Goal: Task Accomplishment & Management: Manage account settings

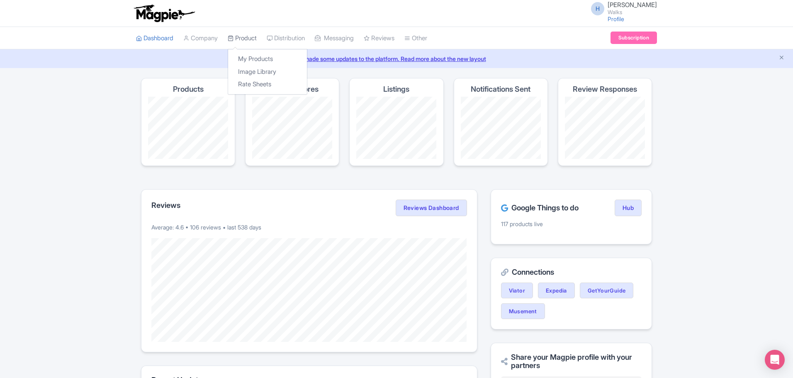
click at [256, 39] on link "Product" at bounding box center [242, 38] width 29 height 23
click at [257, 55] on link "My Products" at bounding box center [267, 59] width 79 height 13
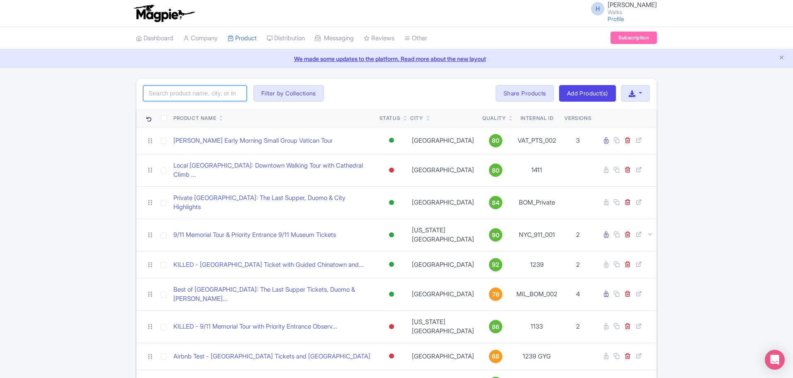
click at [208, 97] on input "search" at bounding box center [195, 93] width 104 height 16
type input "ultimate san juan"
click button "Search" at bounding box center [0, 0] width 0 height 0
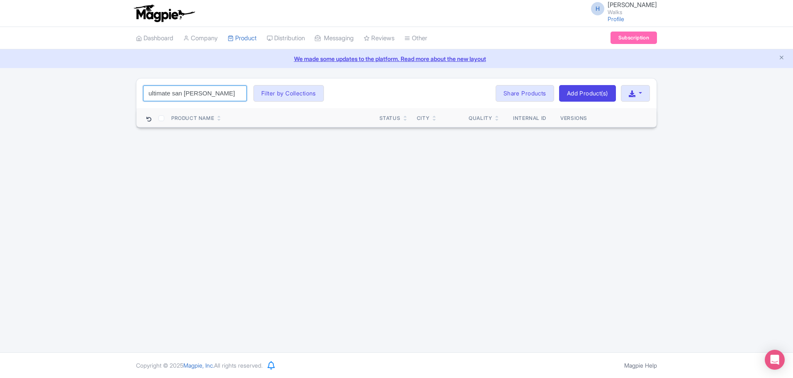
drag, startPoint x: 178, startPoint y: 92, endPoint x: 110, endPoint y: 84, distance: 68.0
click at [106, 88] on div "ultimate san juan Search Filter by Collections Amsterdam Athens Barcelona Bolog…" at bounding box center [396, 103] width 793 height 50
type input "san juan"
click button "Search" at bounding box center [0, 0] width 0 height 0
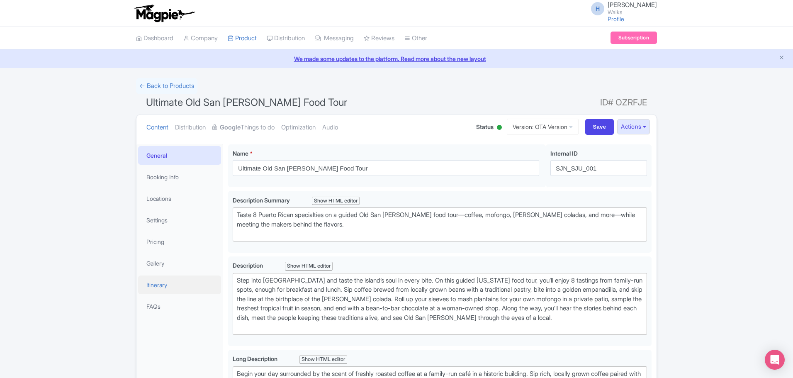
click at [163, 288] on link "Itinerary" at bounding box center [179, 284] width 83 height 19
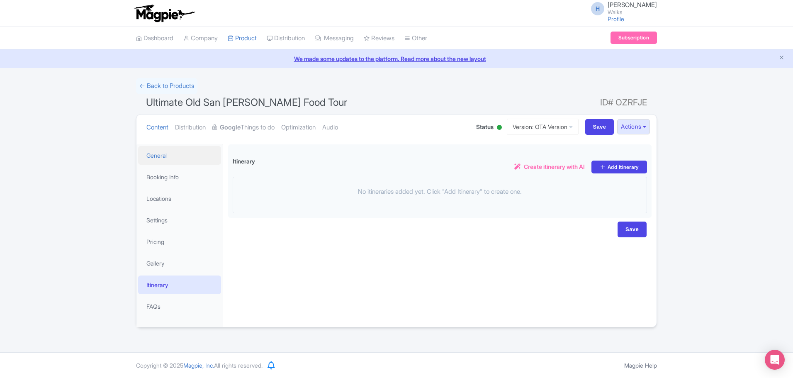
click at [154, 156] on link "General" at bounding box center [179, 155] width 83 height 19
click at [516, 127] on link "Version: OTA Version" at bounding box center [543, 127] width 72 height 16
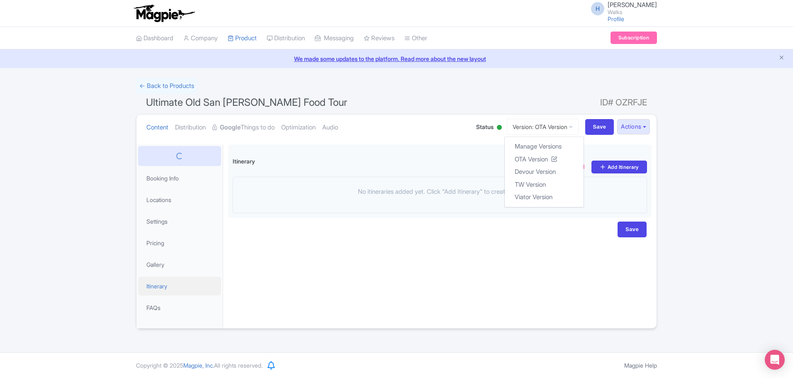
click at [161, 287] on link "Itinerary" at bounding box center [179, 286] width 83 height 19
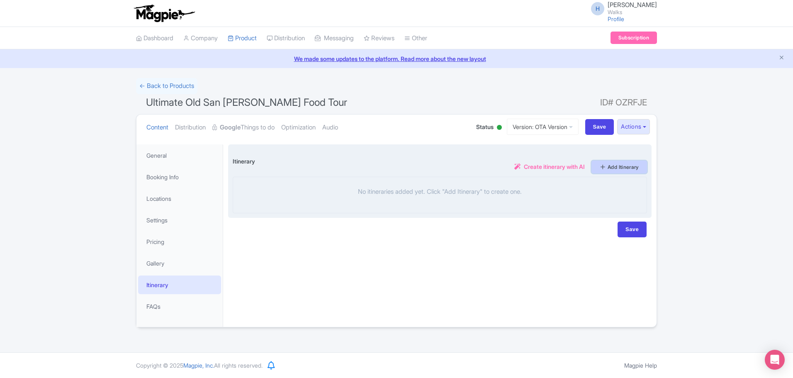
click at [617, 161] on link "Add Itinerary" at bounding box center [620, 167] width 56 height 13
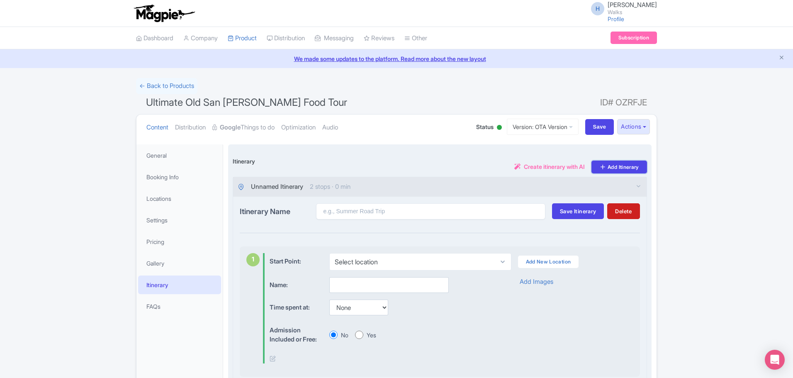
scroll to position [41, 0]
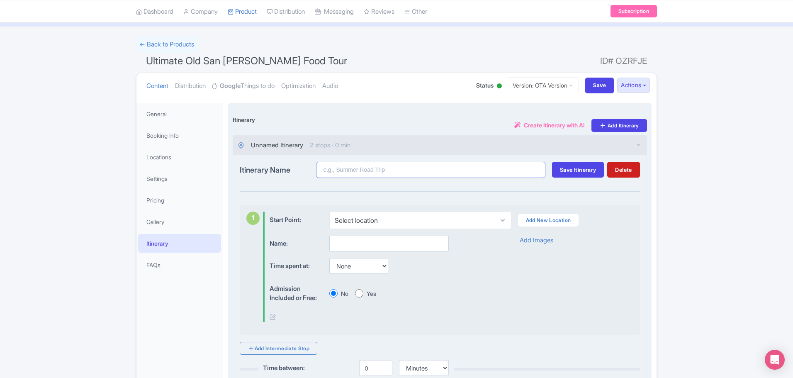
click at [354, 173] on input "Itinerary Name" at bounding box center [430, 170] width 229 height 16
type input "Ultimate Old San [PERSON_NAME] Food Tour"
click at [572, 178] on button "Save Itinerary" at bounding box center [578, 170] width 52 height 16
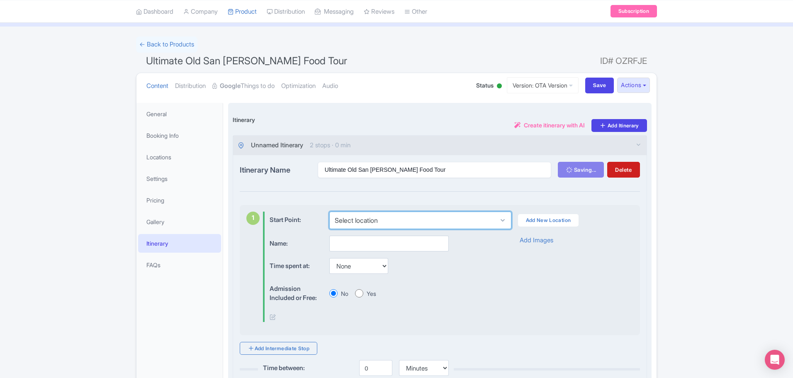
click at [406, 221] on select "Select location Plaza de San José, Plaza de San José, San Juan, 00901, Puerto R…" at bounding box center [420, 220] width 182 height 17
select select "10d4aa91-4962-424e-af1d-e553b62c0d02"
click at [329, 212] on select "Select location Plaza de San José, Plaza de San José, San Juan, 00901, Puerto R…" at bounding box center [420, 220] width 182 height 17
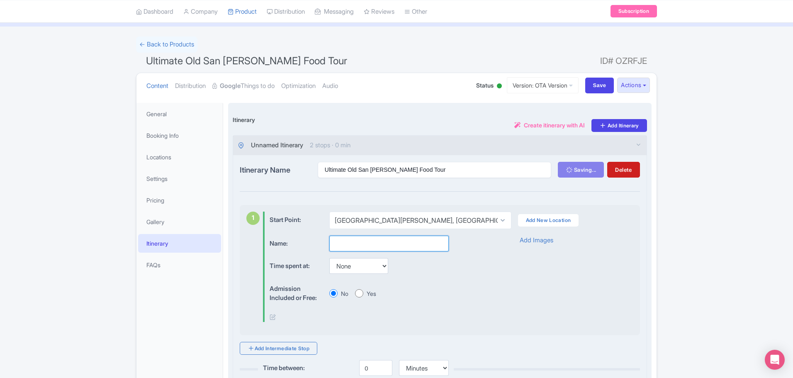
click at [381, 243] on input "text" at bounding box center [388, 244] width 119 height 16
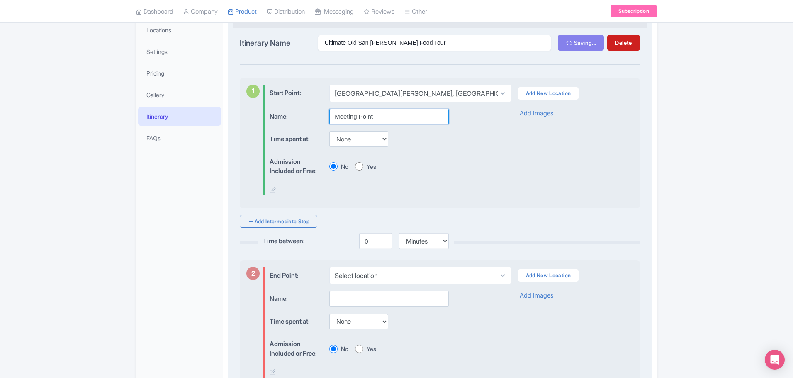
scroll to position [207, 0]
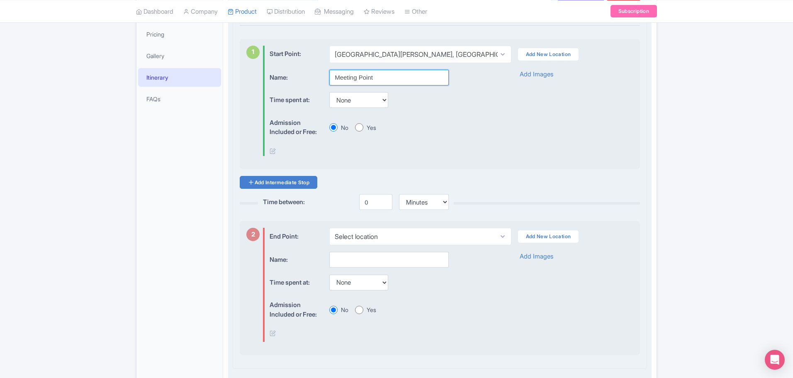
type input "Meeting Point"
click at [302, 181] on link "Add Intermediate Stop" at bounding box center [279, 182] width 78 height 13
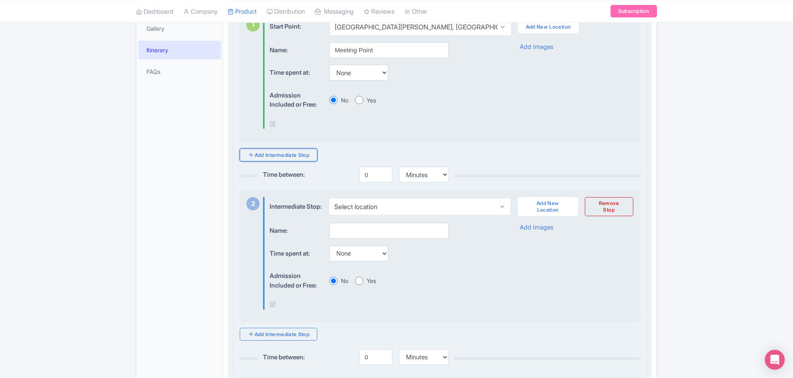
scroll to position [290, 0]
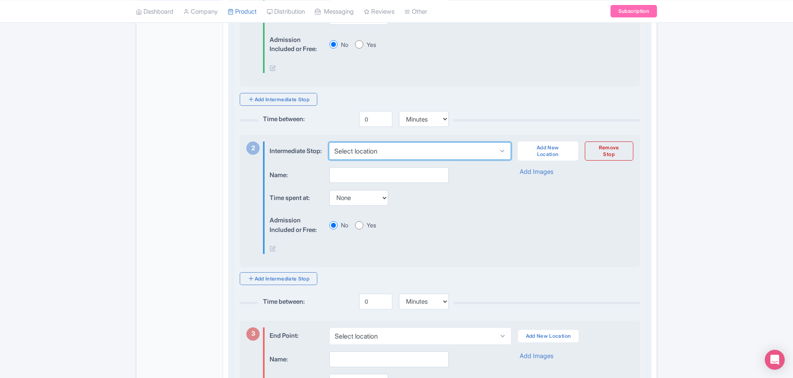
click at [405, 149] on select "Select location" at bounding box center [420, 150] width 182 height 17
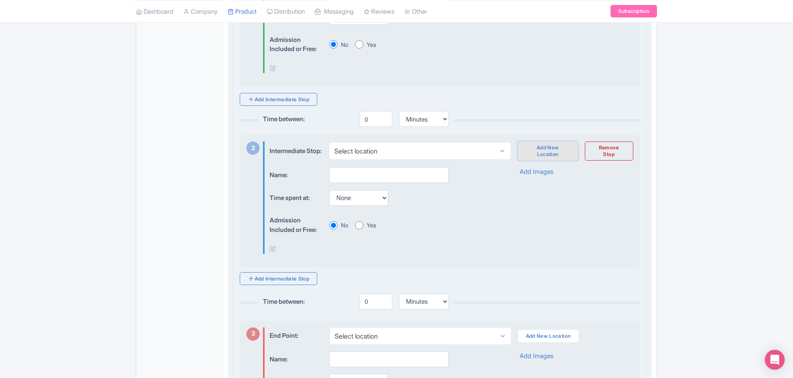
click at [548, 152] on link "Add New Location" at bounding box center [548, 150] width 61 height 19
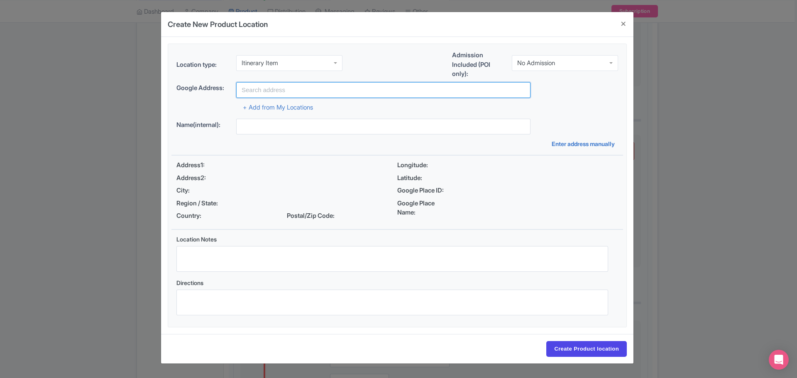
click at [273, 95] on input "text" at bounding box center [383, 90] width 294 height 16
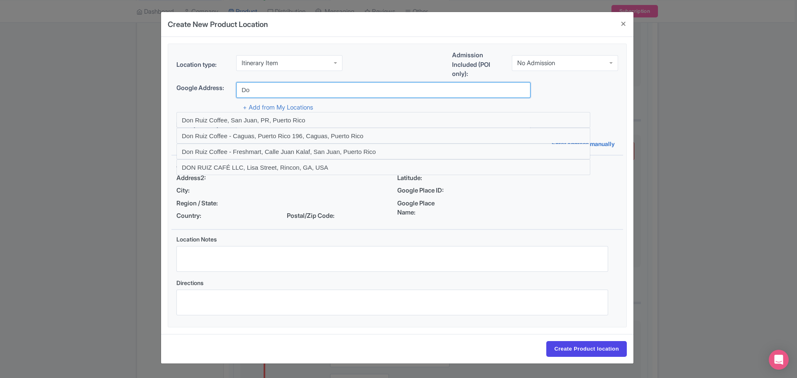
type input "D"
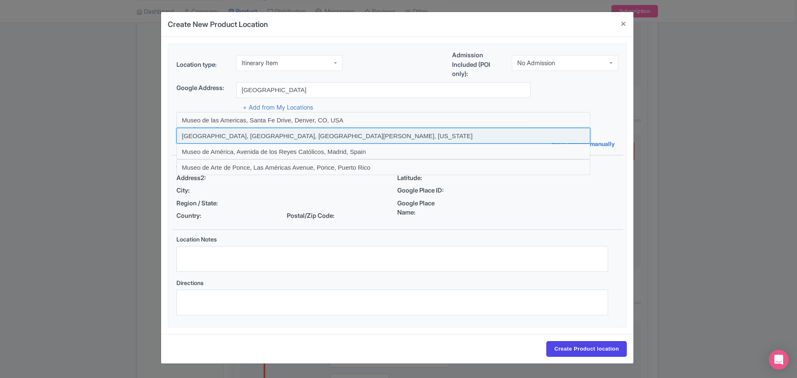
click at [274, 139] on input at bounding box center [383, 136] width 414 height 16
type input "Museo de las Americas, Calle Beneficencia, San Juan, Puerto Rico"
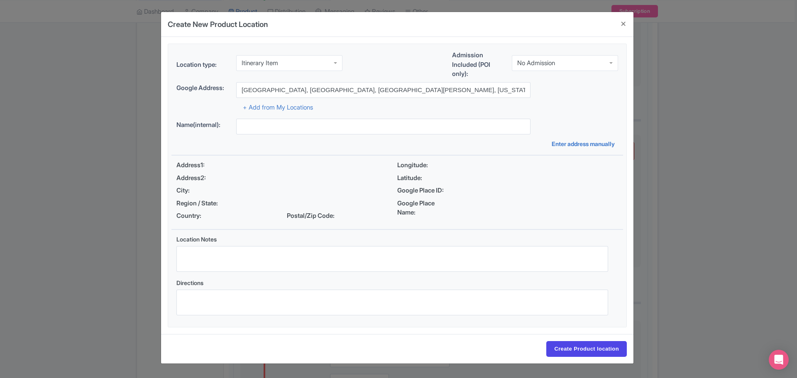
type input "Museo de las Americas, Calle Beneficencia, San Juan, Puerto Rico"
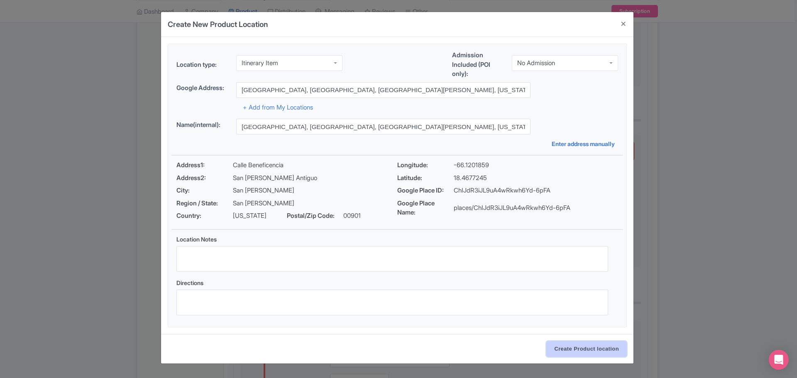
click at [578, 350] on input "Create Product location" at bounding box center [586, 349] width 80 height 16
select select "f0f1d54e-f74a-4010-8096-269bc3b82b3b"
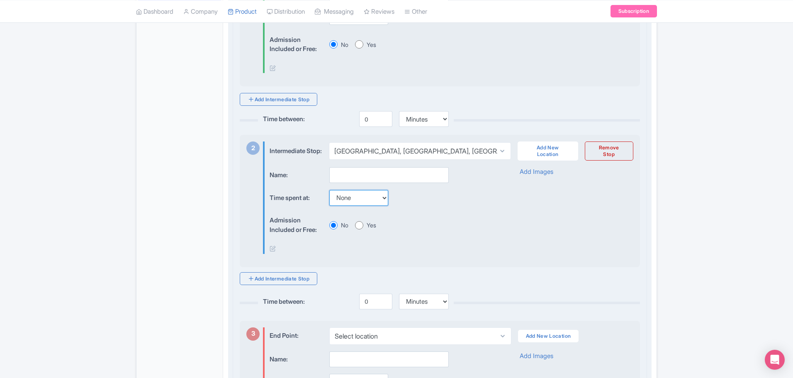
click at [357, 205] on select "None 15 mins 30 mins 45 mins 1 hour 1 hour 15 mins 1 hour 30 mins 1 hour 45 min…" at bounding box center [358, 198] width 59 height 16
select select "15"
click at [329, 196] on select "None 15 mins 30 mins 45 mins 1 hour 1 hour 15 mins 1 hour 30 mins 1 hour 45 min…" at bounding box center [358, 198] width 59 height 16
click at [361, 178] on input "text" at bounding box center [388, 175] width 119 height 16
click at [270, 251] on icon at bounding box center [273, 248] width 6 height 6
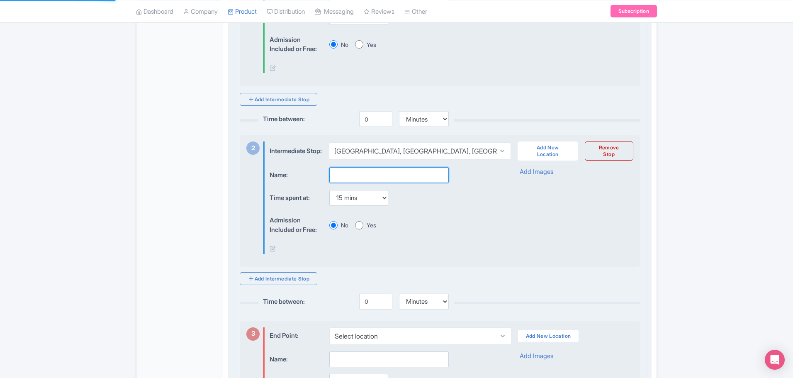
click at [347, 183] on input "text" at bounding box center [388, 175] width 119 height 16
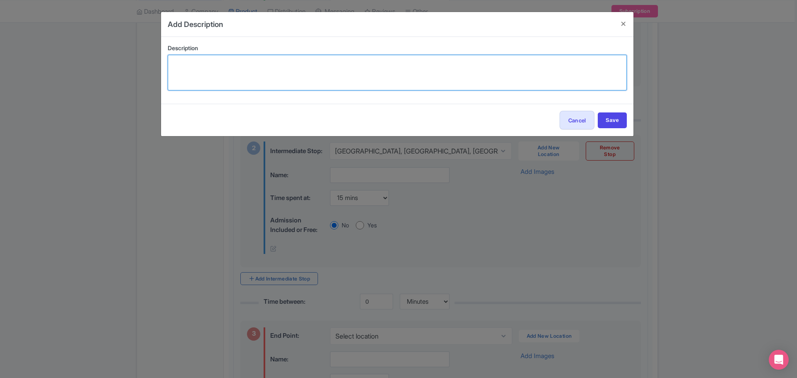
click at [247, 83] on textarea at bounding box center [397, 73] width 459 height 36
paste textarea "Start your morning with rich Puerto Rican coffee and a tradi"
drag, startPoint x: 353, startPoint y: 61, endPoint x: 316, endPoint y: 68, distance: 37.9
click at [316, 68] on textarea "Start your morning with rich Puerto Rican coffee and a tradi" at bounding box center [397, 73] width 459 height 36
drag, startPoint x: 242, startPoint y: 64, endPoint x: 254, endPoint y: 63, distance: 12.1
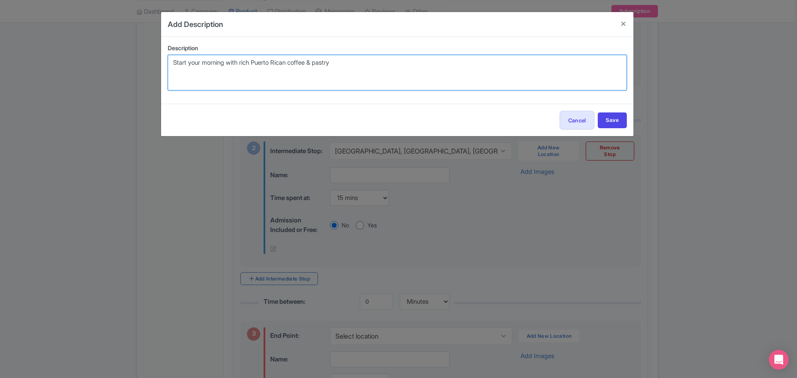
click at [254, 63] on textarea "Start your morning with rich Puerto Rican coffee & pastry" at bounding box center [397, 73] width 459 height 36
type textarea "Start your morning with a Puerto Rican coffee & pastry"
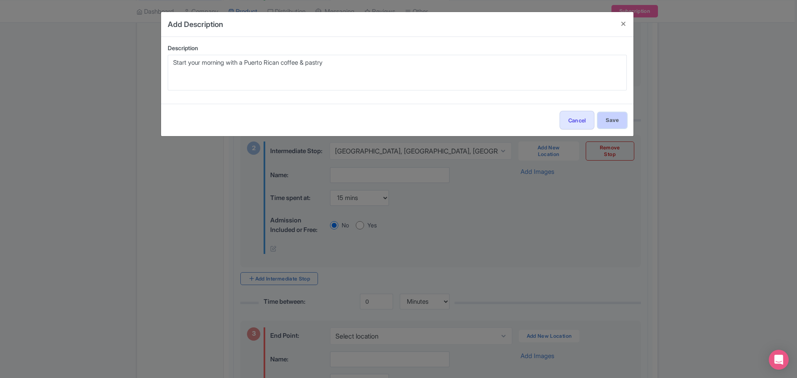
click at [620, 120] on input "Save" at bounding box center [611, 120] width 29 height 16
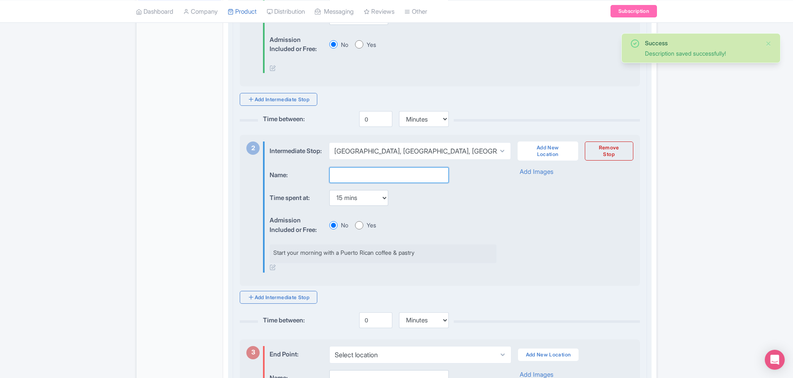
click at [357, 183] on input "text" at bounding box center [388, 175] width 119 height 16
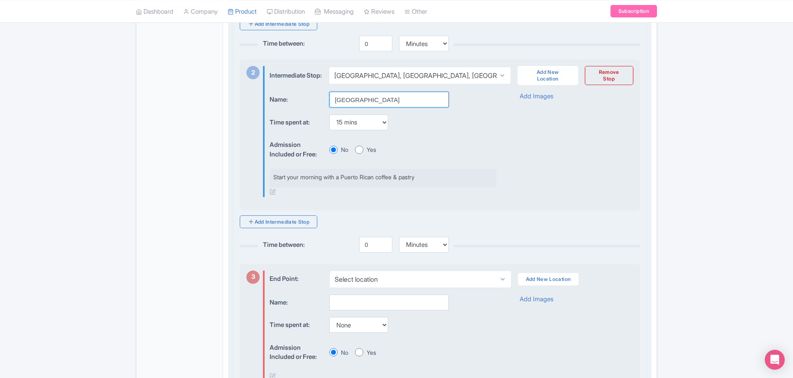
scroll to position [373, 0]
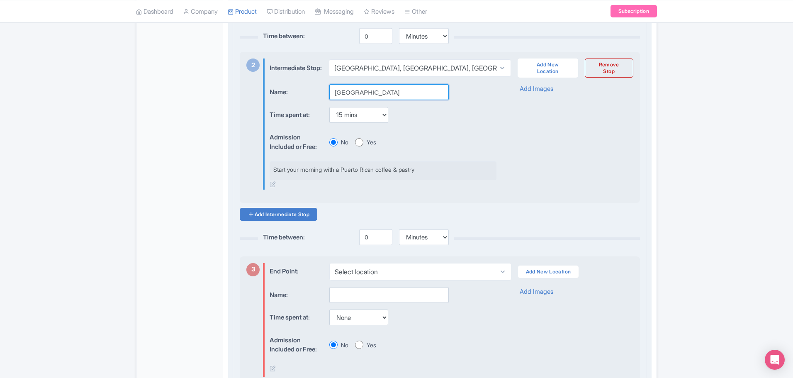
type input "Museo de las Americas"
click at [296, 221] on link "Add Intermediate Stop" at bounding box center [279, 214] width 78 height 13
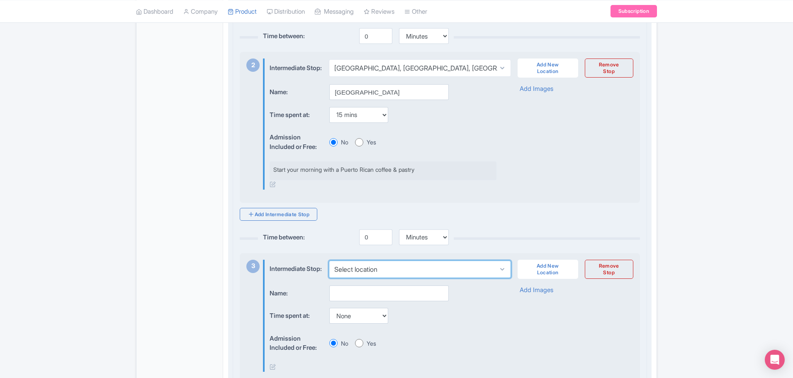
click at [386, 278] on select "Select location [GEOGRAPHIC_DATA], [GEOGRAPHIC_DATA], [GEOGRAPHIC_DATA][PERSON_…" at bounding box center [420, 269] width 182 height 17
click at [430, 324] on div "Time spent at: None 15 mins 30 mins 45 mins 1 hour 1 hour 15 mins 1 hour 30 min…" at bounding box center [383, 316] width 227 height 16
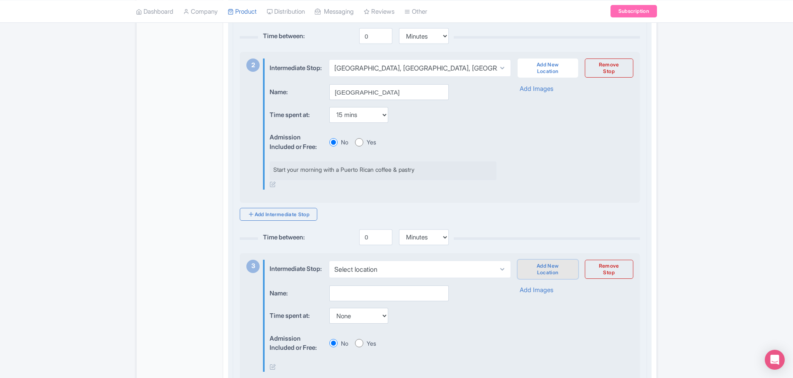
click at [543, 279] on link "Add New Location" at bounding box center [548, 269] width 61 height 19
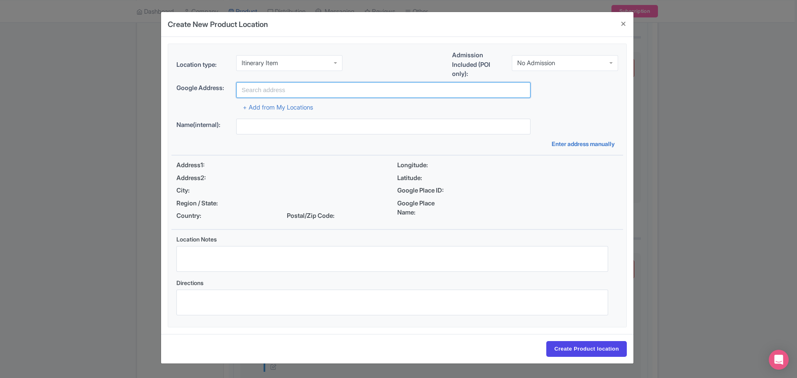
click at [261, 86] on input "text" at bounding box center [383, 90] width 294 height 16
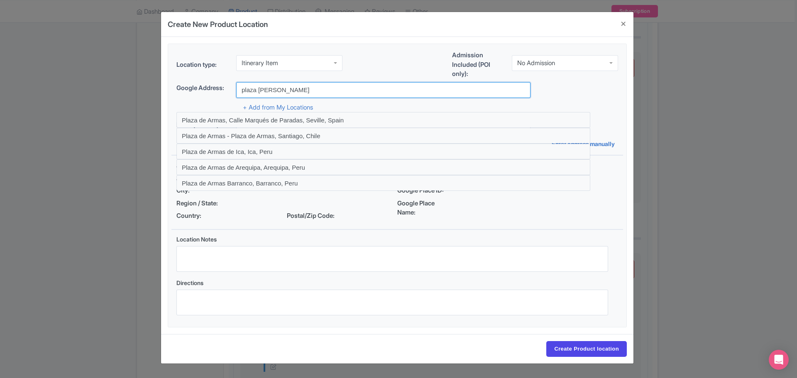
drag, startPoint x: 296, startPoint y: 91, endPoint x: 199, endPoint y: 91, distance: 97.1
click at [199, 91] on div "Google Address: plaza de armas" at bounding box center [396, 90] width 441 height 16
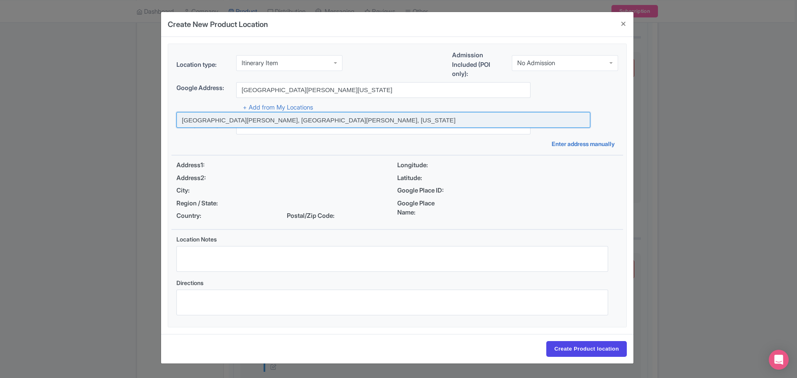
click at [244, 119] on input at bounding box center [383, 120] width 414 height 16
type input "[GEOGRAPHIC_DATA][PERSON_NAME], [GEOGRAPHIC_DATA][PERSON_NAME], [US_STATE]"
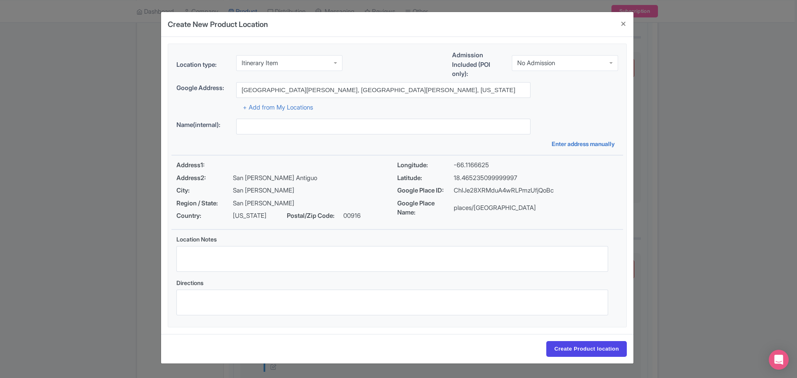
type input "[GEOGRAPHIC_DATA][PERSON_NAME], [GEOGRAPHIC_DATA][PERSON_NAME], [US_STATE]"
click at [591, 348] on input "Create Product location" at bounding box center [586, 349] width 80 height 16
click at [621, 19] on button "Close" at bounding box center [623, 24] width 20 height 24
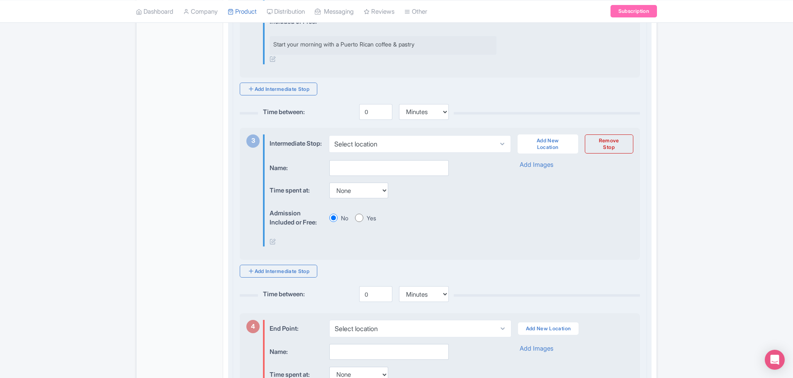
scroll to position [498, 0]
click at [542, 154] on link "Add New Location" at bounding box center [548, 144] width 61 height 19
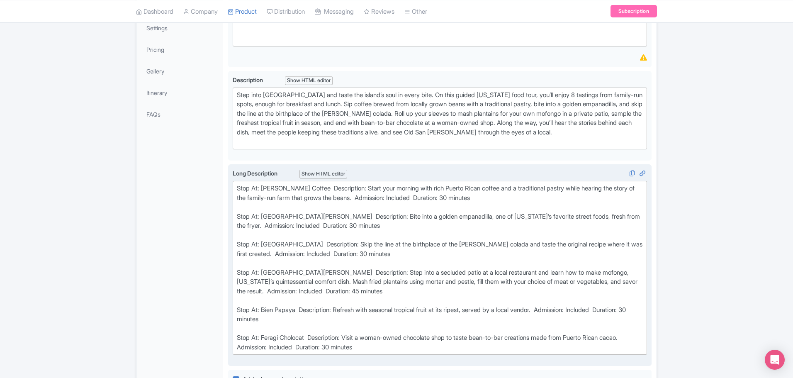
scroll to position [249, 0]
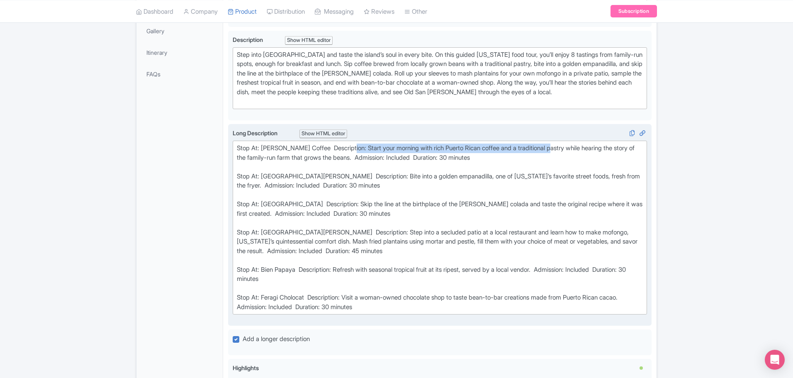
drag, startPoint x: 351, startPoint y: 157, endPoint x: 559, endPoint y: 157, distance: 207.8
click at [559, 157] on div "Stop At: Don Ruiz Coffee Description: Start your morning with rich Puerto Rican…" at bounding box center [440, 228] width 406 height 168
type trix-editor "<div>Stop At: Don Ruiz Coffee&nbsp; Description: Start your morning with rich P…"
copy div "Start your morning with rich Puerto Rican coffee and a traditional pastry"
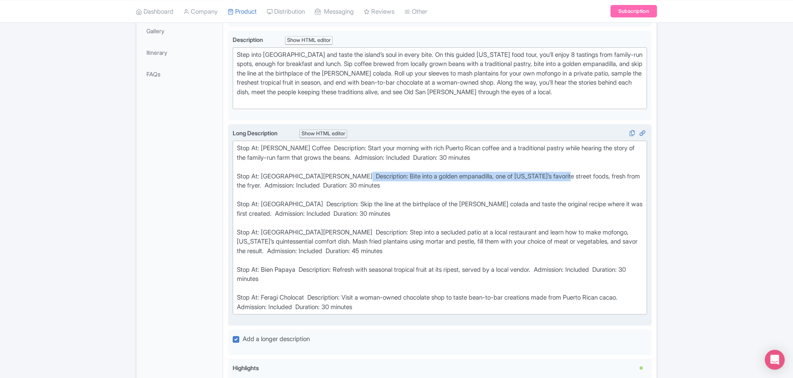
drag, startPoint x: 350, startPoint y: 185, endPoint x: 560, endPoint y: 186, distance: 210.3
click at [560, 186] on div "Stop At: Don Ruiz Coffee Description: Start your morning with rich Puerto Rican…" at bounding box center [440, 228] width 406 height 168
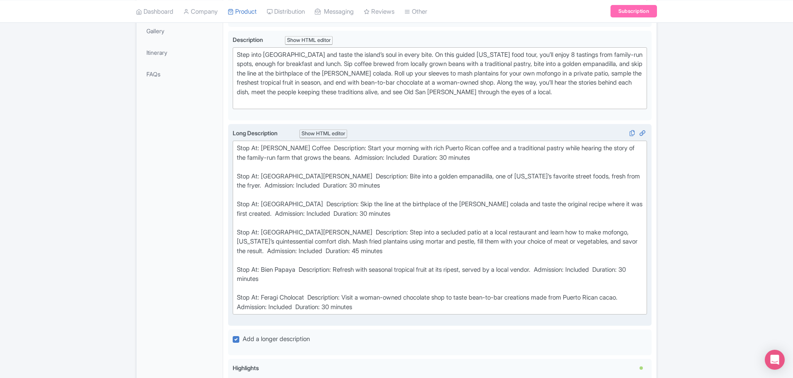
click at [528, 202] on div "Stop At: Don Ruiz Coffee Description: Start your morning with rich Puerto Rican…" at bounding box center [440, 228] width 406 height 168
drag, startPoint x: 349, startPoint y: 158, endPoint x: 490, endPoint y: 156, distance: 141.1
click at [490, 156] on div "Stop At: Don Ruiz Coffee Description: Start your morning with rich Puerto Rican…" at bounding box center [440, 228] width 406 height 168
copy div "Start your morning with rich Puerto Rican coffee"
click at [466, 182] on div "Stop At: Don Ruiz Coffee Description: Start your morning with rich Puerto Rican…" at bounding box center [440, 228] width 406 height 168
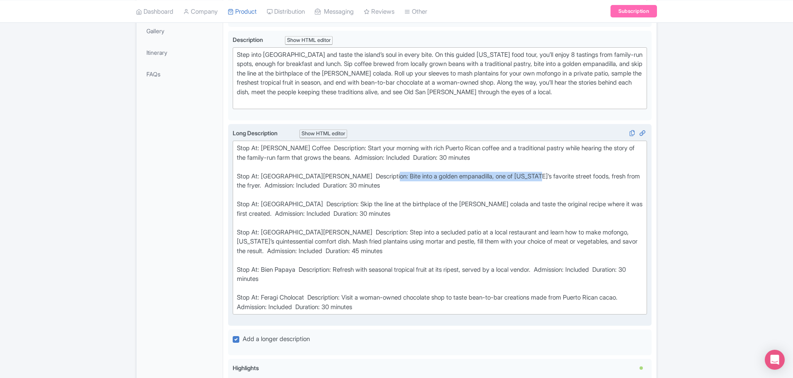
drag, startPoint x: 379, startPoint y: 186, endPoint x: 526, endPoint y: 185, distance: 146.9
click at [526, 185] on div "Stop At: Don Ruiz Coffee Description: Start your morning with rich Puerto Rican…" at bounding box center [440, 228] width 406 height 168
click at [519, 200] on div "Stop At: Don Ruiz Coffee Description: Start your morning with rich Puerto Rican…" at bounding box center [440, 228] width 406 height 168
drag, startPoint x: 441, startPoint y: 186, endPoint x: 559, endPoint y: 183, distance: 117.9
click at [559, 183] on div "Stop At: Don Ruiz Coffee Description: Start your morning with rich Puerto Rican…" at bounding box center [440, 228] width 406 height 168
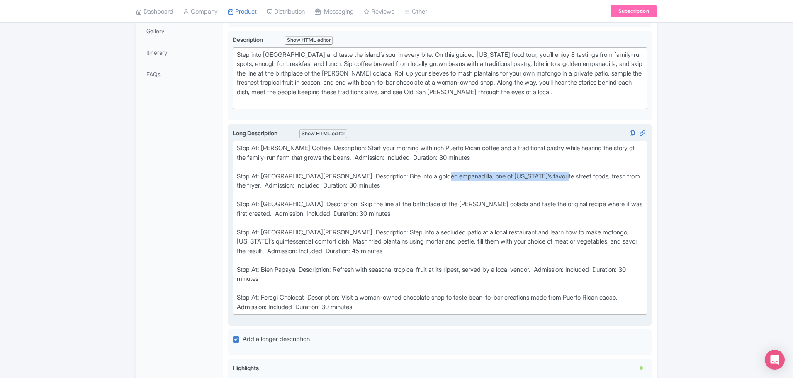
copy div "one of [US_STATE]’s favorite street foods"
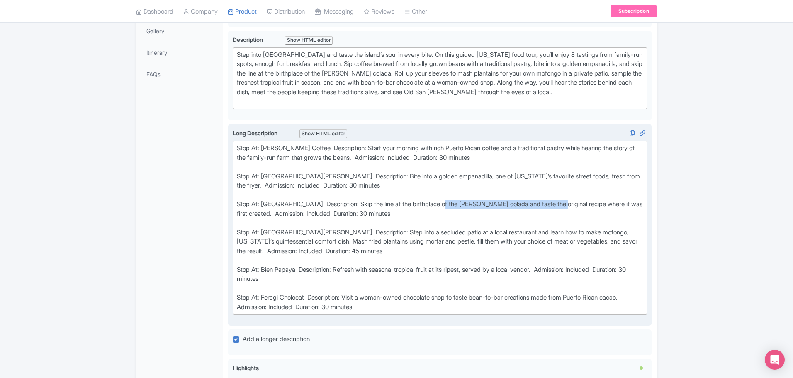
drag, startPoint x: 441, startPoint y: 215, endPoint x: 558, endPoint y: 218, distance: 117.4
click at [558, 218] on div "Stop At: Don Ruiz Coffee Description: Start your morning with rich Puerto Rican…" at bounding box center [440, 228] width 406 height 168
copy div "[PERSON_NAME] colada and taste the original recipe"
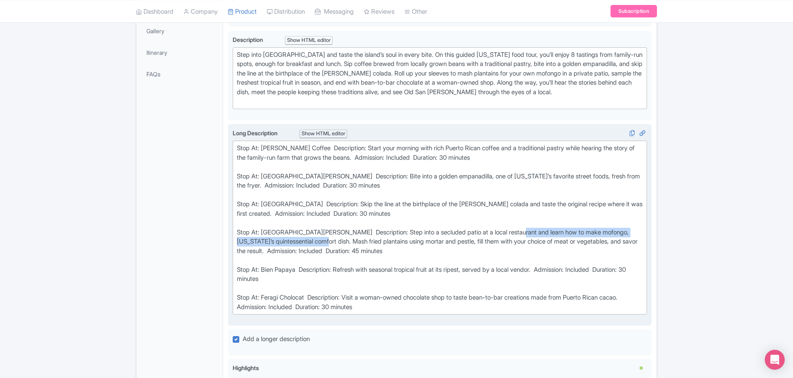
drag, startPoint x: 518, startPoint y: 243, endPoint x: 317, endPoint y: 251, distance: 201.0
click at [317, 251] on div "Stop At: Don Ruiz Coffee Description: Start your morning with rich Puerto Rican…" at bounding box center [440, 228] width 406 height 168
click at [524, 250] on div "Stop At: Don Ruiz Coffee Description: Start your morning with rich Puerto Rican…" at bounding box center [440, 228] width 406 height 168
drag, startPoint x: 519, startPoint y: 242, endPoint x: 598, endPoint y: 239, distance: 78.9
click at [598, 239] on div "Stop At: Don Ruiz Coffee Description: Start your morning with rich Puerto Rican…" at bounding box center [440, 228] width 406 height 168
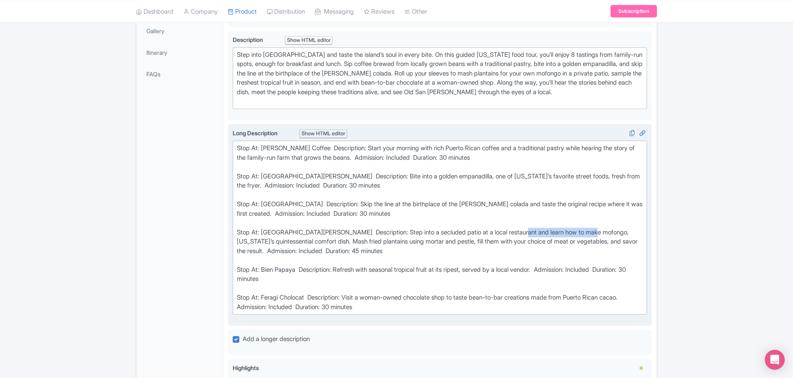
copy div "earn how to make mofongo"
click at [456, 259] on div "Stop At: Don Ruiz Coffee Description: Start your morning with rich Puerto Rican…" at bounding box center [440, 228] width 406 height 168
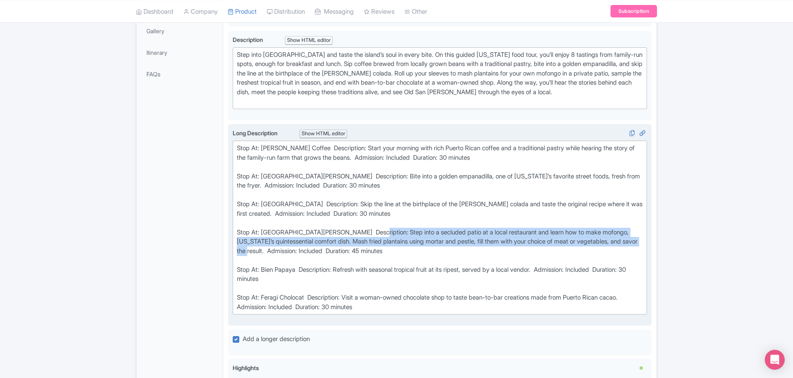
drag, startPoint x: 257, startPoint y: 259, endPoint x: 369, endPoint y: 242, distance: 112.9
click at [369, 242] on div "Stop At: Don Ruiz Coffee Description: Start your morning with rich Puerto Rican…" at bounding box center [440, 228] width 406 height 168
copy div "Step into a secluded patio at a local restaurant and learn how to make mofongo,…"
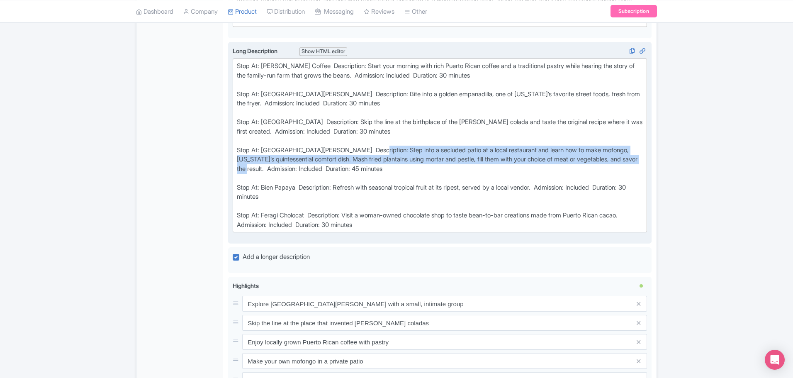
scroll to position [332, 0]
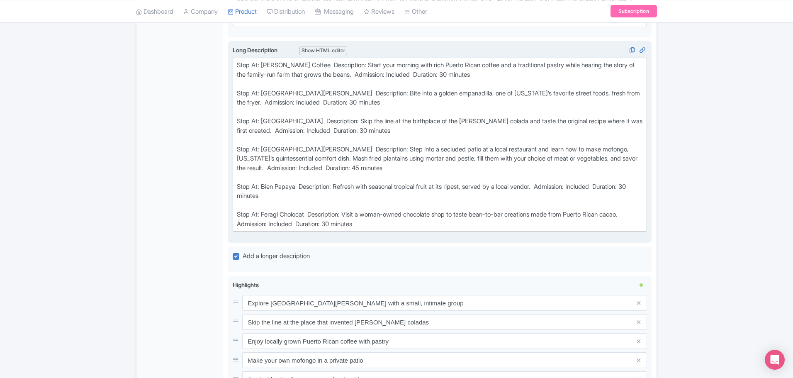
click at [402, 96] on div "Stop At: Don Ruiz Coffee Description: Start your morning with rich Puerto Rican…" at bounding box center [440, 145] width 406 height 168
drag, startPoint x: 356, startPoint y: 75, endPoint x: 559, endPoint y: 78, distance: 203.3
click at [559, 78] on div "Stop At: Don Ruiz Coffee Description: Start your morning with rich Puerto Rican…" at bounding box center [440, 145] width 406 height 168
copy div "Start your morning with rich Puerto Rican coffee and a traditional pastry"
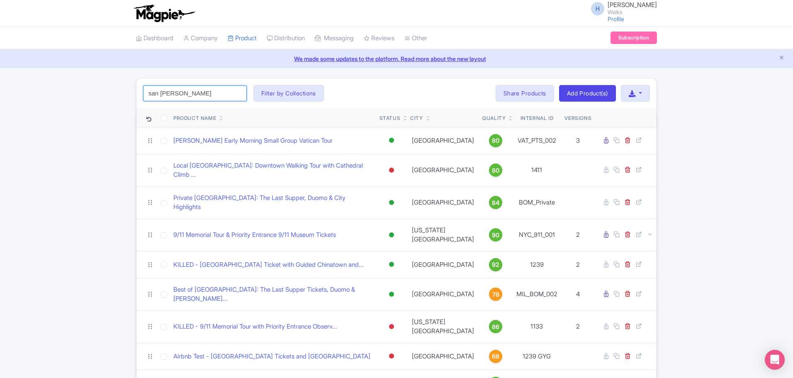
click at [203, 93] on input "san [PERSON_NAME]" at bounding box center [195, 93] width 104 height 16
click button "Search" at bounding box center [0, 0] width 0 height 0
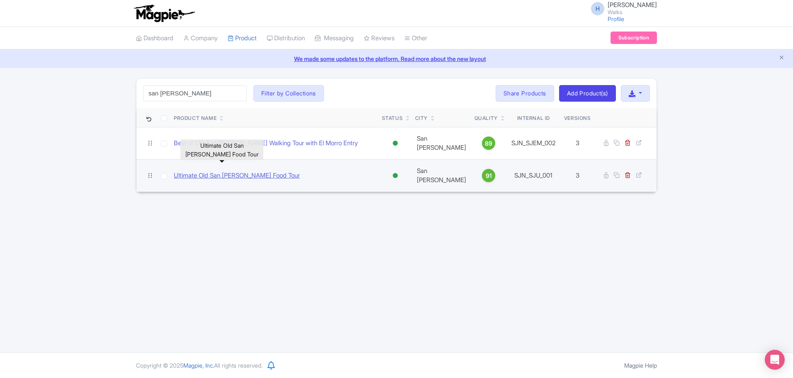
click at [254, 171] on link "Ultimate Old San [PERSON_NAME] Food Tour" at bounding box center [237, 176] width 126 height 10
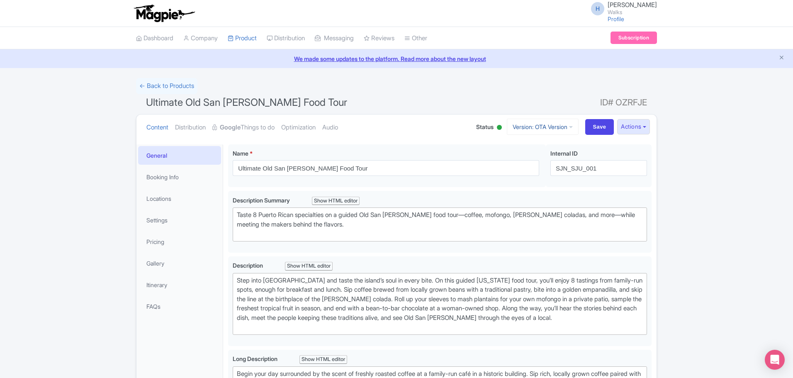
click at [534, 125] on link "Version: OTA Version" at bounding box center [543, 127] width 72 height 16
click at [169, 286] on link "Itinerary" at bounding box center [179, 284] width 83 height 19
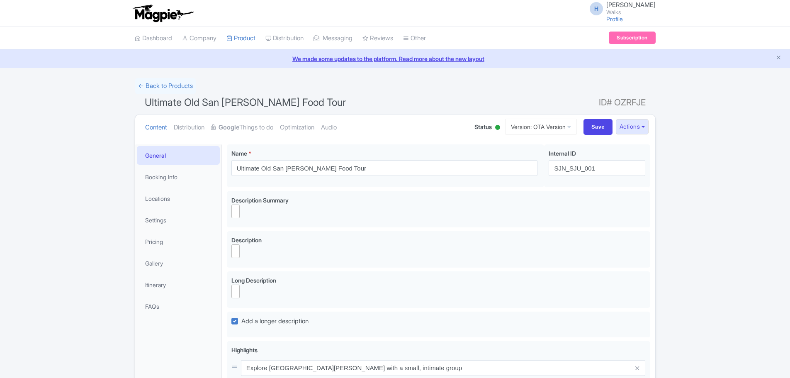
select select
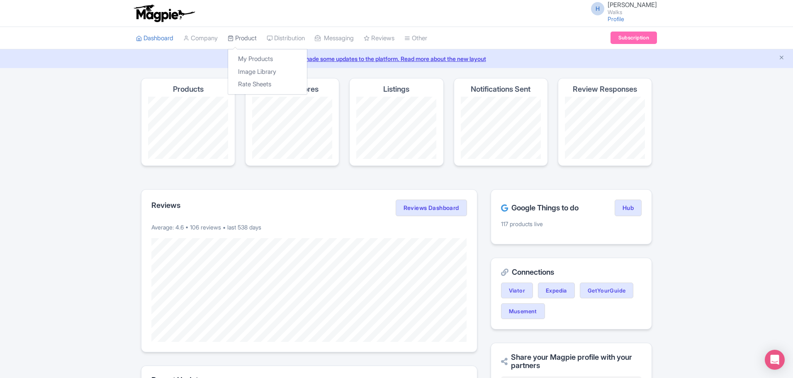
click at [254, 31] on link "Product" at bounding box center [242, 38] width 29 height 23
click at [263, 60] on link "My Products" at bounding box center [267, 59] width 79 height 13
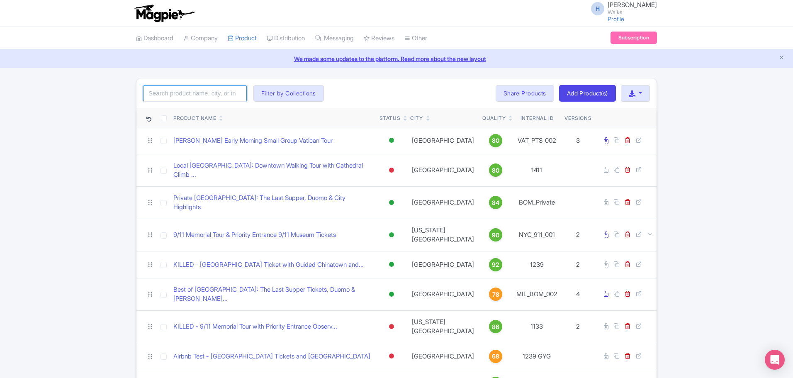
click at [196, 96] on input "search" at bounding box center [195, 93] width 104 height 16
type input "san [PERSON_NAME]"
click button "Search" at bounding box center [0, 0] width 0 height 0
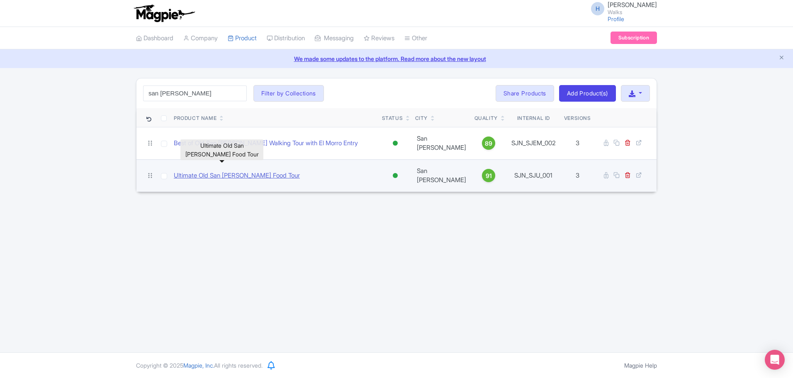
click at [242, 171] on link "Ultimate Old San [PERSON_NAME] Food Tour" at bounding box center [237, 176] width 126 height 10
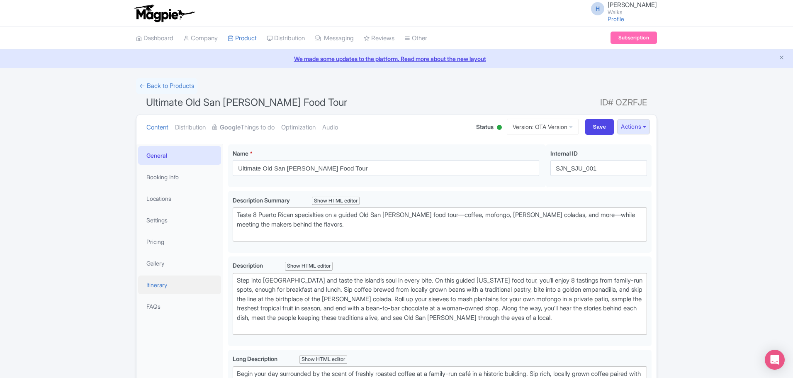
click at [173, 285] on link "Itinerary" at bounding box center [179, 284] width 83 height 19
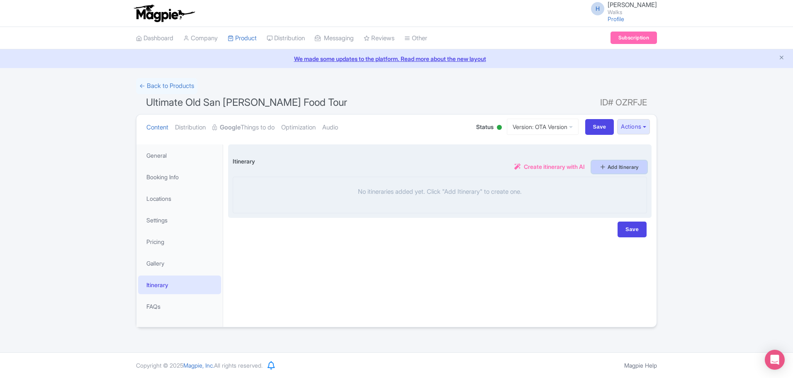
click at [610, 165] on link "Add Itinerary" at bounding box center [620, 167] width 56 height 13
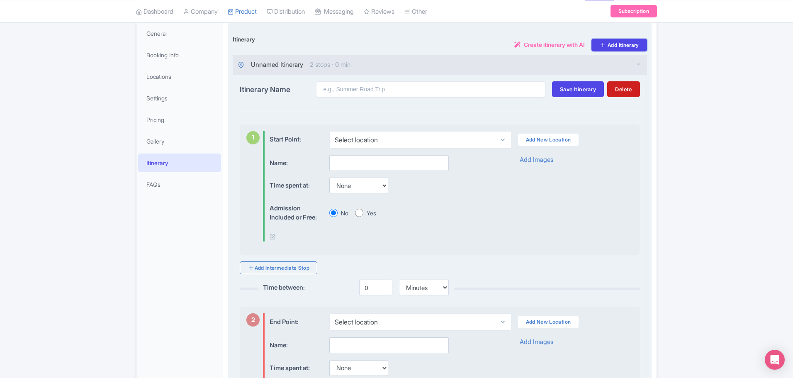
scroll to position [124, 0]
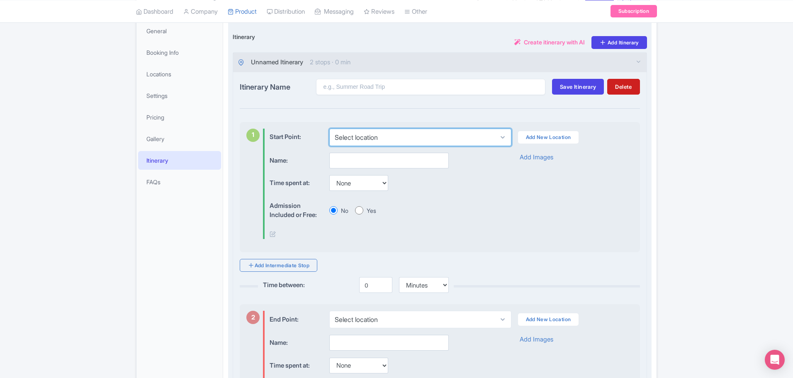
click at [435, 139] on select "Select location [GEOGRAPHIC_DATA][PERSON_NAME], [GEOGRAPHIC_DATA][PERSON_NAME],…" at bounding box center [420, 137] width 182 height 17
select select "10d4aa91-4962-424e-af1d-e553b62c0d02"
click at [329, 129] on select "Select location [GEOGRAPHIC_DATA][PERSON_NAME], [GEOGRAPHIC_DATA][PERSON_NAME],…" at bounding box center [420, 137] width 182 height 17
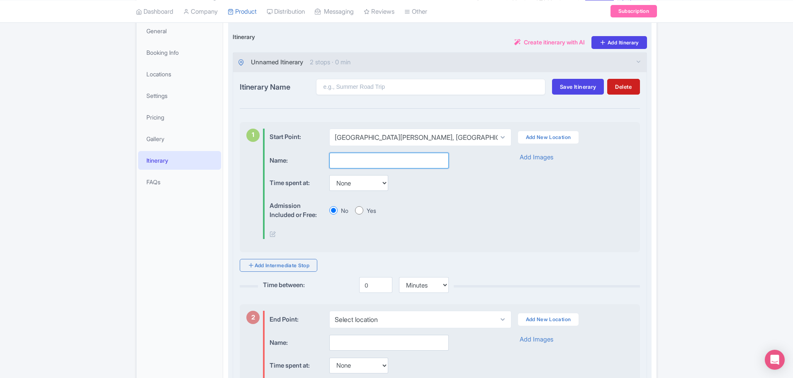
click at [379, 153] on input "text" at bounding box center [388, 161] width 119 height 16
type input "Meeting Point"
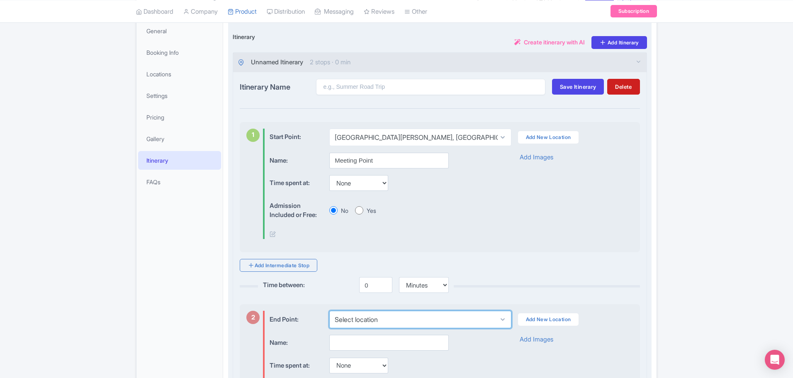
click at [376, 318] on select "Select location [STREET_ADDRESS][PERSON_NAME][PERSON_NAME][PERSON_NAME][US_STAT…" at bounding box center [420, 319] width 182 height 17
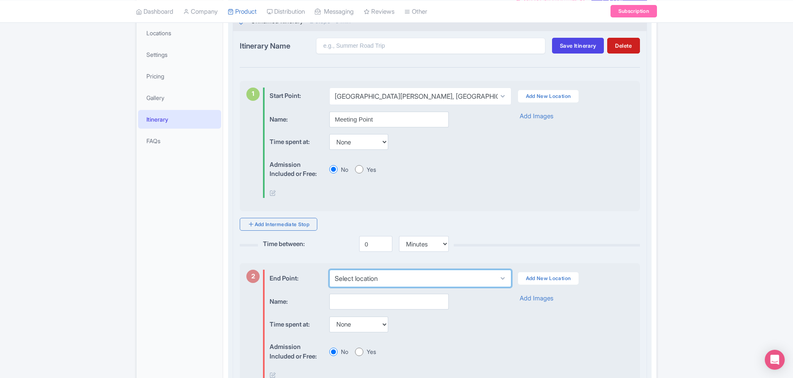
scroll to position [166, 0]
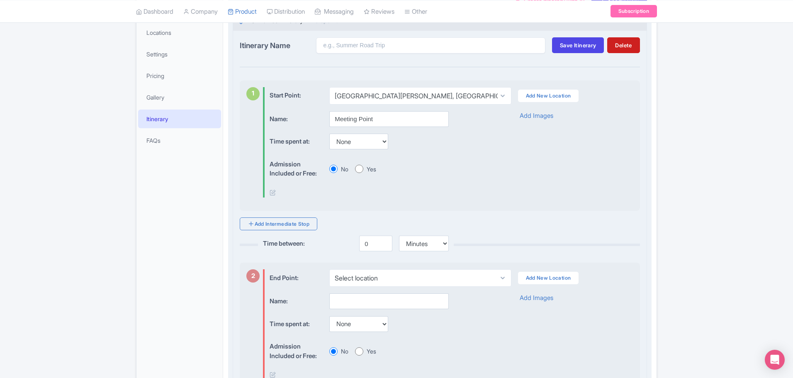
click at [423, 268] on div "2 [GEOGRAPHIC_DATA]: Select location [STREET_ADDRESS][PERSON_NAME][PERSON_NAME]…" at bounding box center [440, 330] width 400 height 134
click at [415, 278] on select "Select location [STREET_ADDRESS][PERSON_NAME][PERSON_NAME][PERSON_NAME][US_STAT…" at bounding box center [420, 277] width 182 height 17
select select "4849282e-0df6-4a90-9dc0-d8a47e247833"
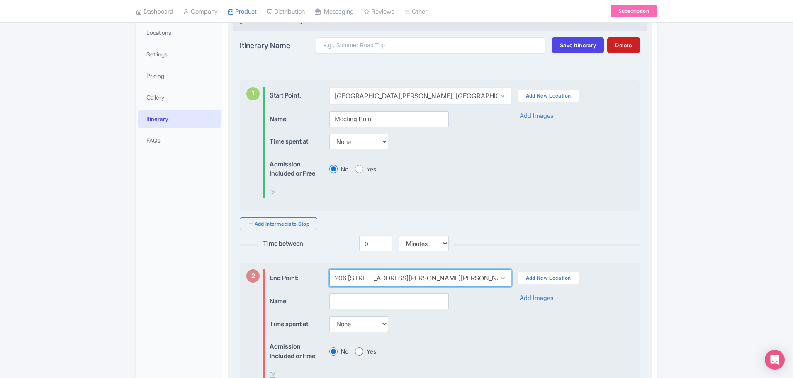
click at [329, 269] on select "Select location 206 C. de San José, 206 C. de San José, San Juan, 00901, Puerto…" at bounding box center [420, 277] width 182 height 17
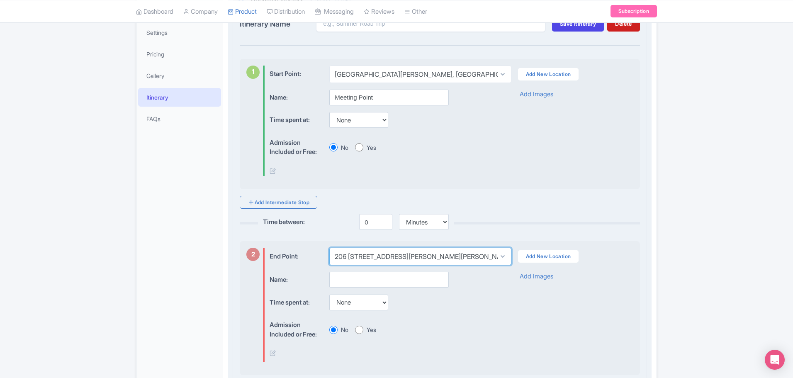
scroll to position [207, 0]
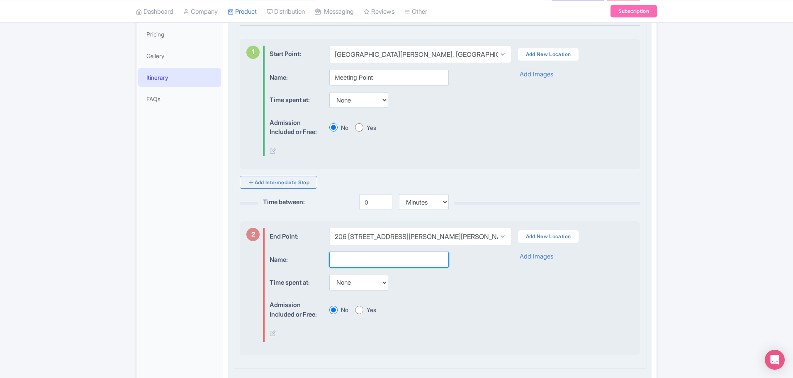
click at [354, 263] on input "text" at bounding box center [388, 260] width 119 height 16
type input "L"
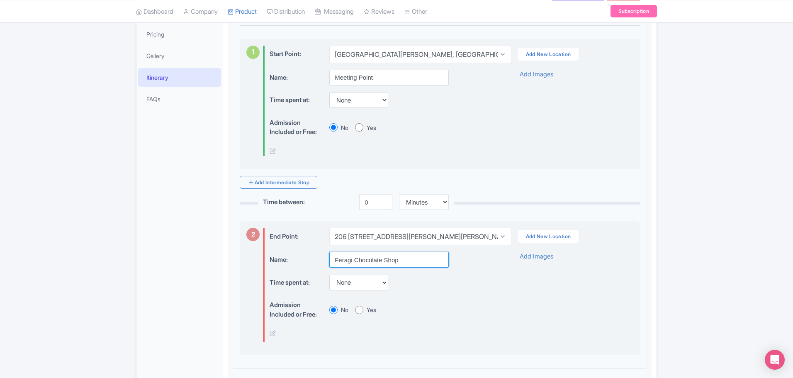
type input "Feragi Chocolate Shop"
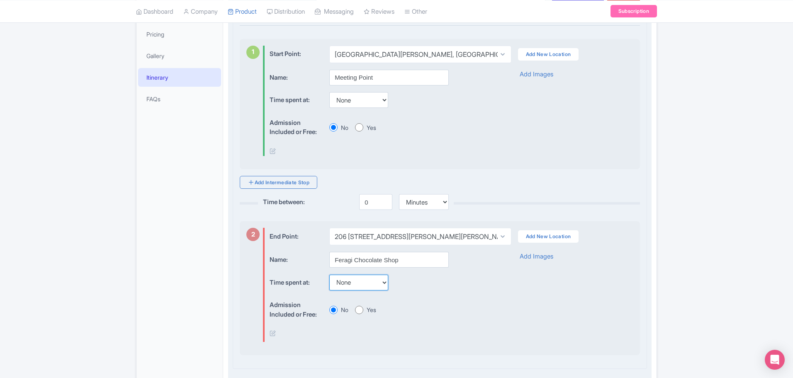
click at [376, 285] on select "None 15 mins 30 mins 45 mins 1 hour 1 hour 15 mins 1 hour 30 mins 1 hour 45 min…" at bounding box center [358, 283] width 59 height 16
select select "15"
click at [329, 275] on select "None 15 mins 30 mins 45 mins 1 hour 1 hour 15 mins 1 hour 30 mins 1 hour 45 min…" at bounding box center [358, 283] width 59 height 16
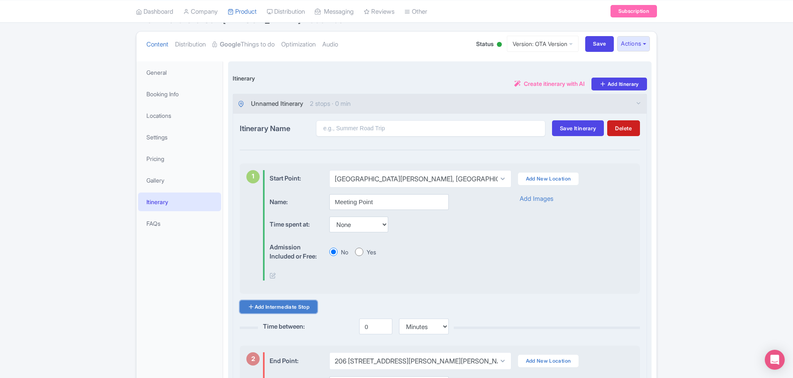
click at [290, 307] on link "Add Intermediate Stop" at bounding box center [279, 306] width 78 height 13
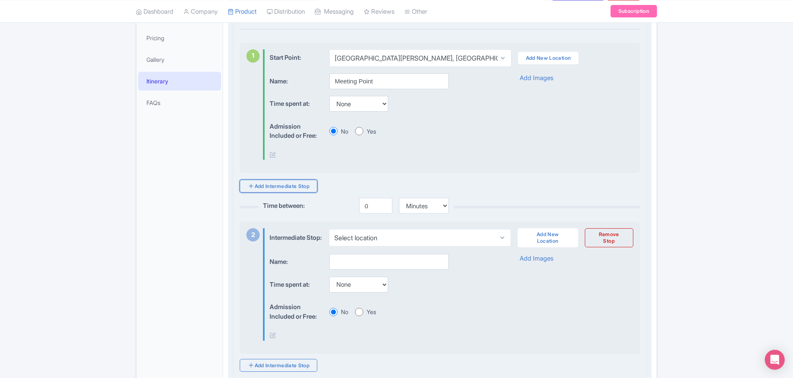
scroll to position [207, 0]
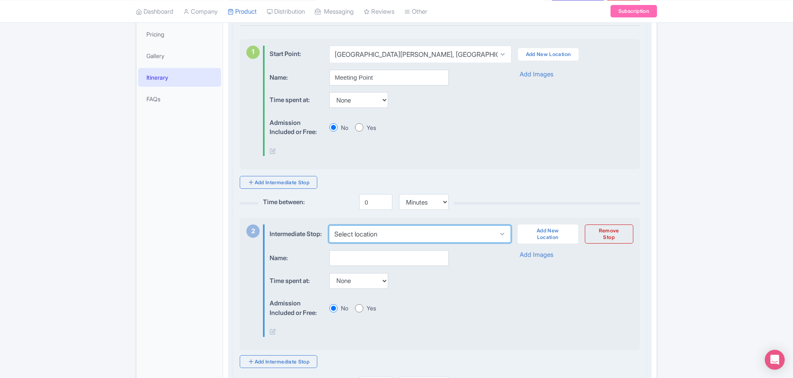
click at [463, 237] on select "Select location Museo de las Americas, Calle Beneficencia, San Juan, Puerto Rico" at bounding box center [420, 233] width 182 height 17
select select "f0f1d54e-f74a-4010-8096-269bc3b82b3b"
click at [329, 228] on select "Select location Museo de las Americas, Calle Beneficencia, San Juan, Puerto Rico" at bounding box center [420, 233] width 182 height 17
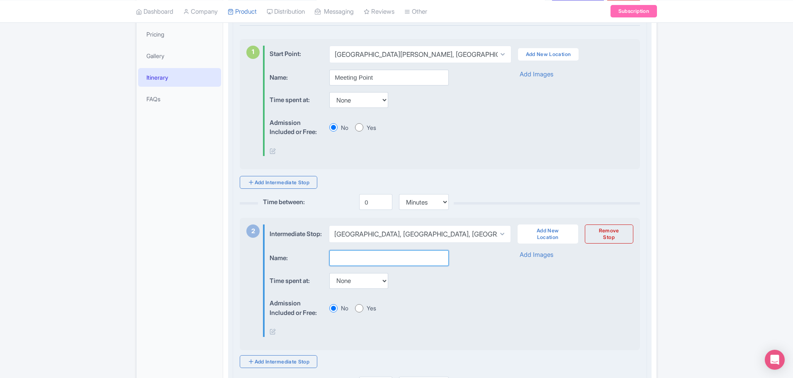
click at [376, 264] on input "text" at bounding box center [388, 258] width 119 height 16
type input "M"
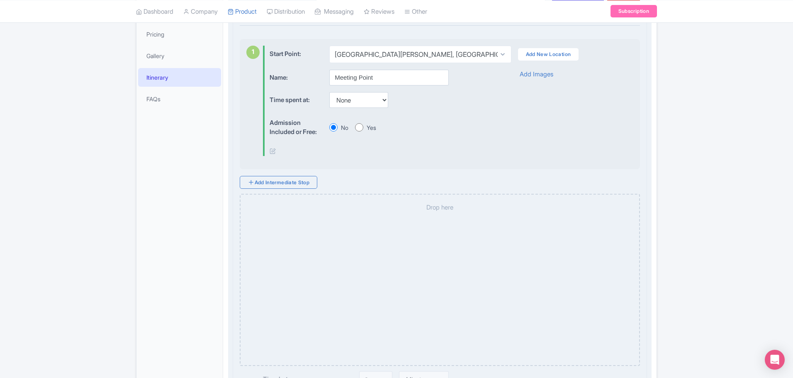
type input "Cafe inside Museo de las Americas"
select select "f0f1d54e-f74a-4010-8096-269bc3b82b3b"
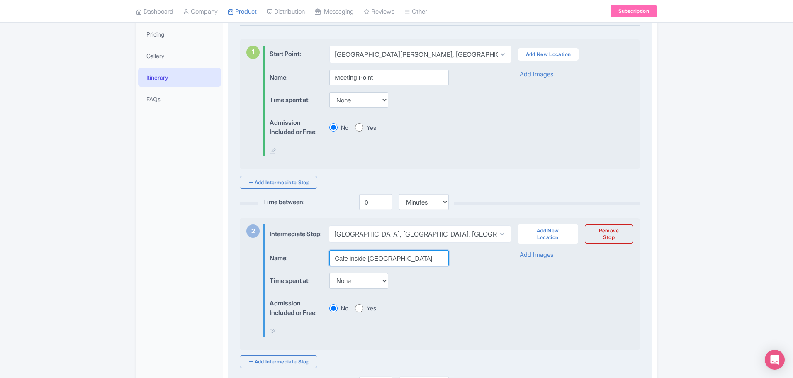
click at [396, 265] on input "Cafe inside Museo de las Americas" at bounding box center [388, 258] width 119 height 16
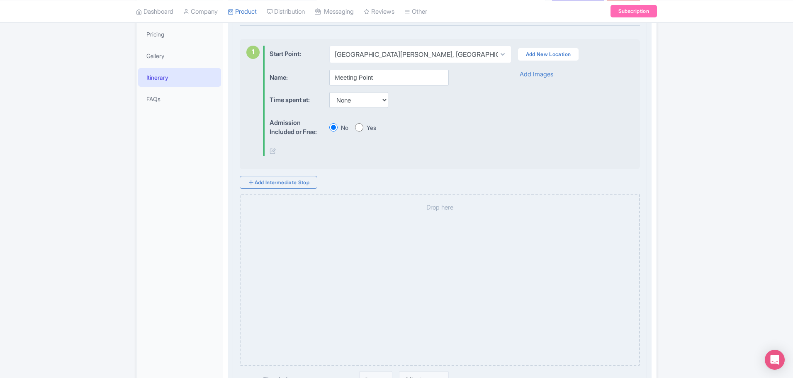
select select "f0f1d54e-f74a-4010-8096-269bc3b82b3b"
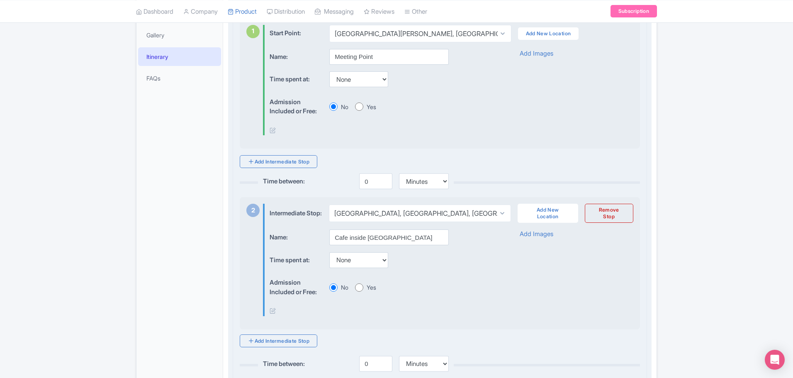
scroll to position [249, 0]
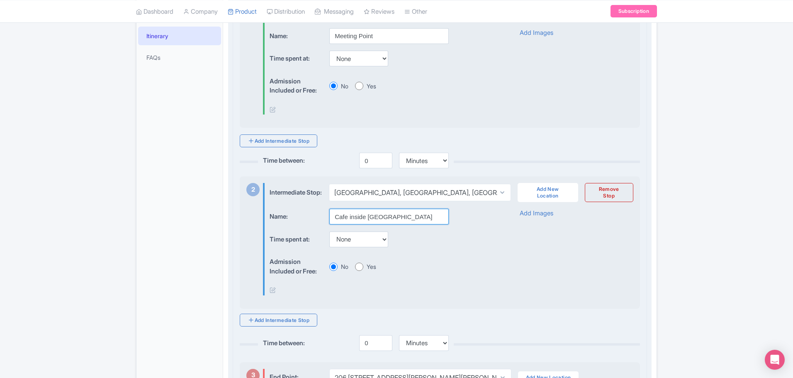
click at [432, 224] on input "Cafe inside Museo de las Americas" at bounding box center [388, 217] width 119 height 16
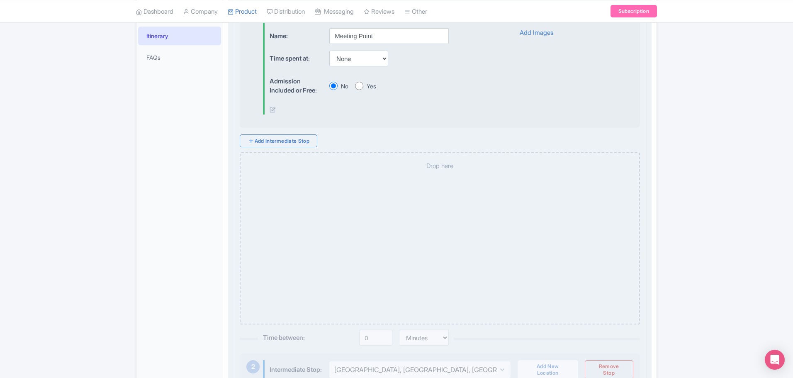
select select "f0f1d54e-f74a-4010-8096-269bc3b82b3b"
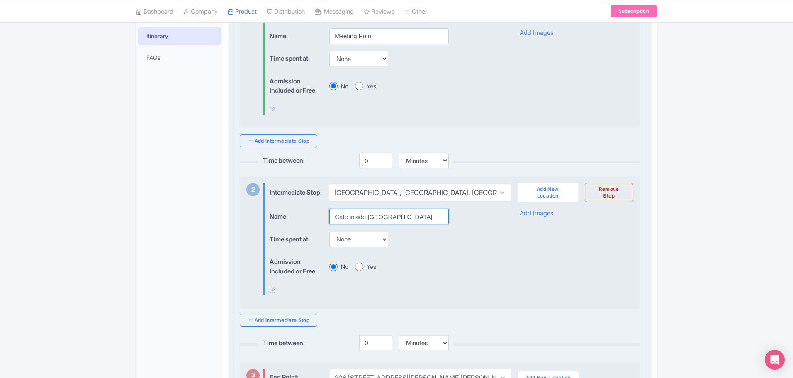
click at [366, 224] on input "Cafe inside Museo de las Americas" at bounding box center [388, 217] width 119 height 16
click at [432, 223] on input "Cafe inside Museo de las Americas" at bounding box center [388, 217] width 119 height 16
type input "C"
type input "Local cafe"
click at [375, 247] on select "None 15 mins 30 mins 45 mins 1 hour 1 hour 15 mins 1 hour 30 mins 1 hour 45 min…" at bounding box center [358, 239] width 59 height 16
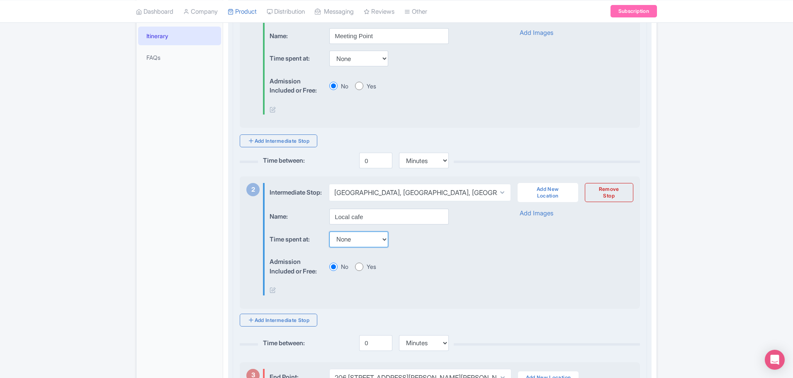
click at [371, 247] on select "None 15 mins 30 mins 45 mins 1 hour 1 hour 15 mins 1 hour 30 mins 1 hour 45 min…" at bounding box center [358, 239] width 59 height 16
select select "15"
click at [329, 237] on select "None 15 mins 30 mins 45 mins 1 hour 1 hour 15 mins 1 hour 30 mins 1 hour 45 min…" at bounding box center [358, 239] width 59 height 16
click at [273, 293] on icon at bounding box center [273, 290] width 6 height 6
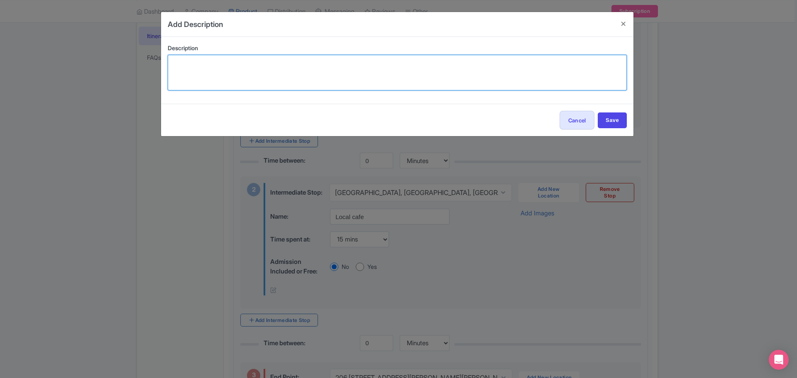
click at [204, 78] on textarea at bounding box center [397, 73] width 459 height 36
paste textarea "Start your morning with rich Puerto Rican coffee"
drag, startPoint x: 255, startPoint y: 61, endPoint x: 243, endPoint y: 67, distance: 13.7
click at [243, 67] on textarea "Start your morning with rich Puerto Rican coffee" at bounding box center [397, 73] width 459 height 36
click at [305, 64] on textarea "Start your morning with Puerto Rican coffee" at bounding box center [397, 73] width 459 height 36
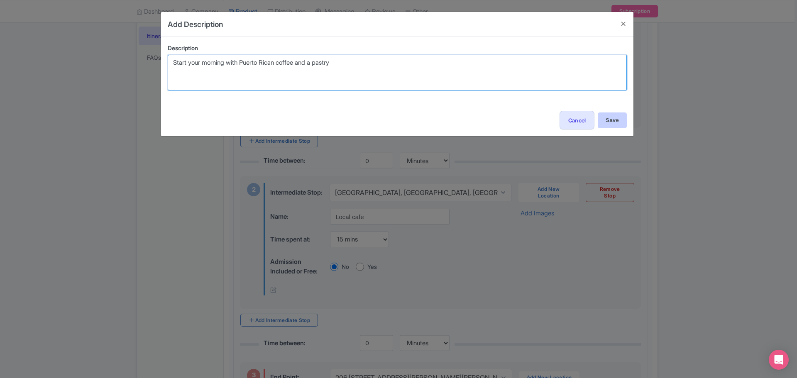
type textarea "Start your morning with Puerto Rican coffee and a pastry"
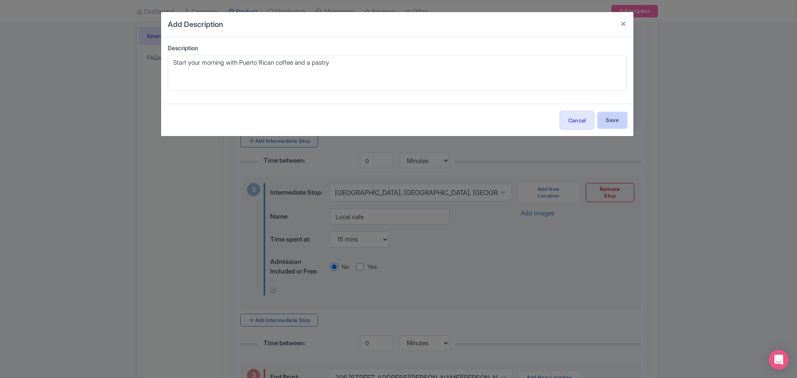
click at [614, 122] on input "Save" at bounding box center [611, 120] width 29 height 16
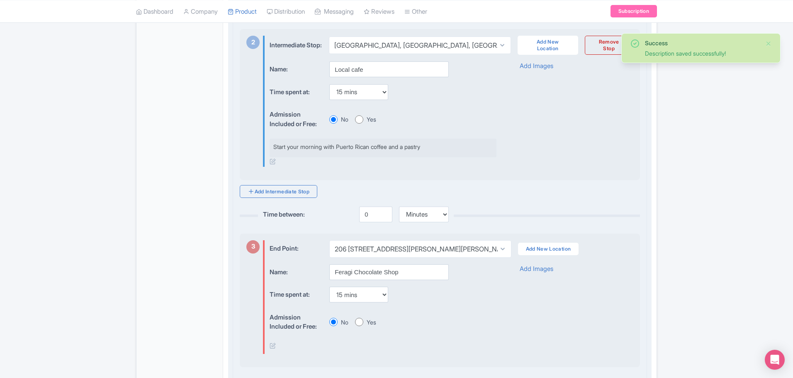
scroll to position [415, 0]
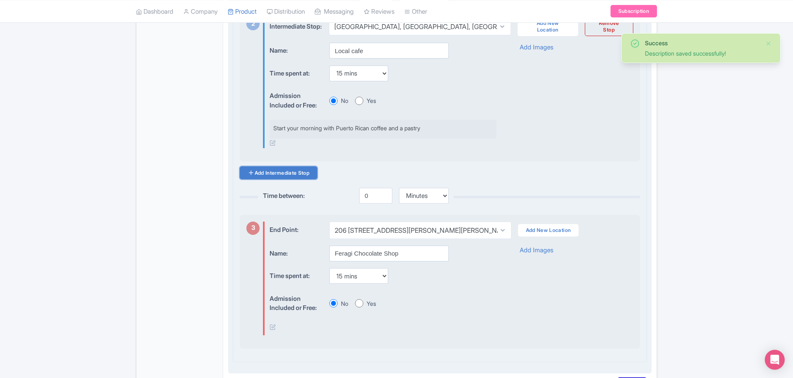
click at [294, 179] on link "Add Intermediate Stop" at bounding box center [279, 172] width 78 height 13
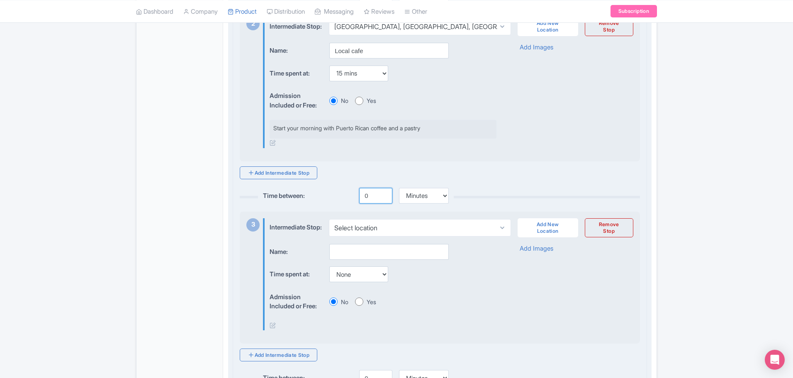
click at [383, 202] on input "0" at bounding box center [375, 196] width 33 height 16
click at [373, 203] on input "0" at bounding box center [375, 196] width 33 height 16
type input "10"
click at [369, 236] on select "Select location Museo de las Americas, Calle Beneficencia, San Juan, Puerto Rico" at bounding box center [420, 227] width 182 height 17
click at [461, 295] on div "Name: Time spent at: None 15 mins 30 mins 45 mins 1 hour 1 hour 15 mins 1 hour …" at bounding box center [383, 287] width 227 height 87
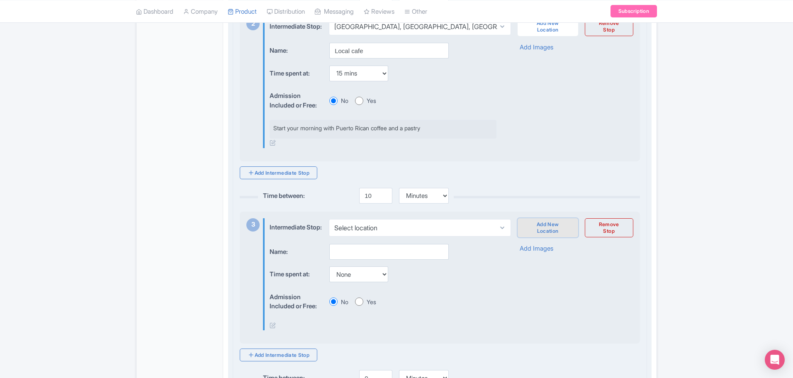
click at [555, 237] on link "Add New Location" at bounding box center [548, 227] width 61 height 19
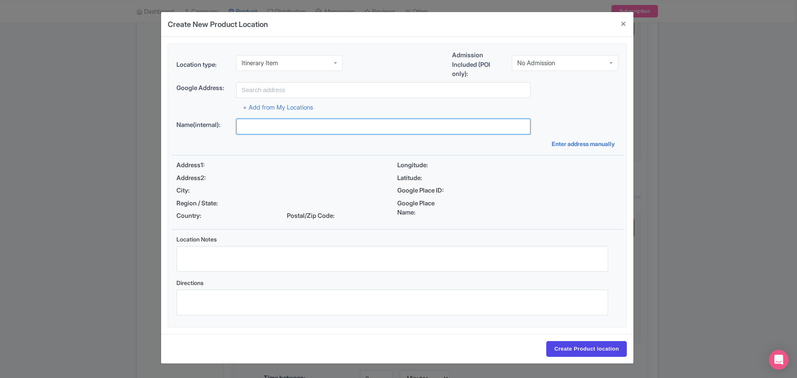
click at [272, 134] on input "text" at bounding box center [383, 127] width 294 height 16
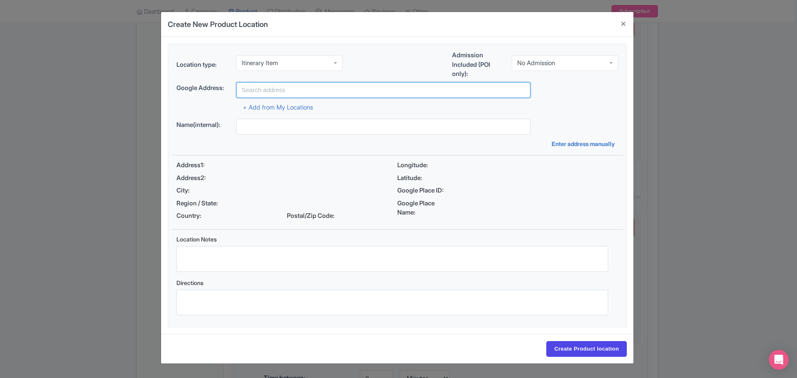
click at [267, 95] on input "text" at bounding box center [383, 90] width 294 height 16
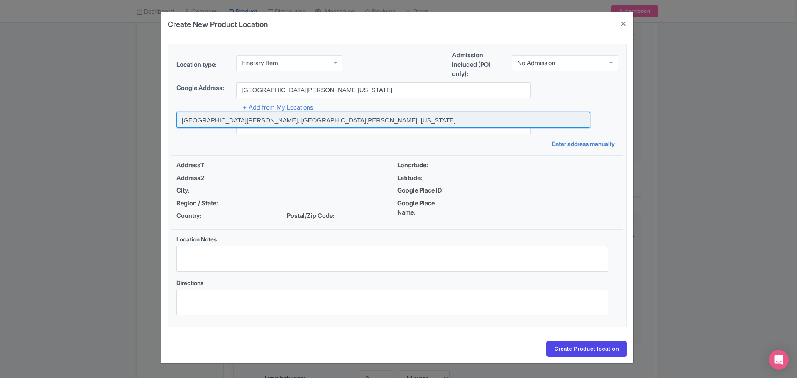
click at [324, 123] on input at bounding box center [383, 120] width 414 height 16
type input "[GEOGRAPHIC_DATA][PERSON_NAME], [GEOGRAPHIC_DATA][PERSON_NAME], [US_STATE]"
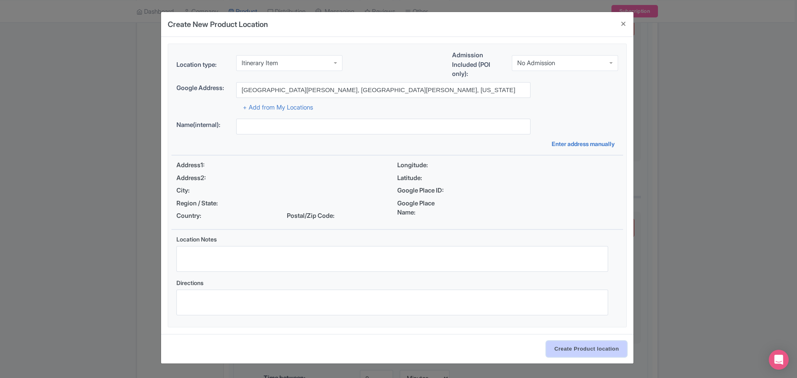
click at [583, 349] on input "Create Product location" at bounding box center [586, 349] width 80 height 16
type input "[GEOGRAPHIC_DATA][PERSON_NAME], [GEOGRAPHIC_DATA][PERSON_NAME], [US_STATE]"
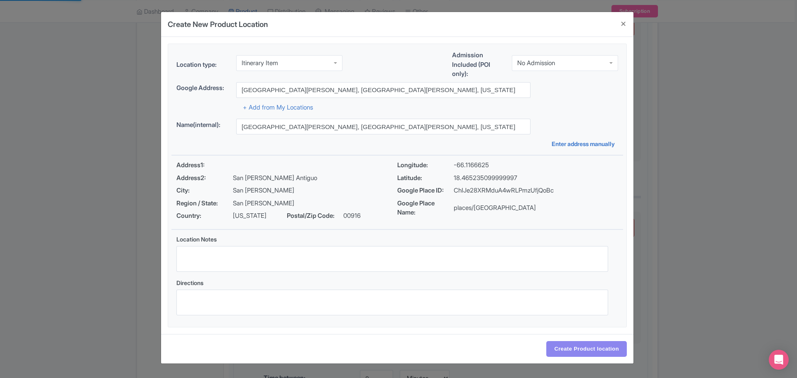
select select "d4db5c4c-60a0-48b8-b7e6-4d20853571af"
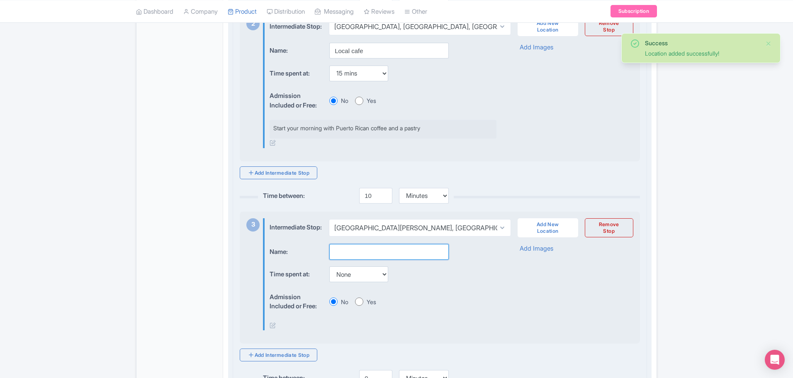
click at [356, 260] on input "text" at bounding box center [388, 252] width 119 height 16
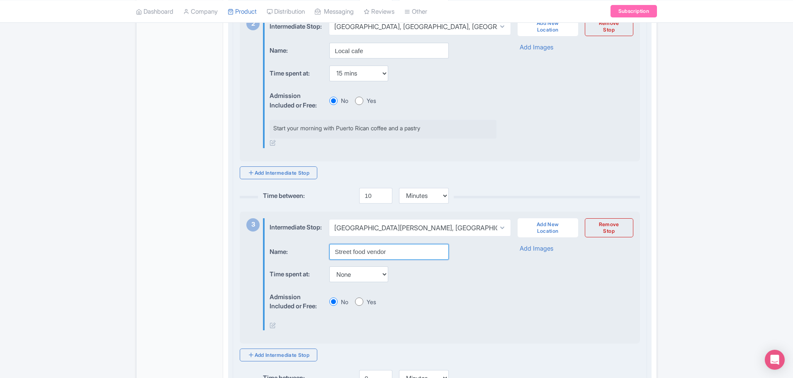
type input "Street food vendor"
click at [354, 282] on select "None 15 mins 30 mins 45 mins 1 hour 1 hour 15 mins 1 hour 30 mins 1 hour 45 min…" at bounding box center [358, 274] width 59 height 16
select select "15"
click at [329, 279] on select "None 15 mins 30 mins 45 mins 1 hour 1 hour 15 mins 1 hour 30 mins 1 hour 45 min…" at bounding box center [358, 274] width 59 height 16
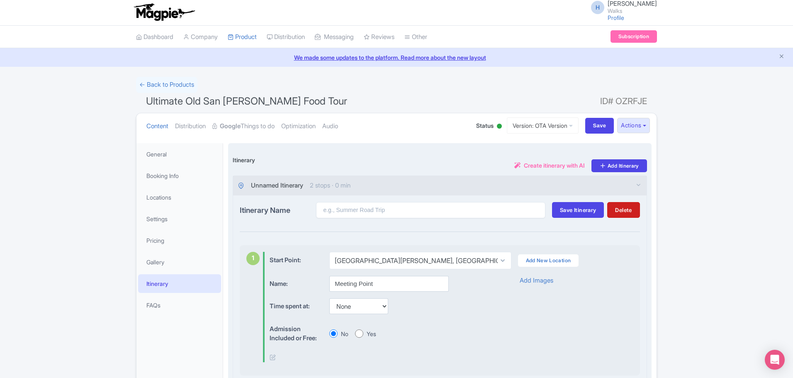
scroll to position [0, 0]
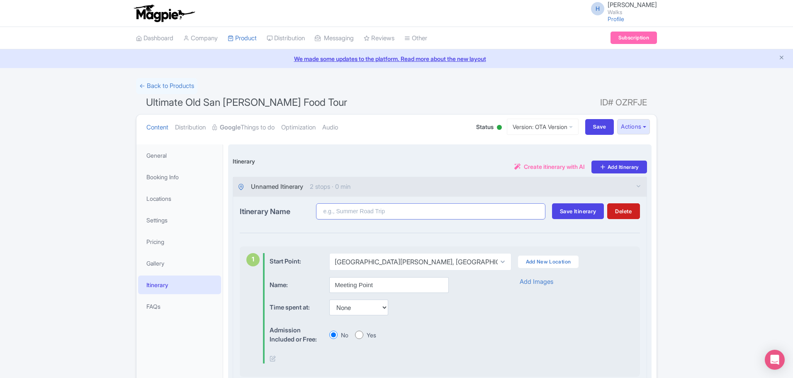
click at [365, 213] on input "Itinerary Name" at bounding box center [430, 211] width 229 height 16
type input "Ultimate Old San [PERSON_NAME] Food Tour"
click at [557, 215] on button "Save Itinerary" at bounding box center [578, 211] width 52 height 16
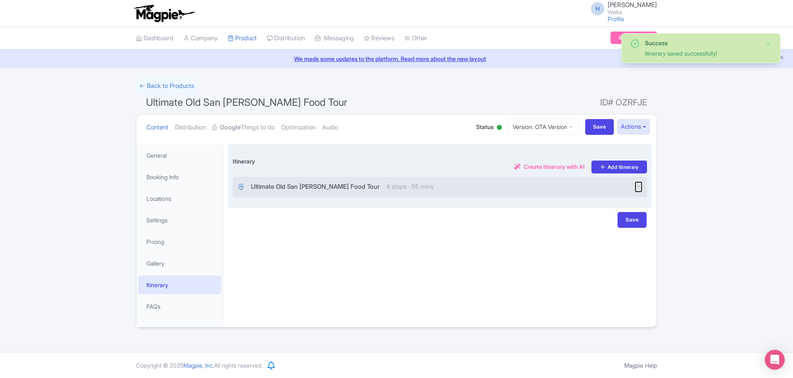
click at [636, 190] on button "button" at bounding box center [639, 187] width 6 height 10
click at [640, 189] on icon "button" at bounding box center [639, 186] width 6 height 6
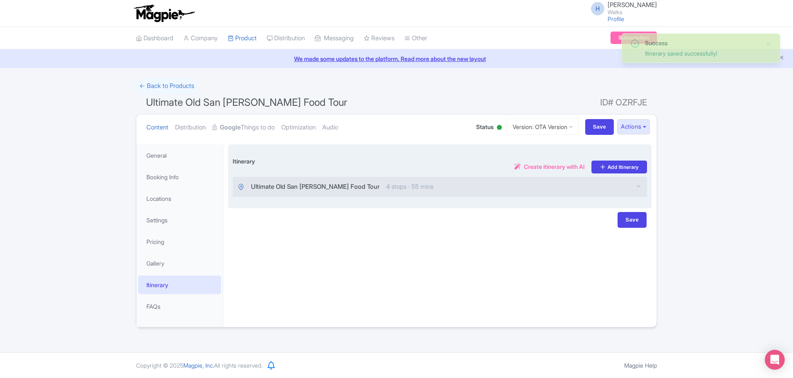
click at [350, 184] on div "Ultimate Old San Juan Food Tour 4 stops · 55 mins" at bounding box center [335, 187] width 195 height 10
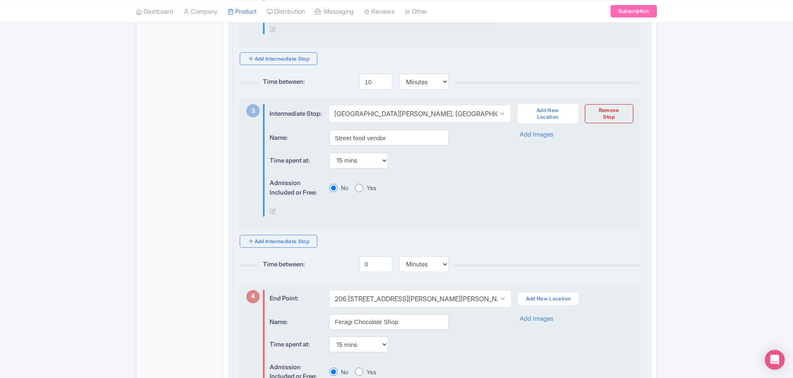
scroll to position [539, 0]
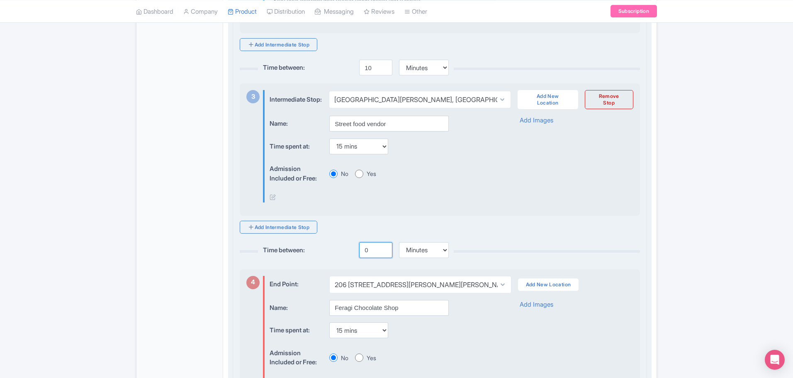
click at [364, 258] on input "0" at bounding box center [375, 250] width 33 height 16
click at [370, 258] on input "0" at bounding box center [375, 250] width 33 height 16
click at [299, 234] on link "Add Intermediate Stop" at bounding box center [279, 227] width 78 height 13
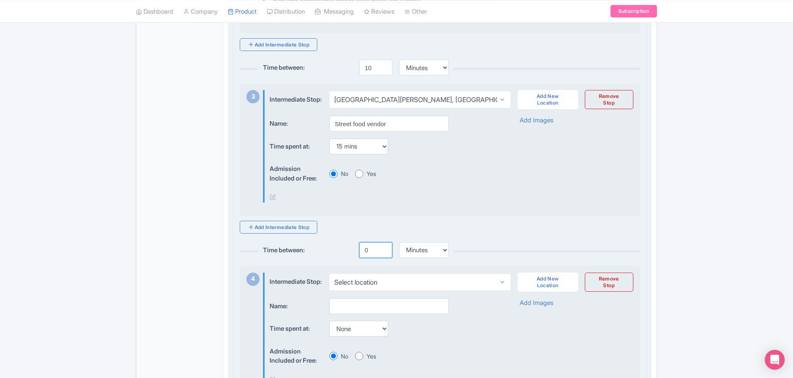
click at [375, 258] on input "0" at bounding box center [375, 250] width 33 height 16
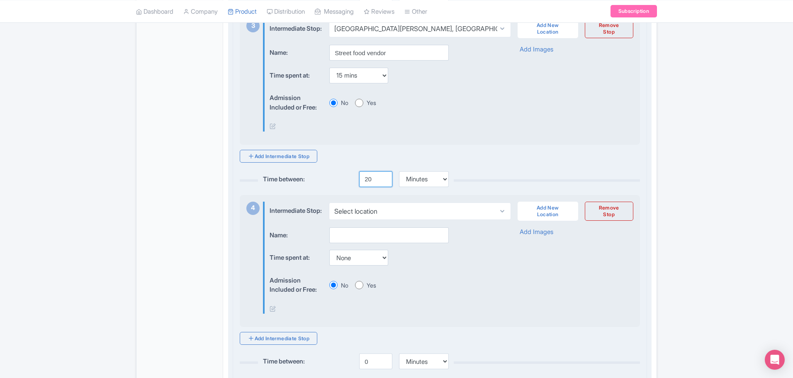
scroll to position [622, 0]
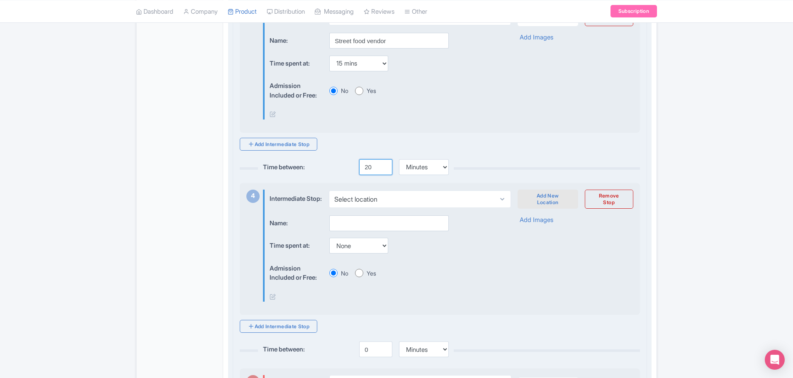
type input "20"
click at [548, 209] on link "Add New Location" at bounding box center [548, 199] width 61 height 19
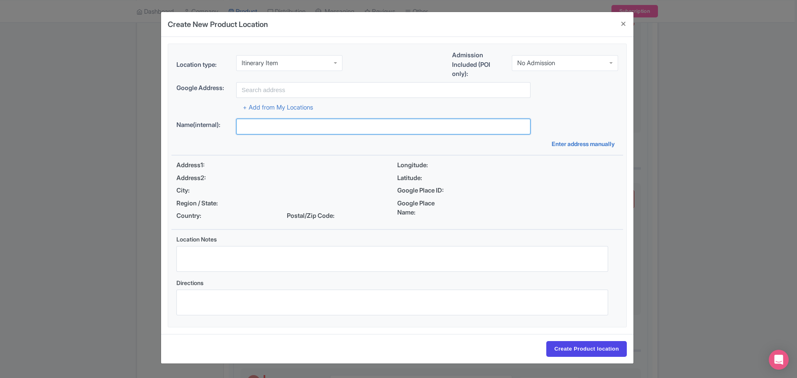
click at [317, 127] on input "text" at bounding box center [383, 127] width 294 height 16
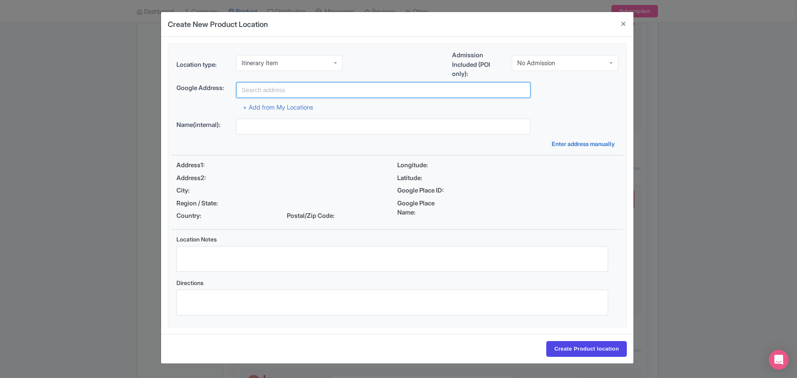
click at [295, 86] on input "text" at bounding box center [383, 90] width 294 height 16
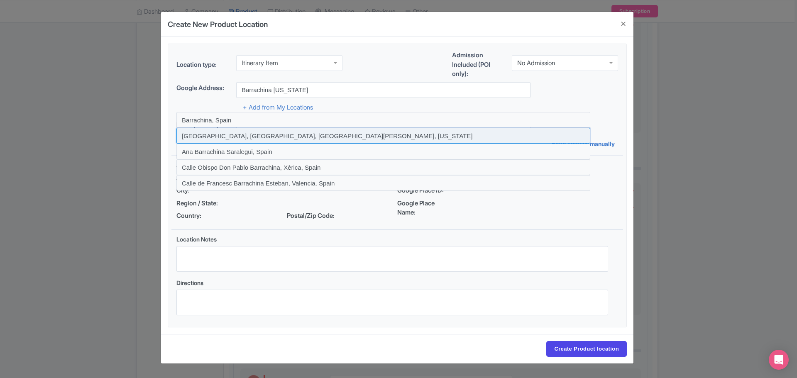
click at [291, 136] on input at bounding box center [383, 136] width 414 height 16
type input "[GEOGRAPHIC_DATA], [GEOGRAPHIC_DATA], [GEOGRAPHIC_DATA][PERSON_NAME], [US_STATE]"
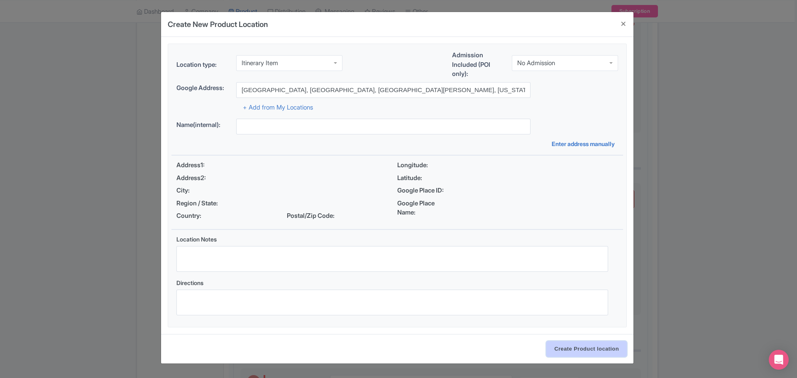
click at [590, 352] on input "Create Product location" at bounding box center [586, 349] width 80 height 16
type input "[GEOGRAPHIC_DATA], [GEOGRAPHIC_DATA], [GEOGRAPHIC_DATA][PERSON_NAME], [US_STATE]"
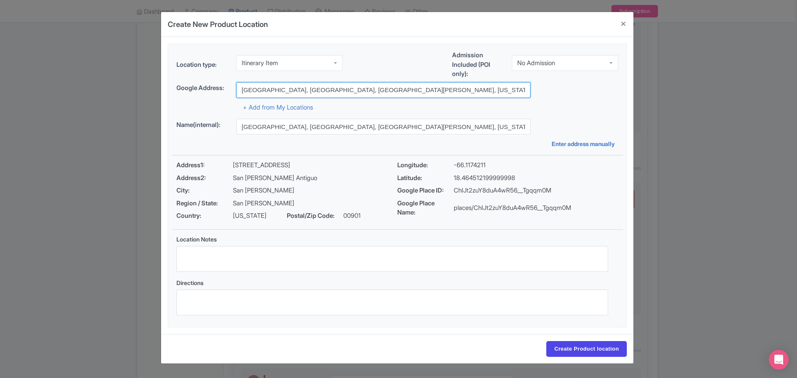
click at [400, 90] on input "[GEOGRAPHIC_DATA], [GEOGRAPHIC_DATA], [GEOGRAPHIC_DATA][PERSON_NAME], [US_STATE]" at bounding box center [383, 90] width 294 height 16
click at [582, 352] on input "Create Product location" at bounding box center [586, 349] width 80 height 16
click at [622, 26] on button "Close" at bounding box center [623, 24] width 20 height 24
select select "ef3b3083-a31e-47ff-9eff-b5e55b219d46"
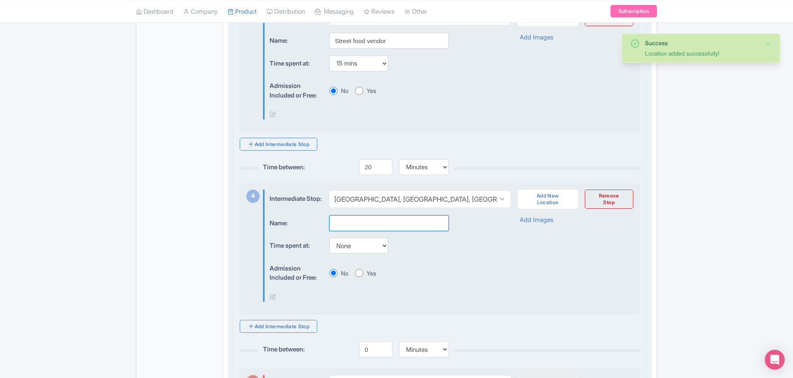
click at [358, 231] on input "text" at bounding box center [388, 223] width 119 height 16
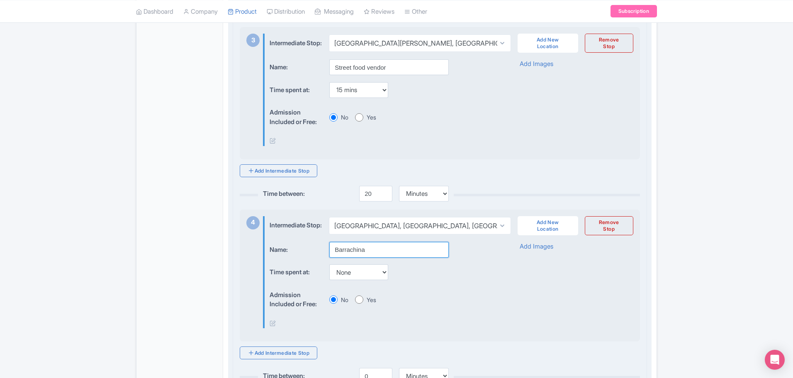
scroll to position [581, 0]
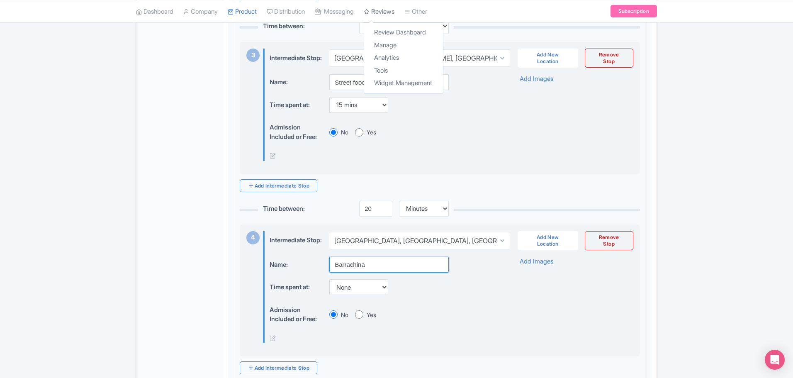
type input "Barrachina"
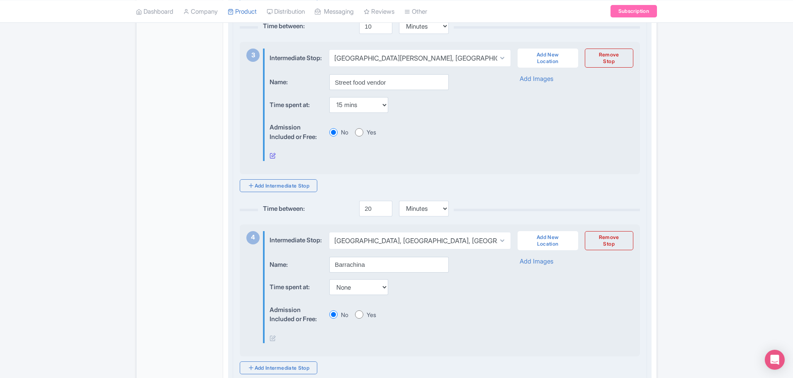
click at [275, 158] on icon at bounding box center [273, 155] width 6 height 6
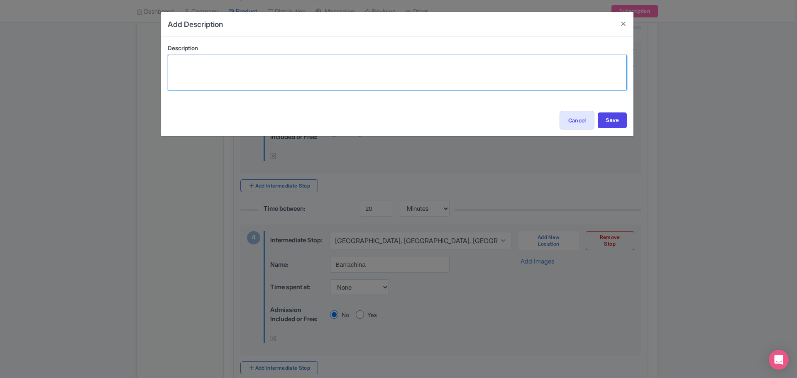
click at [252, 76] on textarea at bounding box center [397, 73] width 459 height 36
paste textarea "one of Puerto Rico’s favorite street foods"
click at [173, 65] on textarea "one of Puerto Rico’s favorite street foods" at bounding box center [397, 73] width 459 height 36
type textarea "Bite into one of Puerto Rico’s favorite street foods"
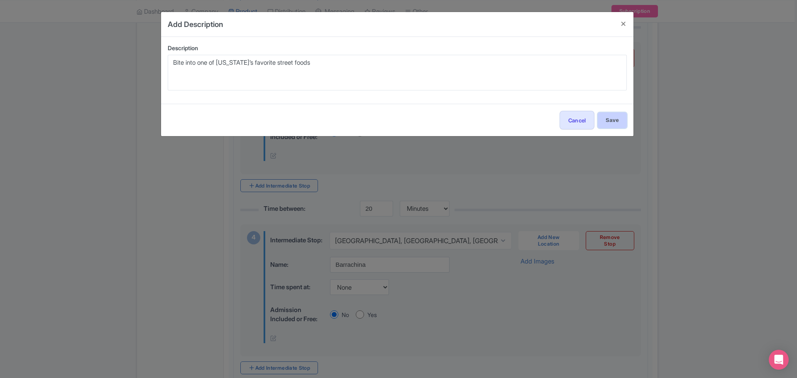
click at [606, 121] on input "Save" at bounding box center [611, 120] width 29 height 16
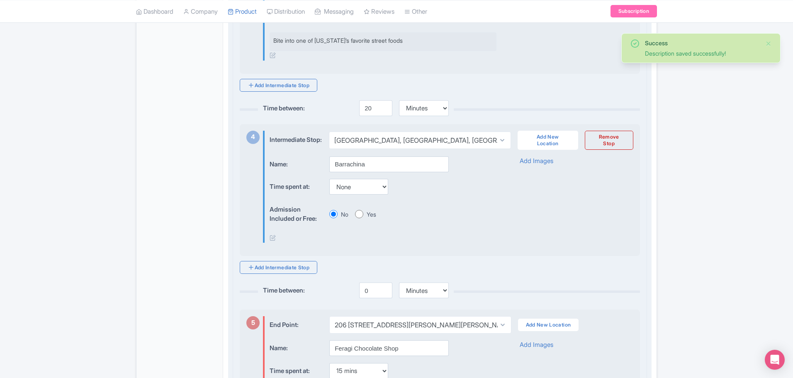
scroll to position [747, 0]
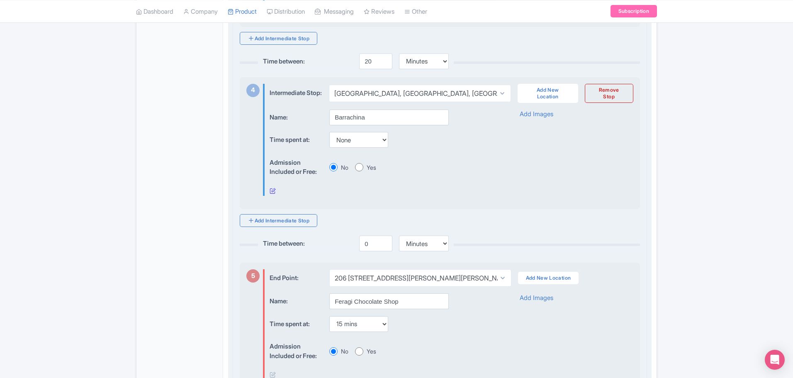
click at [274, 194] on icon at bounding box center [273, 191] width 6 height 6
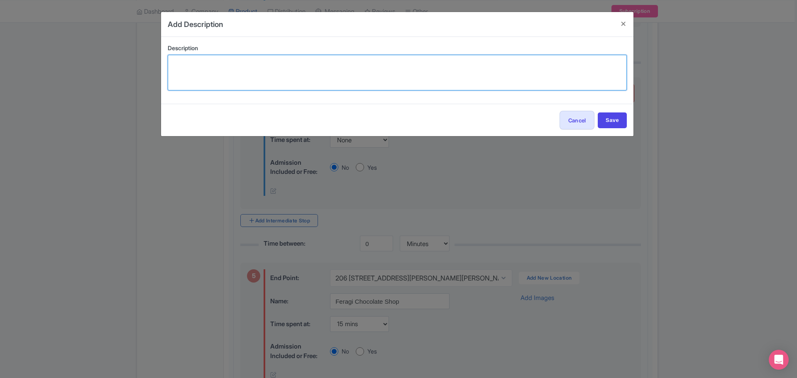
click at [253, 78] on textarea at bounding box center [397, 73] width 459 height 36
paste textarea "piña colada and taste the original recipe"
drag, startPoint x: 344, startPoint y: 61, endPoint x: 260, endPoint y: 69, distance: 83.8
click at [260, 69] on textarea "Taste the original piña colada and taste the original recipe" at bounding box center [397, 73] width 459 height 36
type textarea "Taste the original piña colada"
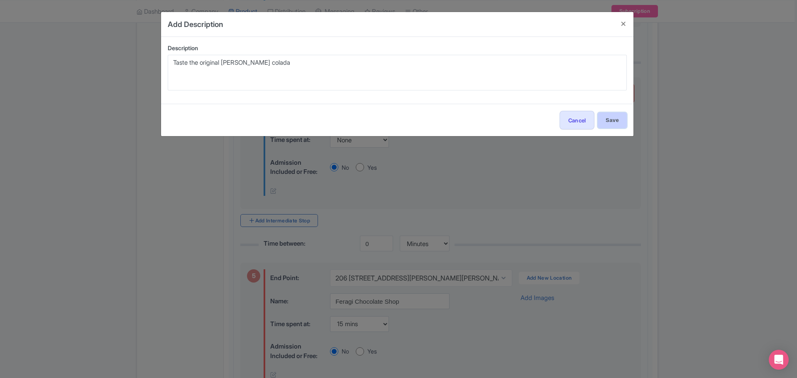
click at [619, 123] on input "Save" at bounding box center [611, 120] width 29 height 16
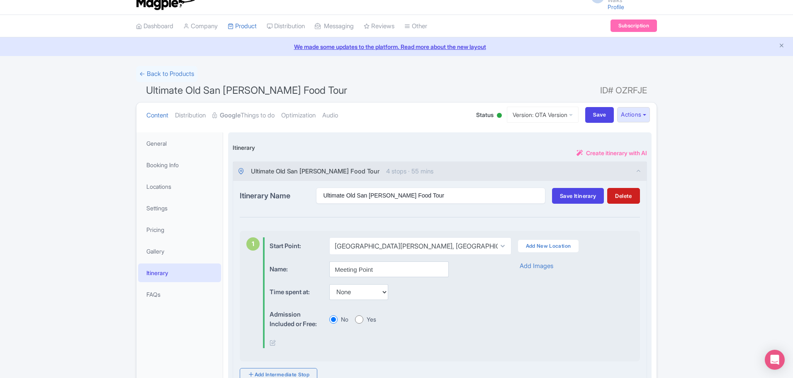
scroll to position [0, 0]
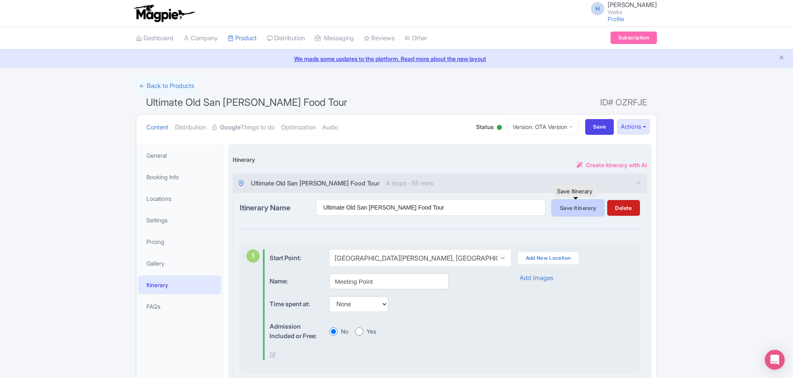
click at [577, 209] on span "Save Itinerary" at bounding box center [578, 208] width 36 height 7
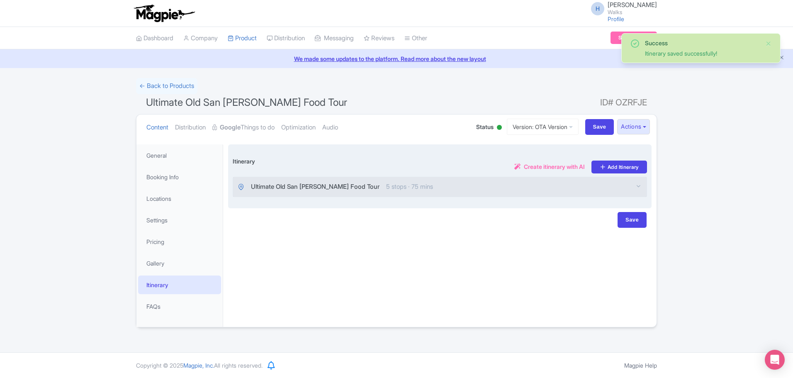
click at [478, 185] on div "Ultimate Old San Juan Food Tour 5 stops · 75 mins" at bounding box center [440, 186] width 414 height 19
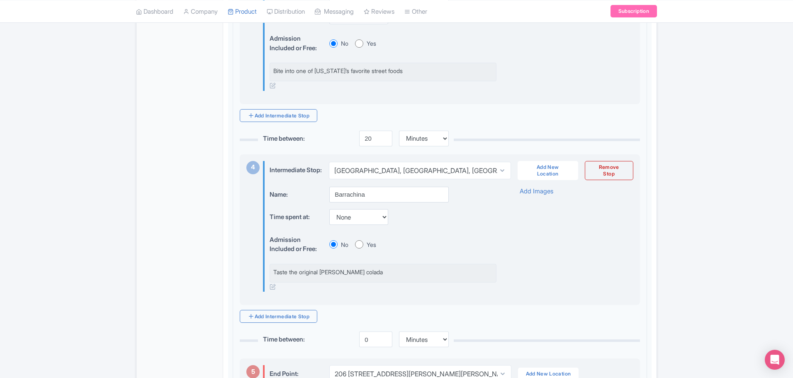
scroll to position [684, 0]
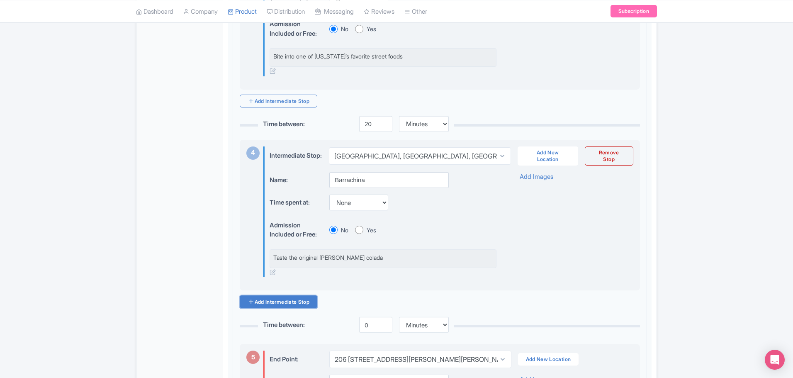
click at [263, 308] on link "Add Intermediate Stop" at bounding box center [279, 301] width 78 height 13
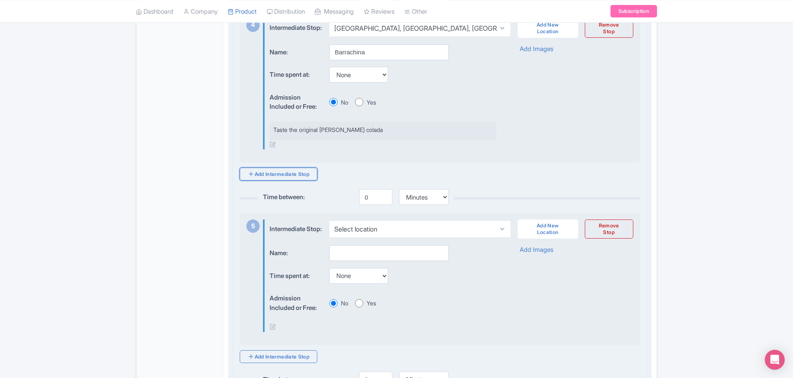
scroll to position [850, 0]
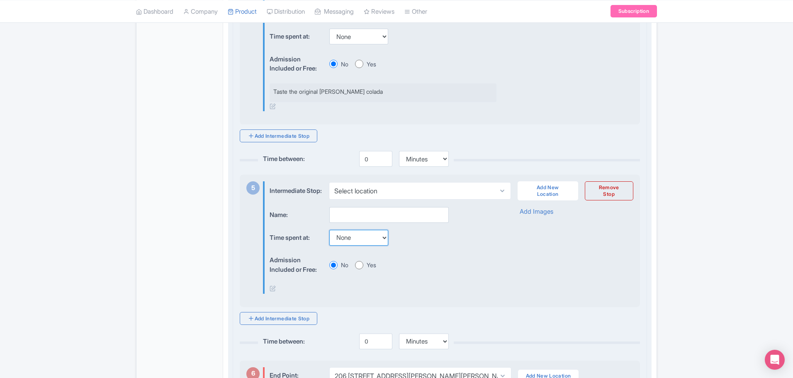
click at [367, 246] on select "None 15 mins 30 mins 45 mins 1 hour 1 hour 15 mins 1 hour 30 mins 1 hour 45 min…" at bounding box center [358, 238] width 59 height 16
select select "30"
click at [329, 246] on select "None 15 mins 30 mins 45 mins 1 hour 1 hour 15 mins 1 hour 30 mins 1 hour 45 min…" at bounding box center [358, 238] width 59 height 16
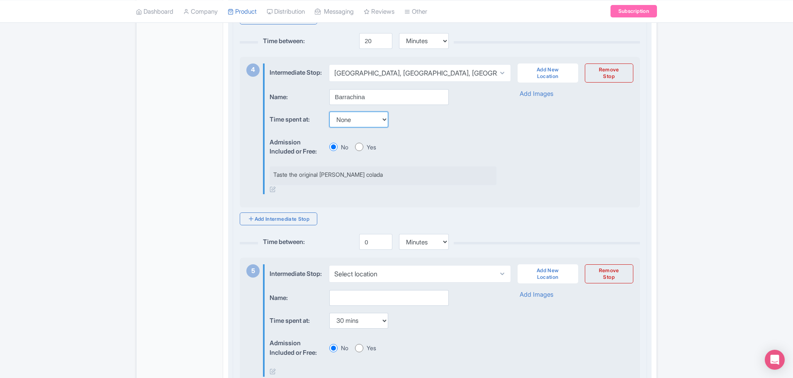
click at [365, 127] on select "None 15 mins 30 mins 45 mins 1 hour 1 hour 15 mins 1 hour 30 mins 1 hour 45 min…" at bounding box center [358, 120] width 59 height 16
select select "30"
click at [329, 127] on select "None 15 mins 30 mins 45 mins 1 hour 1 hour 15 mins 1 hour 30 mins 1 hour 45 min…" at bounding box center [358, 120] width 59 height 16
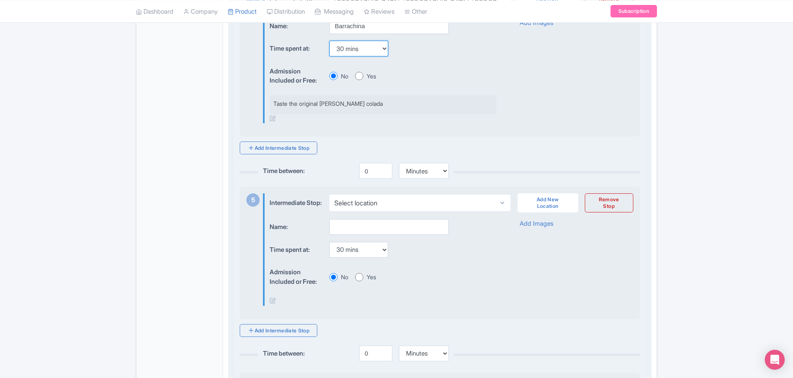
scroll to position [850, 0]
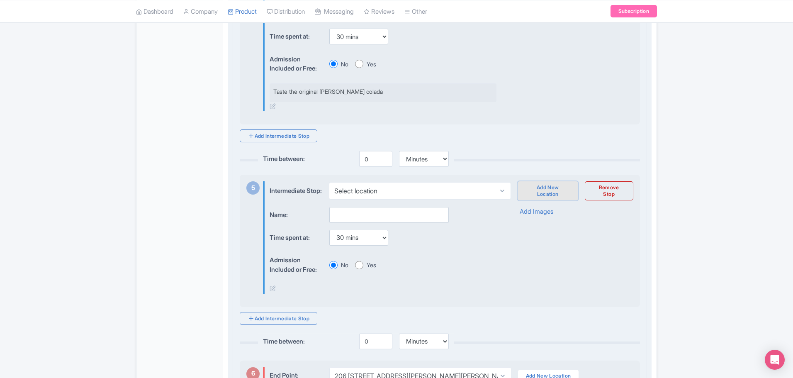
click at [544, 200] on link "Add New Location" at bounding box center [548, 190] width 61 height 19
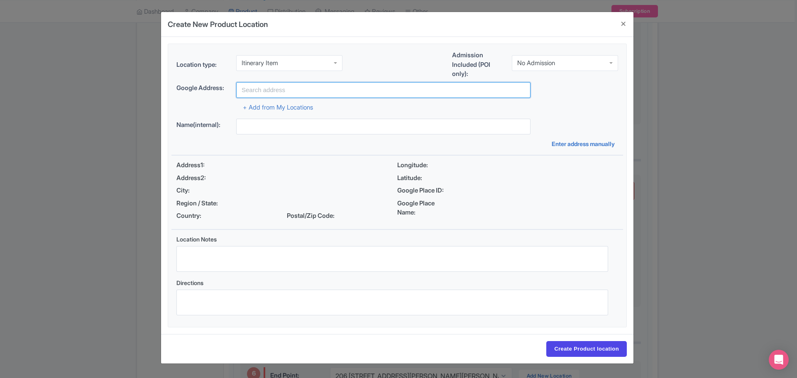
click at [302, 86] on input "text" at bounding box center [383, 90] width 294 height 16
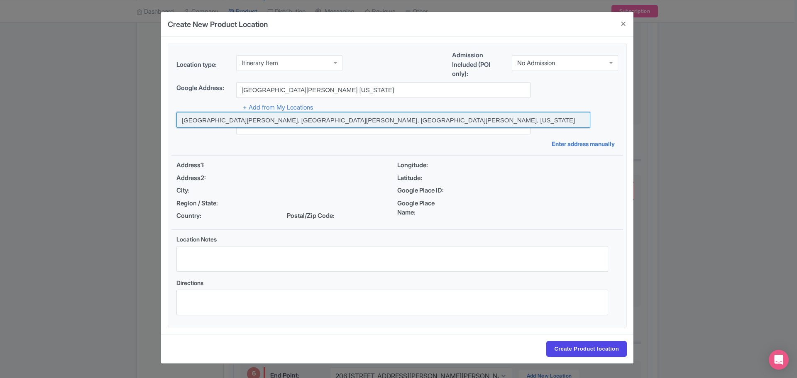
click at [283, 115] on input at bounding box center [383, 120] width 414 height 16
type input "[GEOGRAPHIC_DATA][PERSON_NAME], [GEOGRAPHIC_DATA][PERSON_NAME], [GEOGRAPHIC_DAT…"
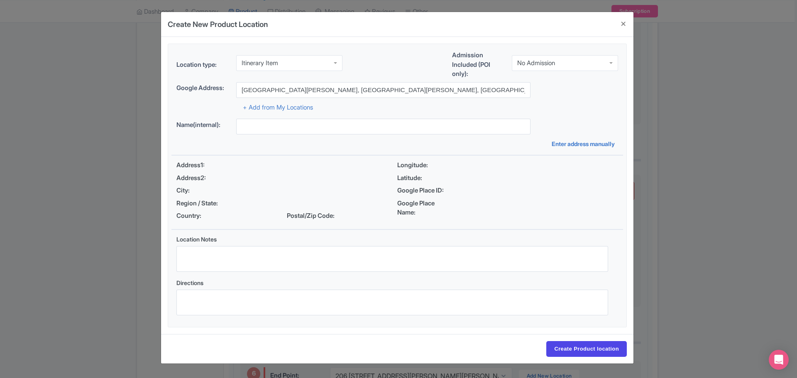
type input "[GEOGRAPHIC_DATA][PERSON_NAME], [GEOGRAPHIC_DATA][PERSON_NAME], [GEOGRAPHIC_DAT…"
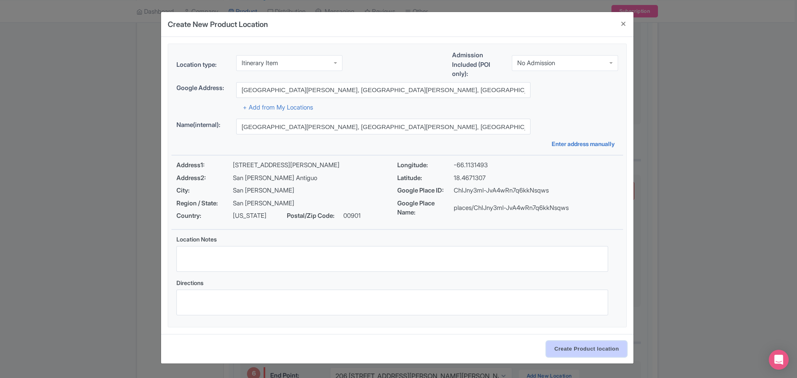
click at [599, 354] on input "Create Product location" at bounding box center [586, 349] width 80 height 16
select select "a3cfbd77-a9f1-49b6-a46d-4f1b8c3c5456"
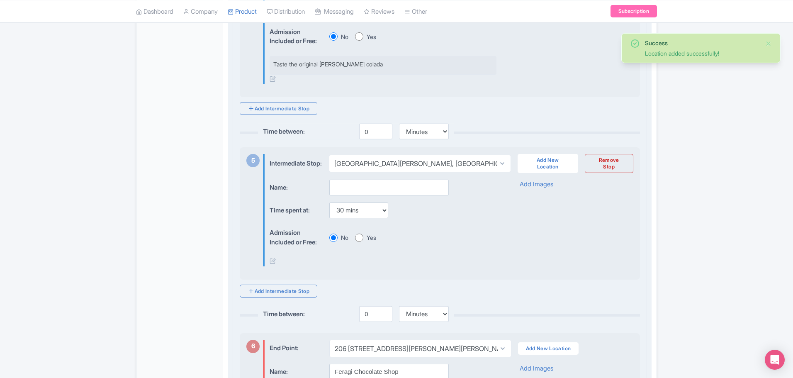
scroll to position [892, 0]
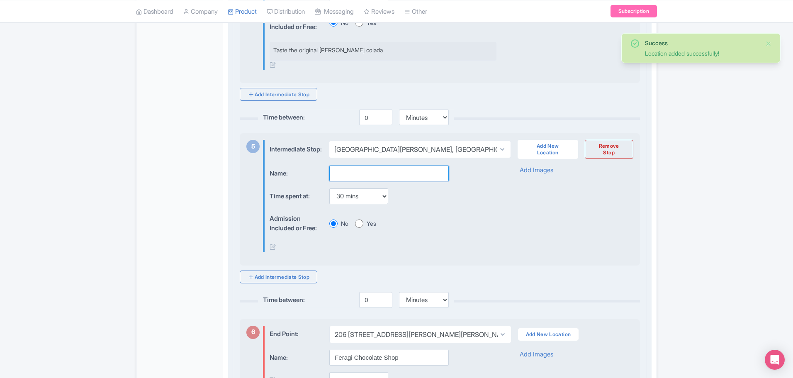
click at [354, 181] on input "text" at bounding box center [388, 174] width 119 height 16
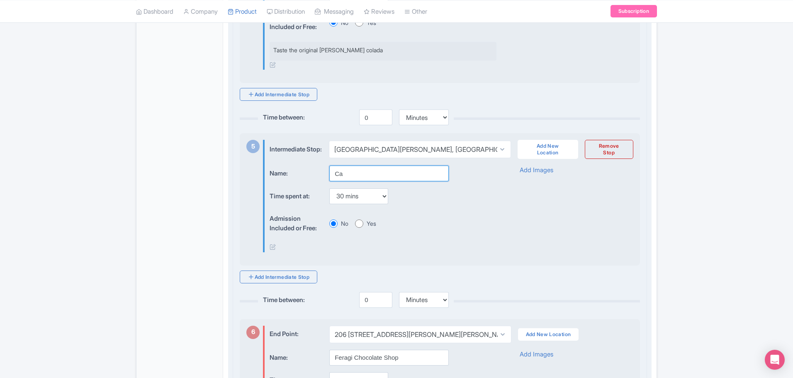
type input "C"
type input "Local restaurant"
click at [272, 250] on icon at bounding box center [273, 247] width 6 height 6
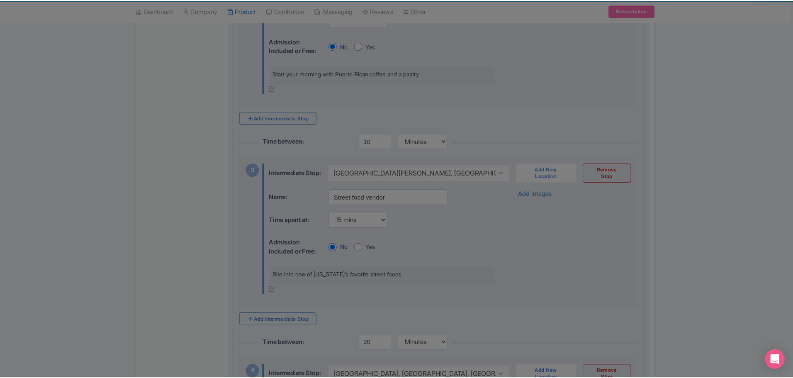
scroll to position [435, 0]
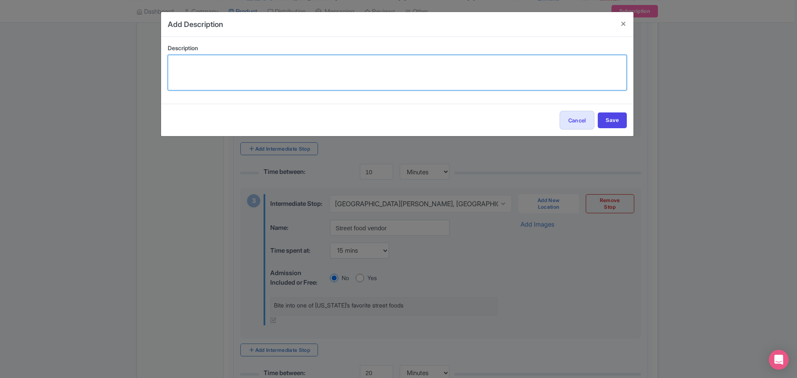
click at [219, 86] on textarea at bounding box center [397, 73] width 459 height 36
paste textarea "earn how to make mofongo"
click at [174, 66] on textarea "earn how to make mofongo" at bounding box center [397, 73] width 459 height 36
click at [455, 74] on textarea "Mash plantains and learn how to make mofongo" at bounding box center [397, 73] width 459 height 36
type textarea "Mash plantains and learn how to make mofongo."
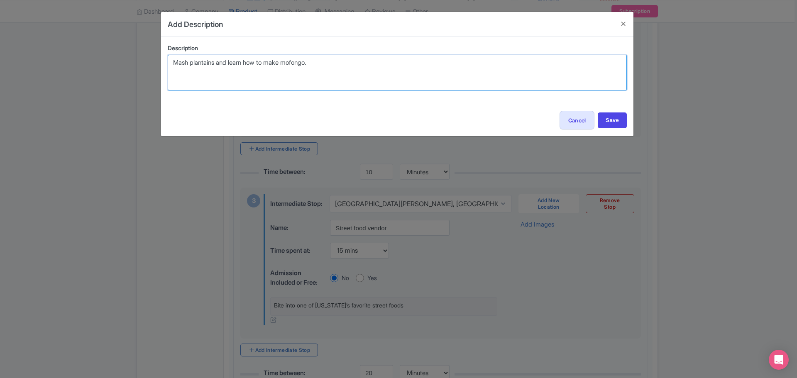
drag, startPoint x: 320, startPoint y: 66, endPoint x: 139, endPoint y: 63, distance: 180.9
click at [139, 63] on div "Add Description Description Mash plantains and learn how to make mofongo. 60 of…" at bounding box center [398, 189] width 797 height 378
paste textarea "Step into a secluded patio at a local restaurant and learn h"
type textarea "Step into a secluded patio at a local restaurant and learn h"
drag, startPoint x: 288, startPoint y: 67, endPoint x: 140, endPoint y: 66, distance: 148.1
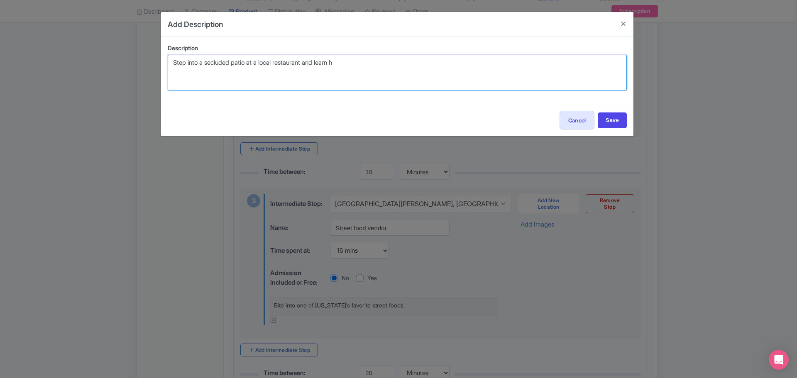
click at [140, 66] on div "Add Description Description Step into a secluded patio at a local restaurant an…" at bounding box center [398, 189] width 797 height 378
click at [293, 62] on textarea "Mash plantains and learn how to make Mofongo." at bounding box center [397, 73] width 459 height 36
type textarea "Mash plantains and learn how to make mofongo."
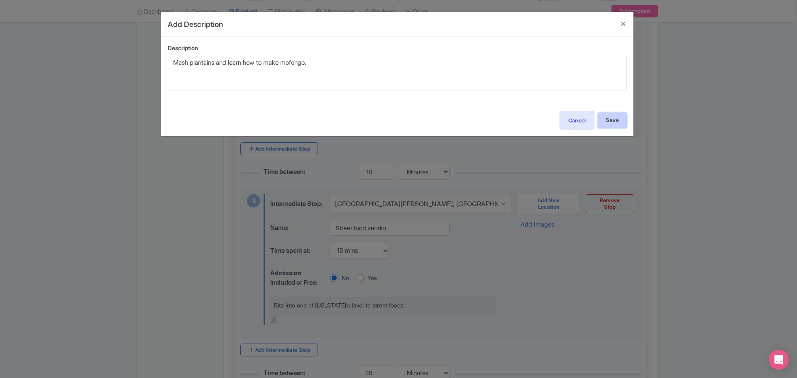
click at [614, 119] on input "Save" at bounding box center [611, 120] width 29 height 16
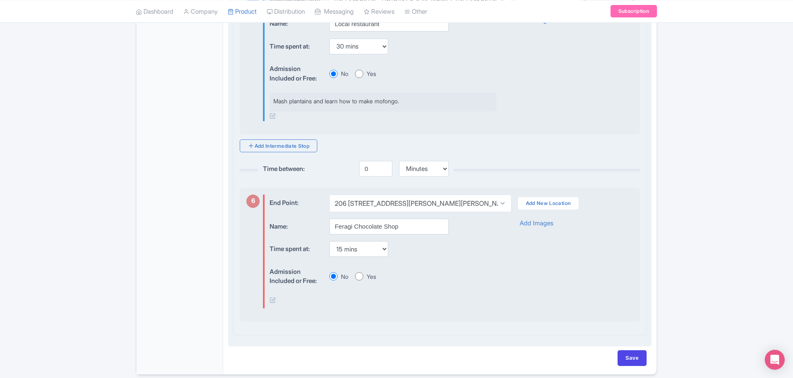
scroll to position [1057, 0]
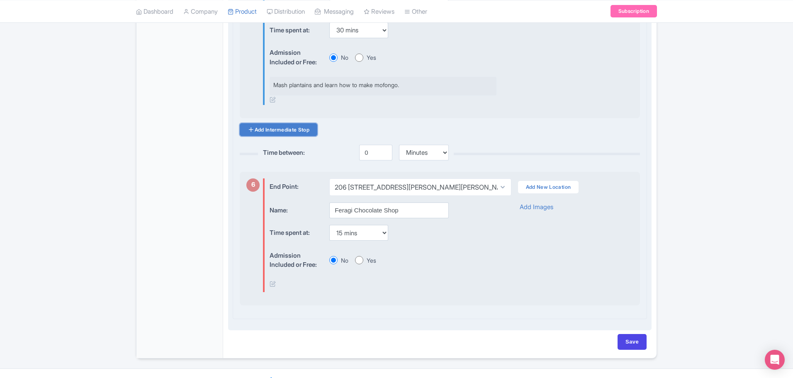
click at [263, 136] on link "Add Intermediate Stop" at bounding box center [279, 129] width 78 height 13
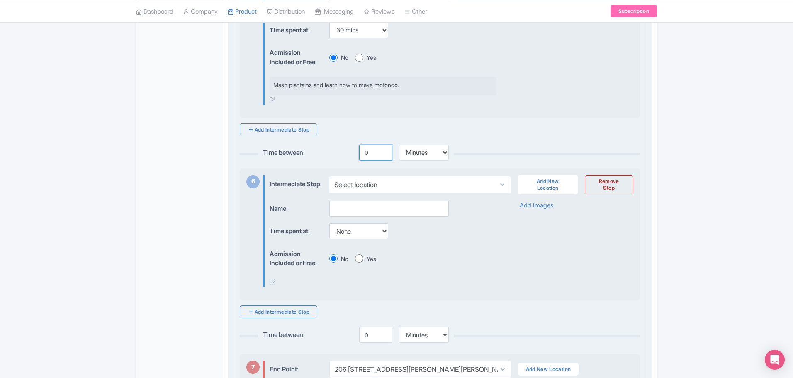
click at [373, 161] on input "0" at bounding box center [375, 153] width 33 height 16
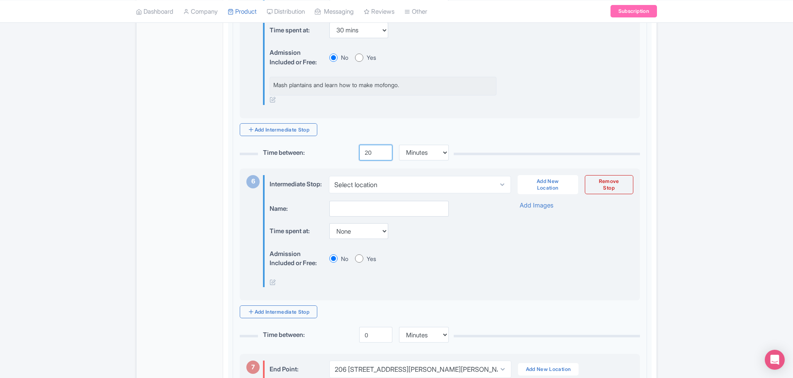
type input "20"
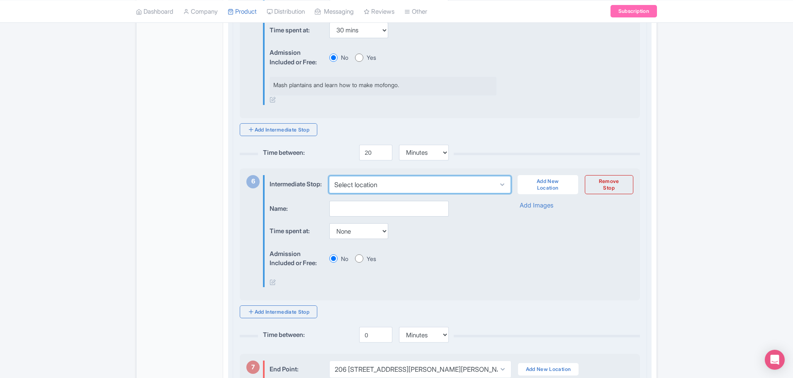
click at [383, 193] on select "Select location Museo de las Americas, Calle Beneficencia, San Juan, Puerto Ric…" at bounding box center [420, 184] width 182 height 17
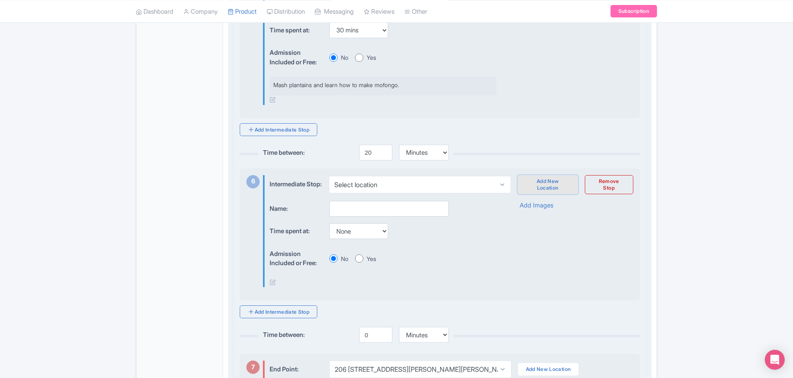
click at [545, 194] on link "Add New Location" at bounding box center [548, 184] width 61 height 19
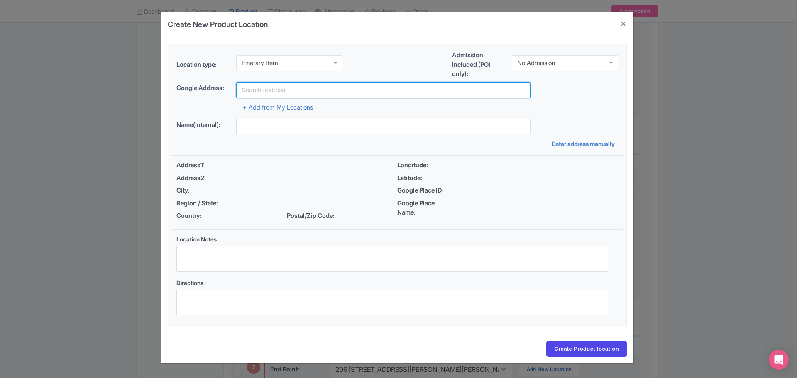
click at [272, 91] on input "text" at bounding box center [383, 90] width 294 height 16
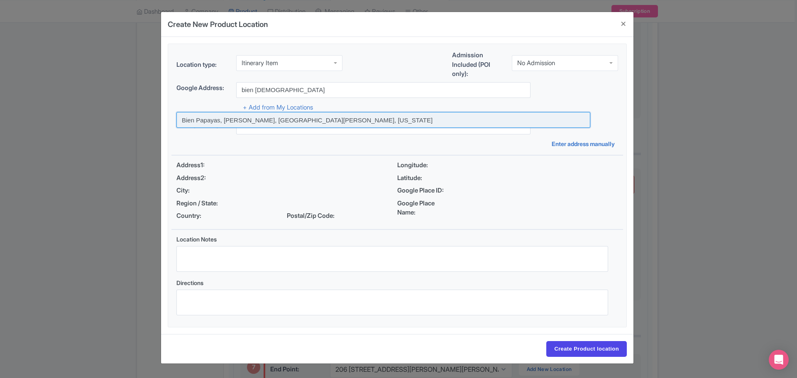
click at [282, 119] on input at bounding box center [383, 120] width 414 height 16
type input "Bien Papayas, [PERSON_NAME], [GEOGRAPHIC_DATA][PERSON_NAME], [US_STATE]"
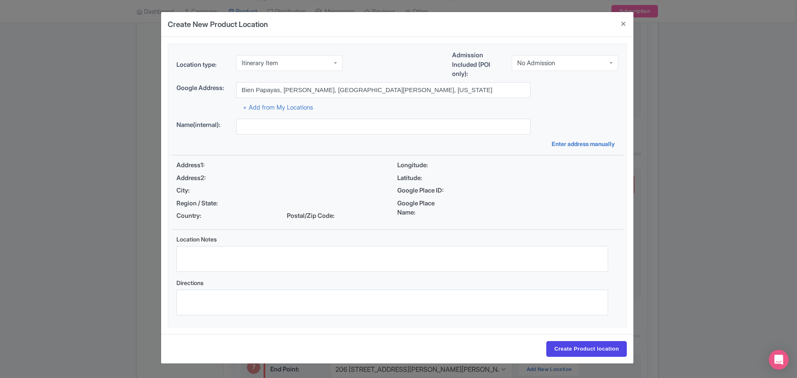
type input "Bien Papayas, [PERSON_NAME], [GEOGRAPHIC_DATA][PERSON_NAME], [US_STATE]"
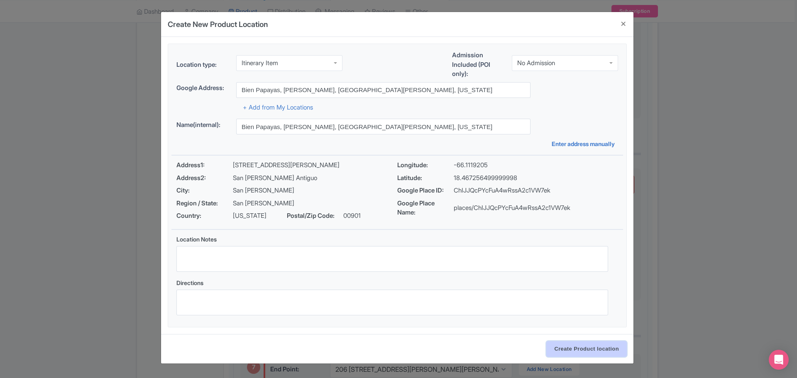
click at [585, 346] on input "Create Product location" at bounding box center [586, 349] width 80 height 16
select select "0bec3da5-ba3d-47a3-ae25-349f7f233ed1"
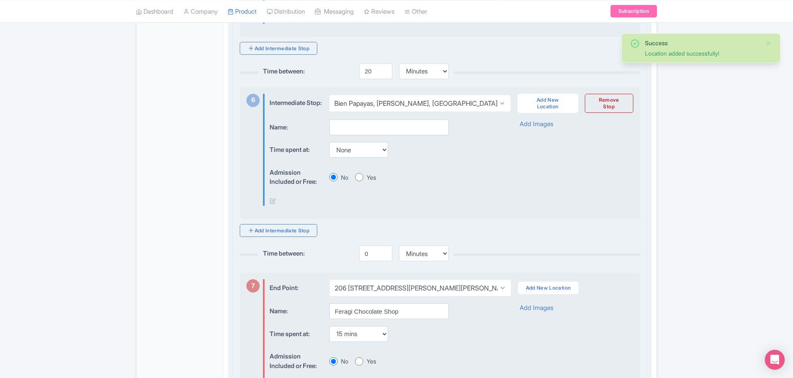
scroll to position [1140, 0]
click at [271, 202] on icon at bounding box center [273, 199] width 6 height 6
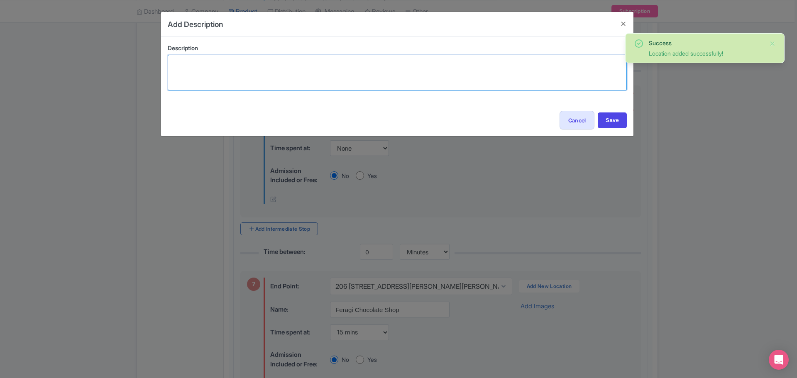
click at [227, 72] on textarea at bounding box center [397, 73] width 459 height 36
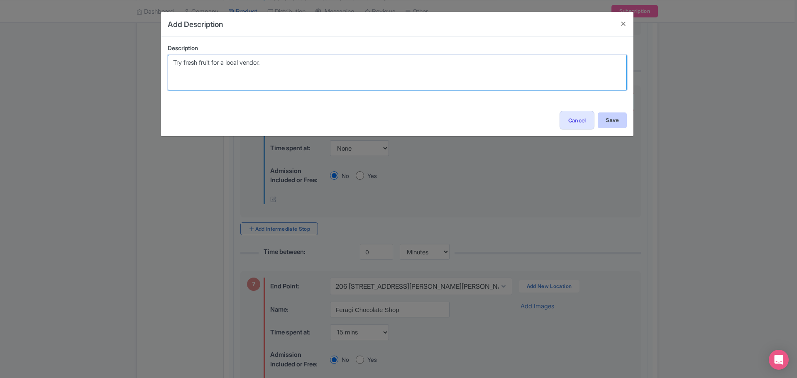
type textarea "Try fresh fruit for a local vendor."
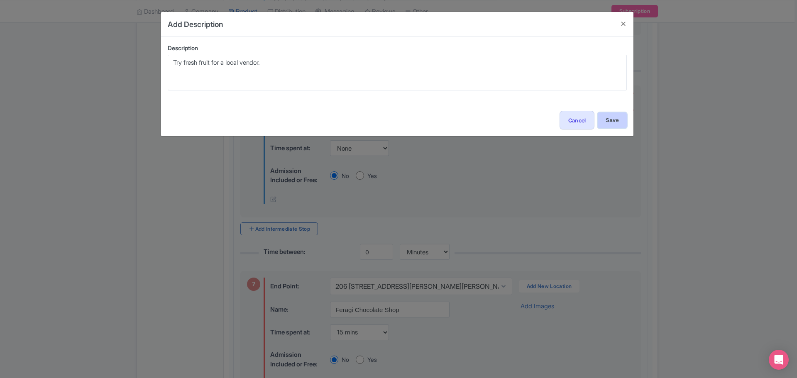
click at [608, 124] on input "Save" at bounding box center [611, 120] width 29 height 16
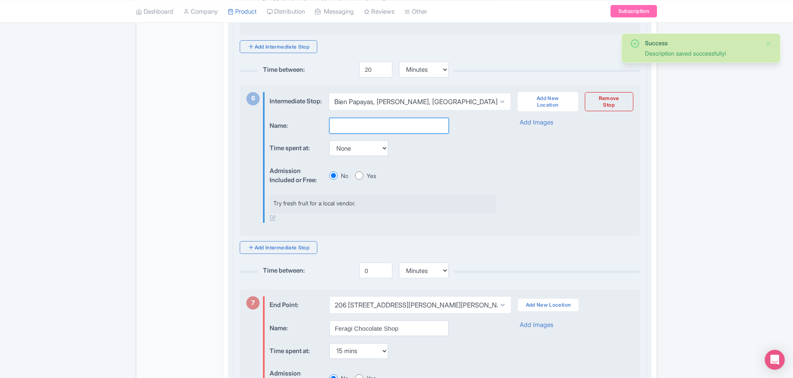
click at [367, 134] on input "text" at bounding box center [388, 126] width 119 height 16
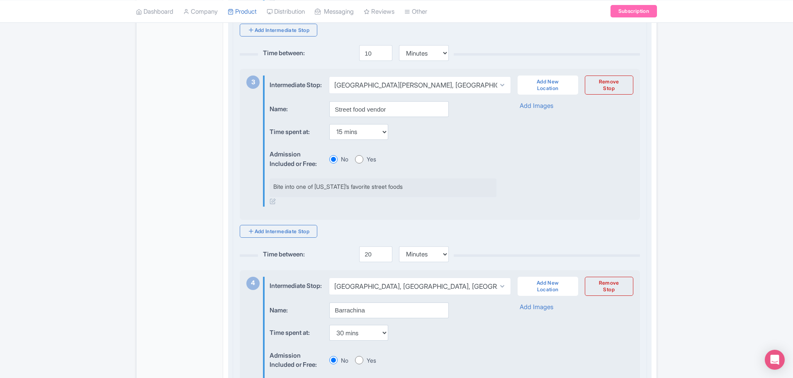
scroll to position [601, 0]
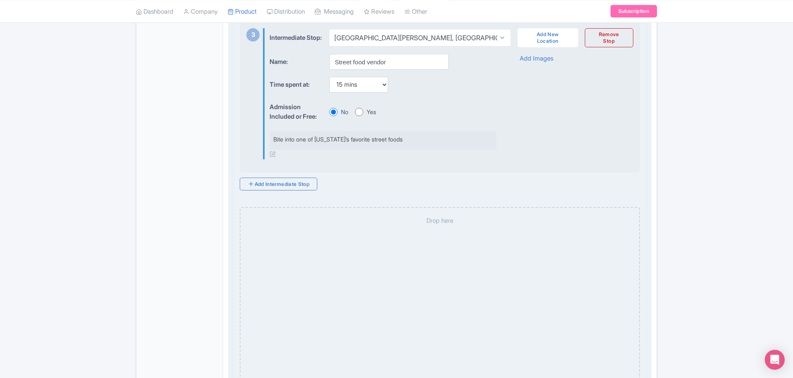
select select "ef3b3083-a31e-47ff-9eff-b5e55b219d46"
select select "30"
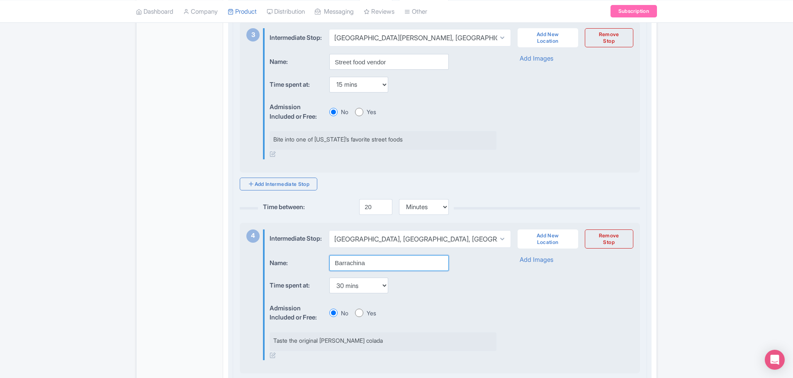
click at [365, 271] on input "Barrachina" at bounding box center [388, 263] width 119 height 16
type input "B"
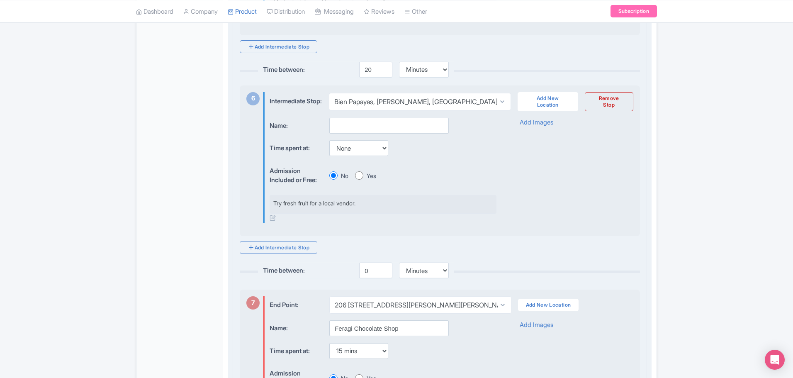
type input "Legendary bar"
click at [358, 134] on input "text" at bounding box center [388, 126] width 119 height 16
type input "Fruit vendor"
click at [271, 221] on icon at bounding box center [273, 217] width 6 height 6
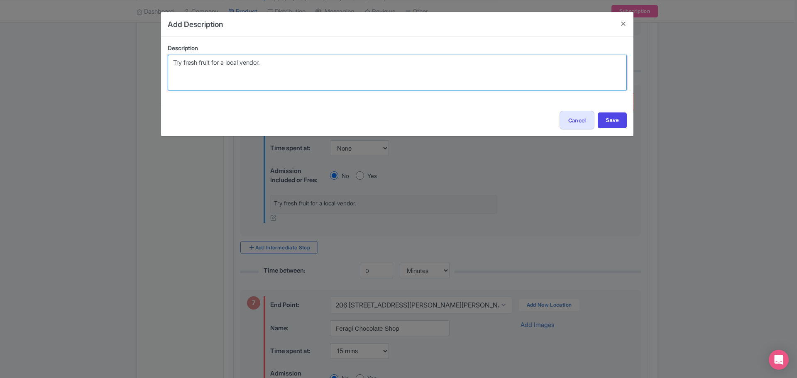
drag, startPoint x: 277, startPoint y: 66, endPoint x: 216, endPoint y: 70, distance: 61.6
click at [216, 70] on textarea "Try fresh fruit for a local vendor." at bounding box center [397, 73] width 459 height 36
type textarea "Try fresh fruit grown on the island."
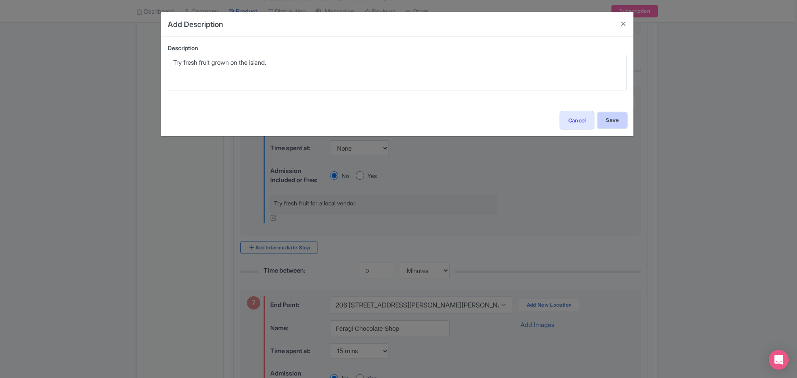
click at [609, 113] on input "Save" at bounding box center [611, 120] width 29 height 16
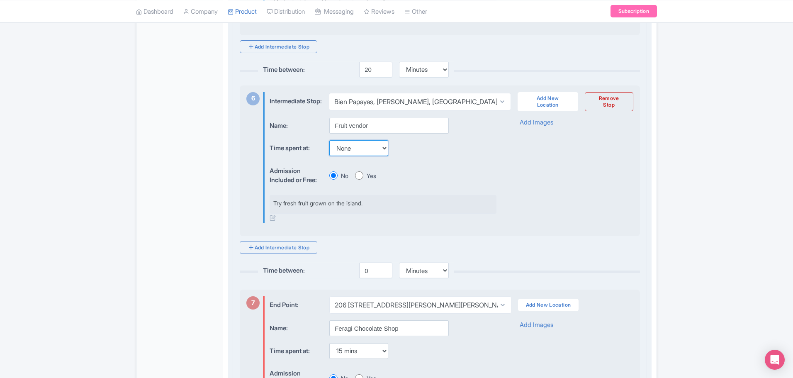
click at [366, 156] on select "None 15 mins 30 mins 45 mins 1 hour 1 hour 15 mins 1 hour 30 mins 1 hour 45 min…" at bounding box center [358, 148] width 59 height 16
select select "15"
click at [329, 156] on select "None 15 mins 30 mins 45 mins 1 hour 1 hour 15 mins 1 hour 30 mins 1 hour 45 min…" at bounding box center [358, 148] width 59 height 16
click at [377, 78] on input "20" at bounding box center [375, 70] width 33 height 16
type input "2"
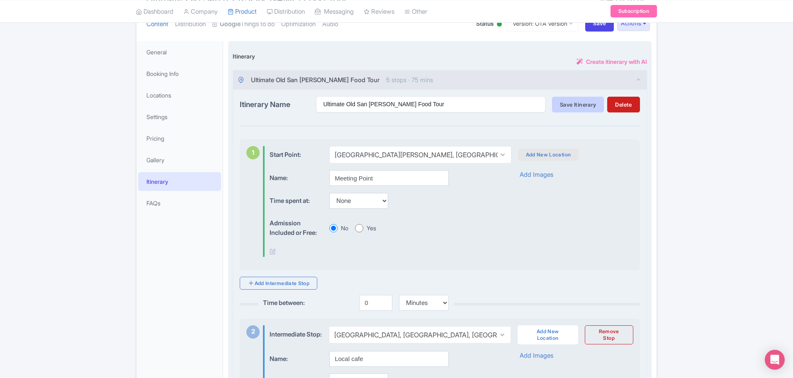
scroll to position [0, 0]
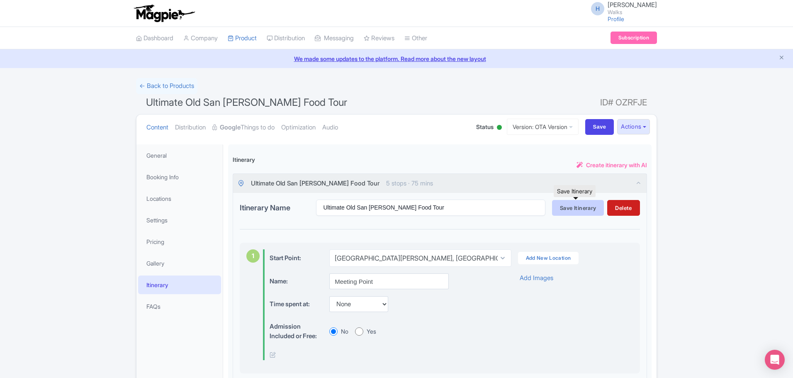
type input "15"
click at [570, 207] on span "Save Itinerary" at bounding box center [578, 208] width 36 height 7
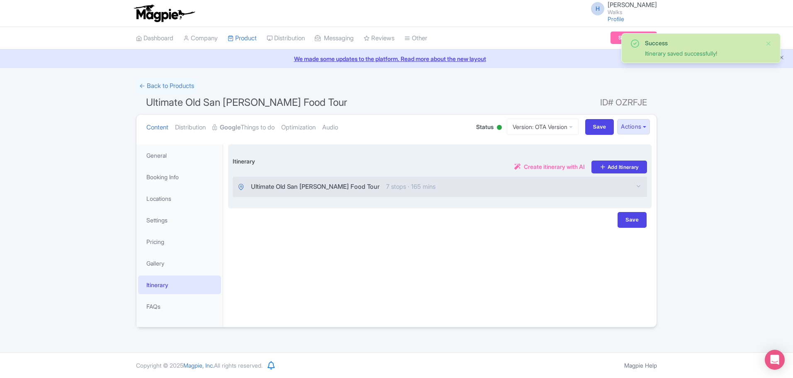
click at [591, 183] on div "Ultimate Old San Juan Food Tour 7 stops · 165 mins" at bounding box center [440, 186] width 414 height 19
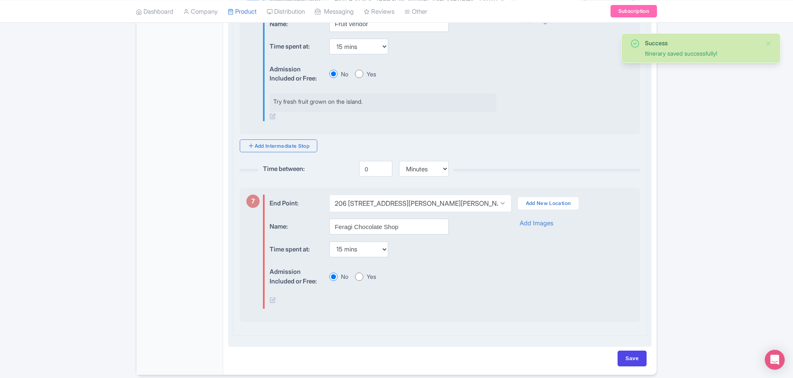
scroll to position [1245, 0]
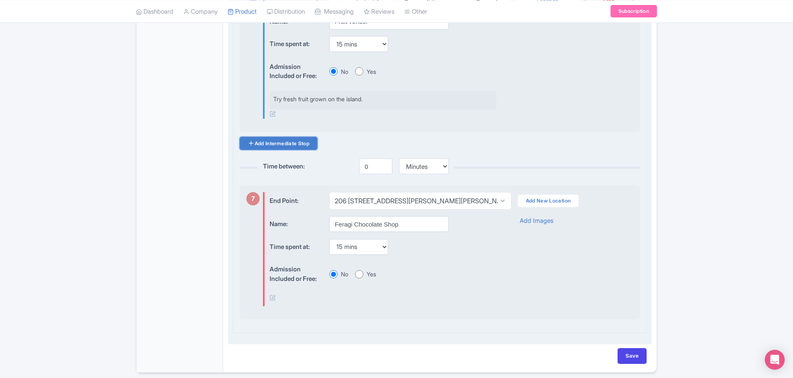
click at [297, 150] on link "Add Intermediate Stop" at bounding box center [279, 143] width 78 height 13
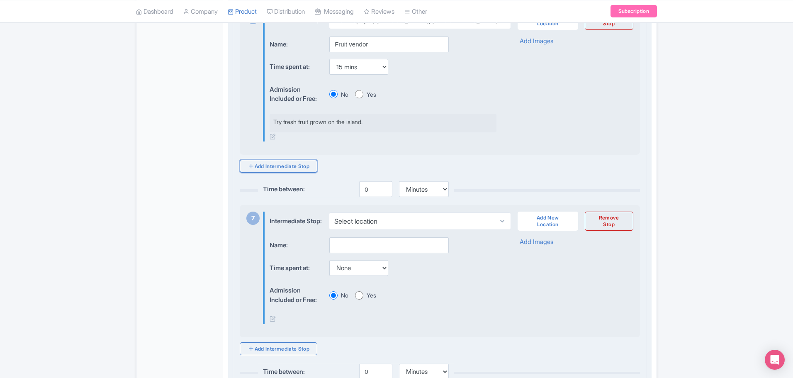
scroll to position [1286, 0]
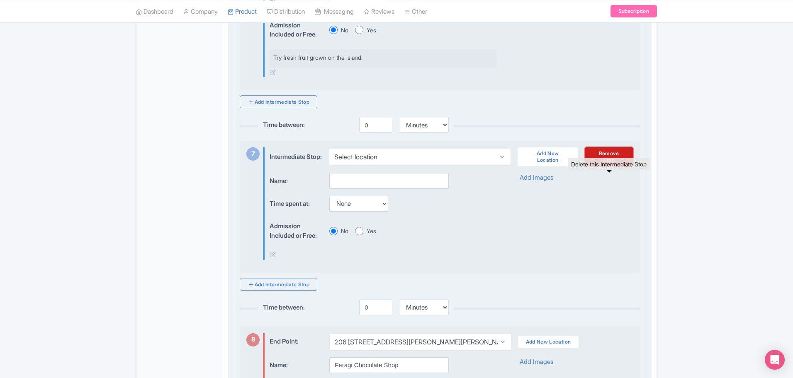
click at [615, 166] on link "Remove Stop" at bounding box center [609, 156] width 49 height 19
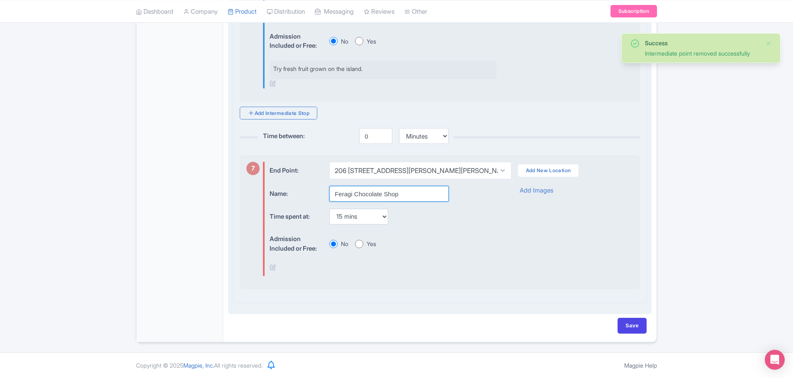
drag, startPoint x: 402, startPoint y: 213, endPoint x: 335, endPoint y: 217, distance: 66.9
click at [335, 202] on input "Feragi Chocolate Shop" at bounding box center [388, 194] width 119 height 16
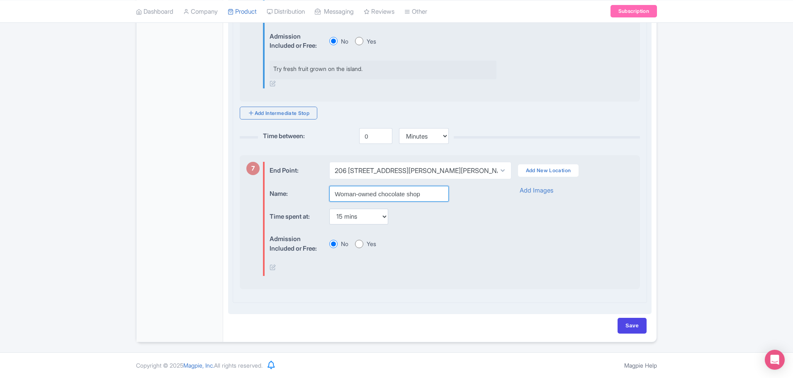
type input "Woman-owned chocolate shop"
click at [361, 248] on input "Yes" at bounding box center [359, 244] width 8 height 8
radio input "true"
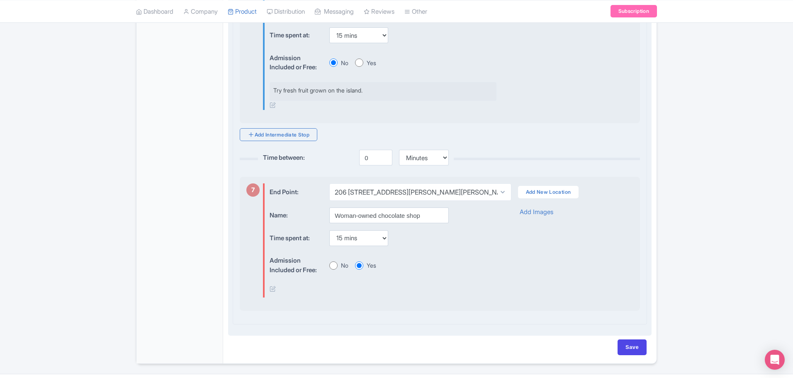
scroll to position [1203, 0]
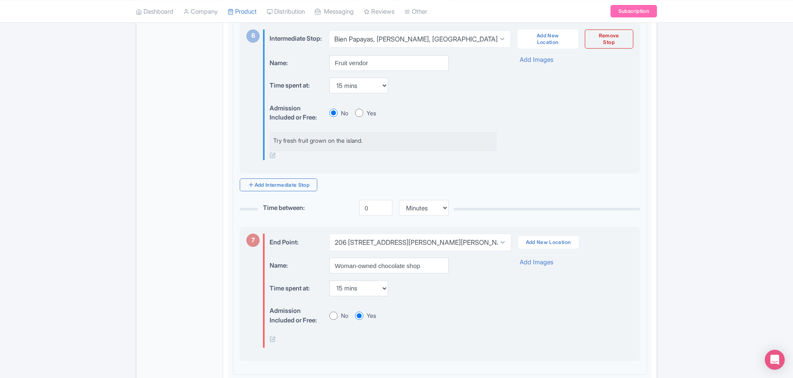
drag, startPoint x: 358, startPoint y: 144, endPoint x: 430, endPoint y: 177, distance: 78.9
click at [359, 117] on input "Yes" at bounding box center [359, 113] width 8 height 8
radio input "true"
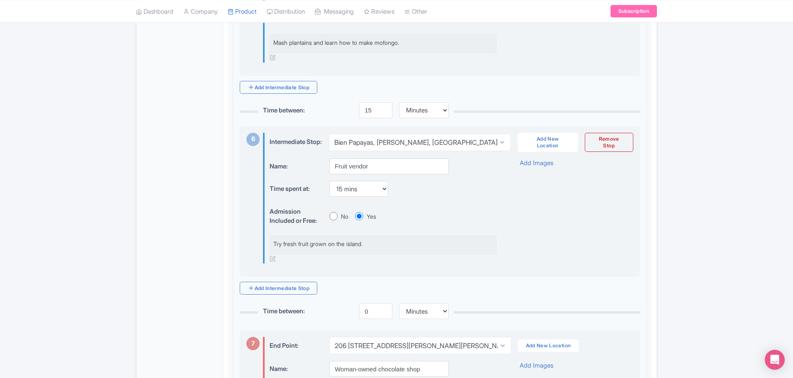
scroll to position [1037, 0]
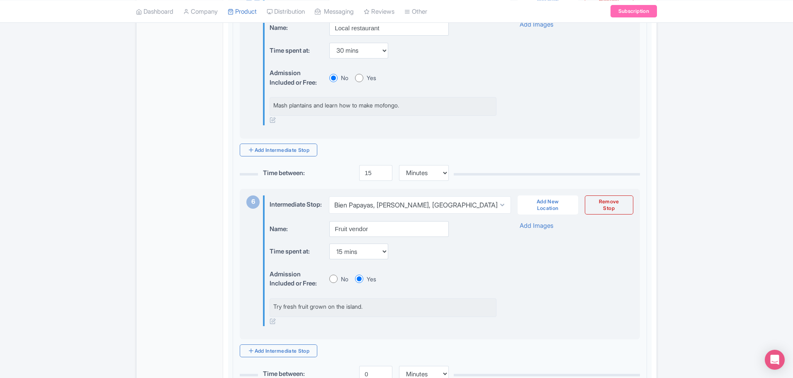
click at [357, 82] on input "Yes" at bounding box center [359, 78] width 8 height 8
radio input "true"
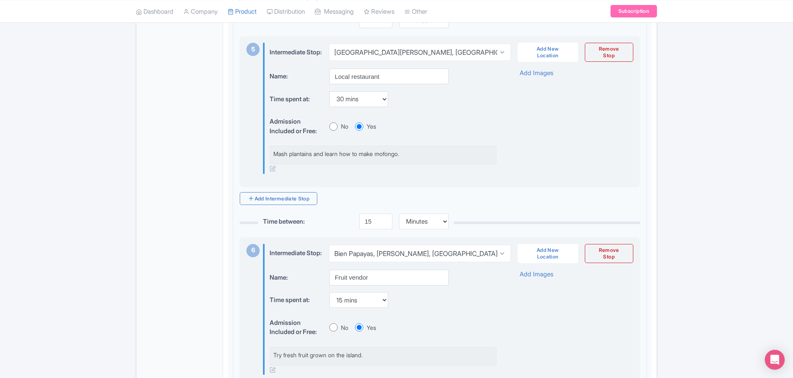
scroll to position [830, 0]
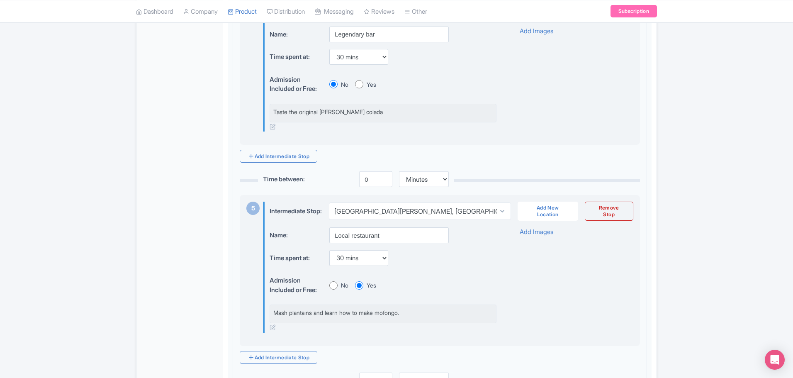
click at [357, 88] on input "Yes" at bounding box center [359, 84] width 8 height 8
radio input "true"
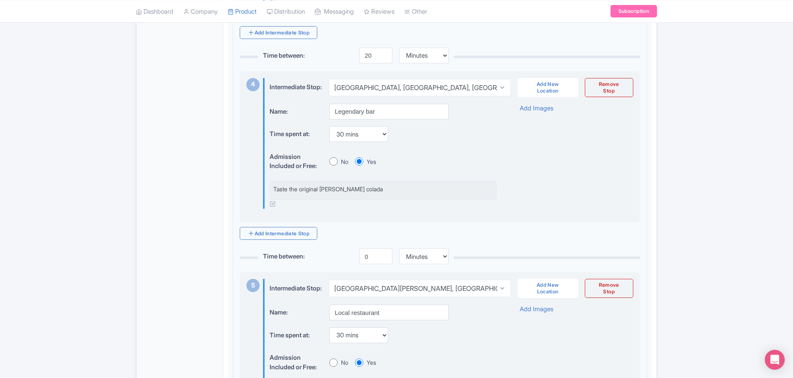
scroll to position [664, 0]
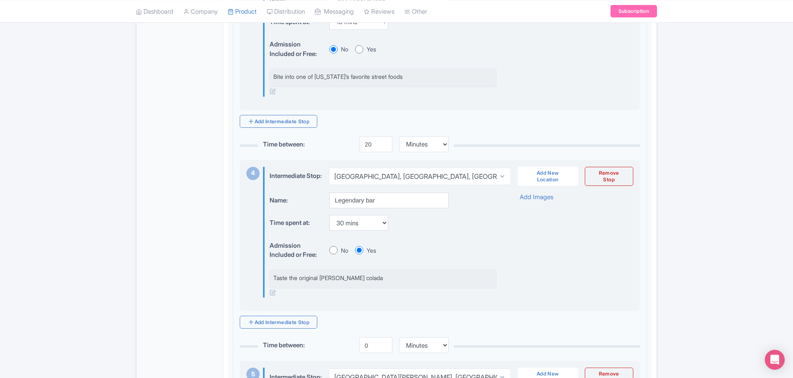
click at [361, 54] on input "Yes" at bounding box center [359, 49] width 8 height 8
radio input "true"
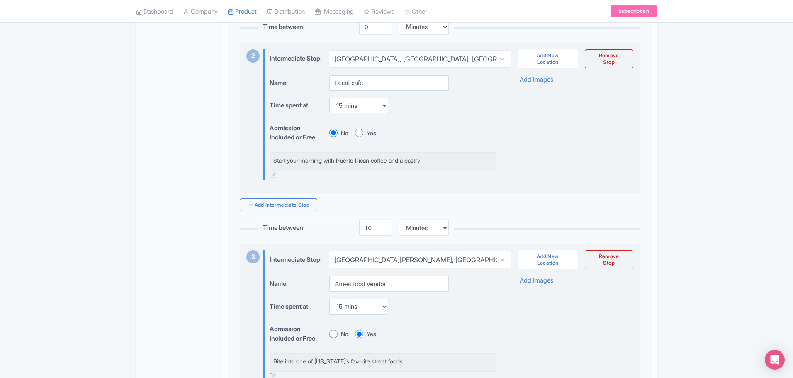
scroll to position [373, 0]
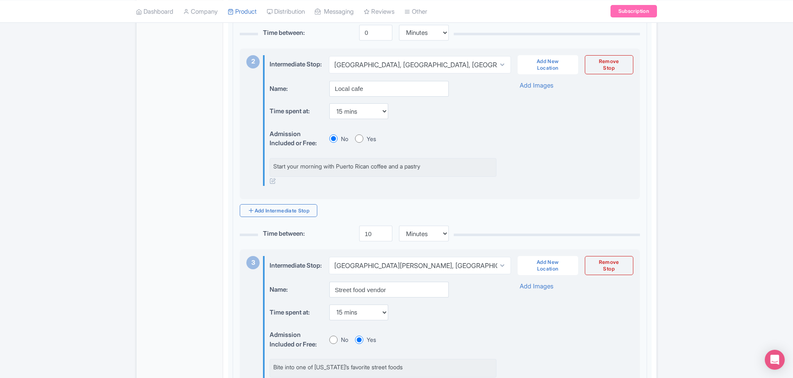
click at [362, 143] on input "Yes" at bounding box center [359, 138] width 8 height 8
radio input "true"
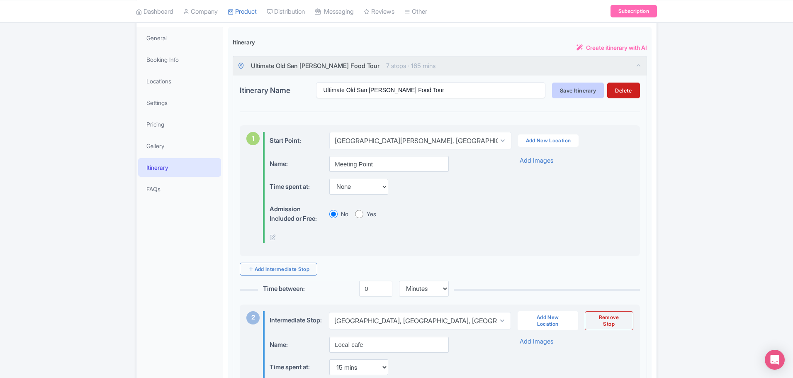
scroll to position [103, 0]
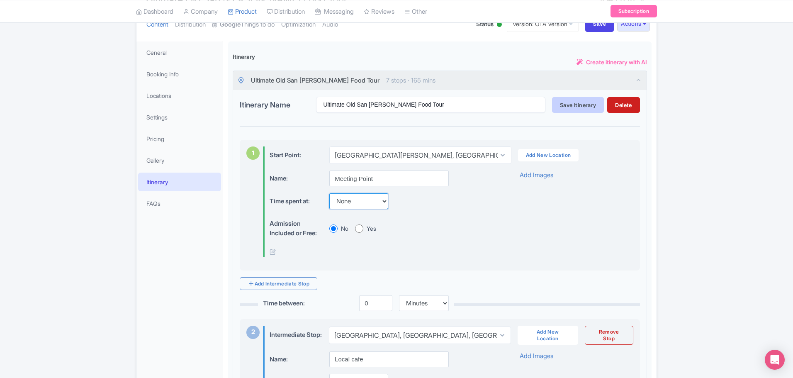
click at [380, 195] on select "None 15 mins 30 mins 45 mins 1 hour 1 hour 15 mins 1 hour 30 mins 1 hour 45 min…" at bounding box center [358, 201] width 59 height 16
select select "15"
click at [329, 193] on select "None 15 mins 30 mins 45 mins 1 hour 1 hour 15 mins 1 hour 30 mins 1 hour 45 min…" at bounding box center [358, 201] width 59 height 16
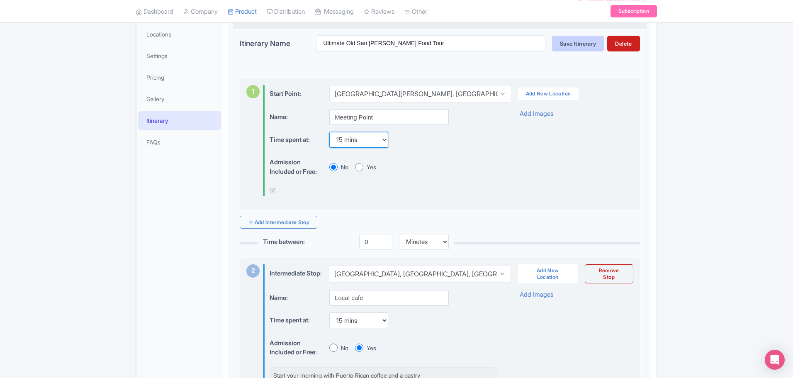
scroll to position [144, 0]
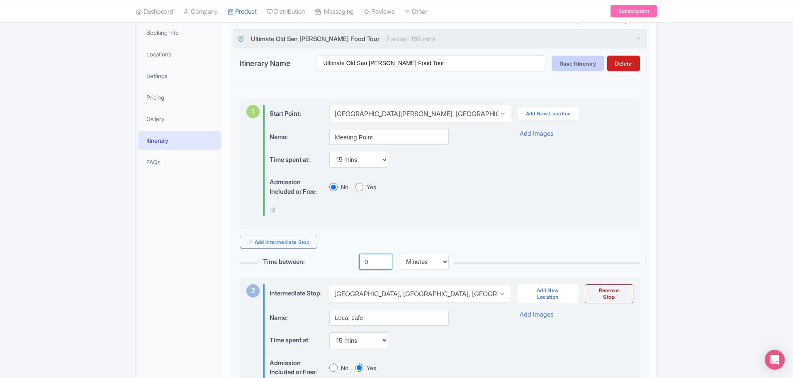
click at [367, 262] on input "0" at bounding box center [375, 262] width 33 height 16
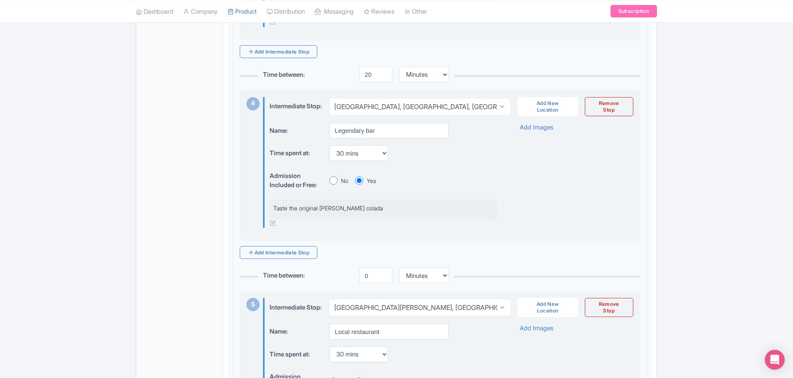
scroll to position [850, 0]
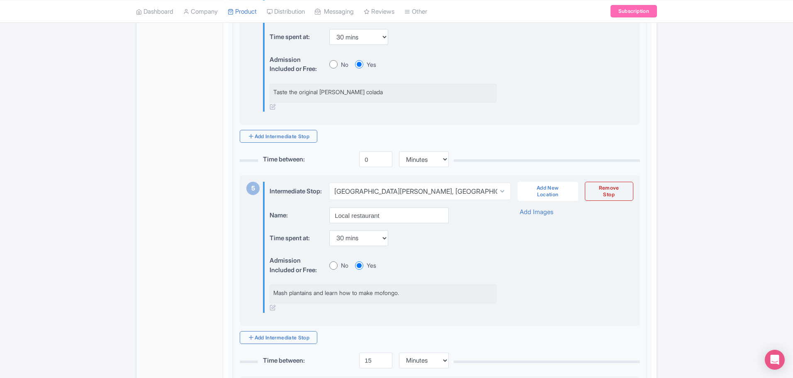
type input "5"
click at [368, 167] on input "0" at bounding box center [375, 159] width 33 height 16
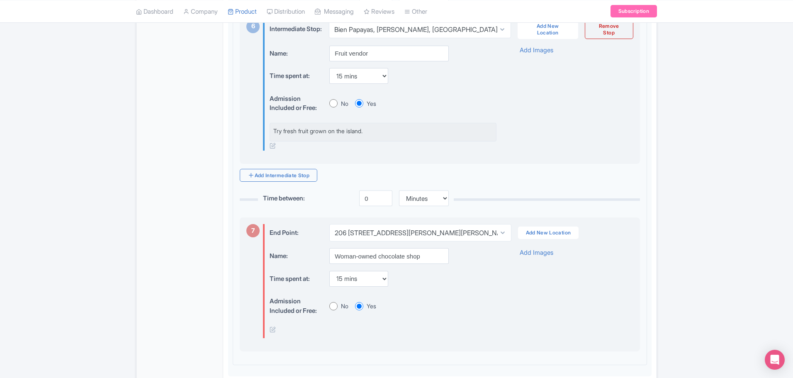
scroll to position [1264, 0]
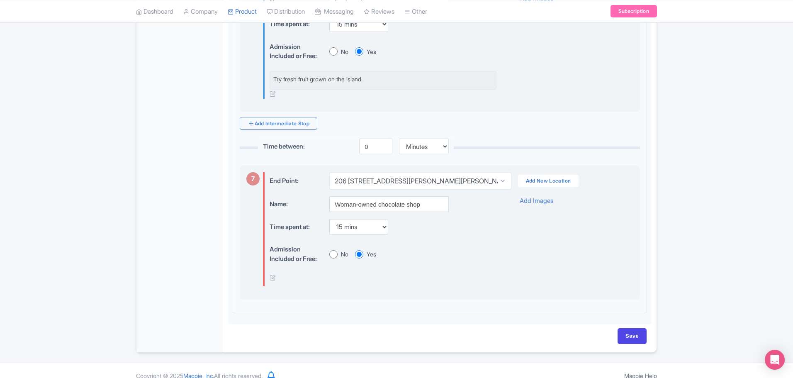
type input "5"
click at [375, 154] on input "0" at bounding box center [375, 147] width 33 height 16
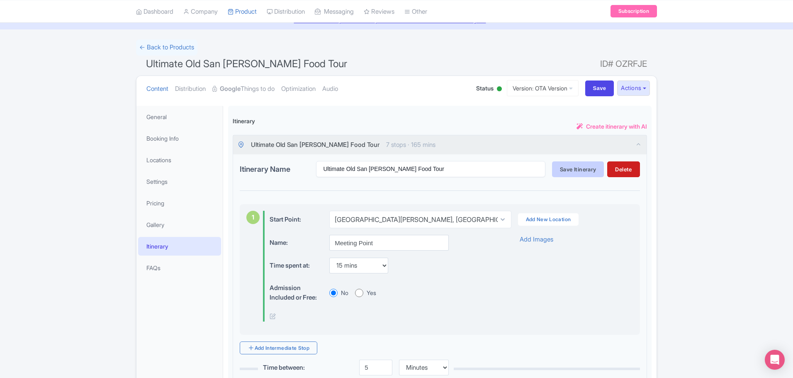
scroll to position [0, 0]
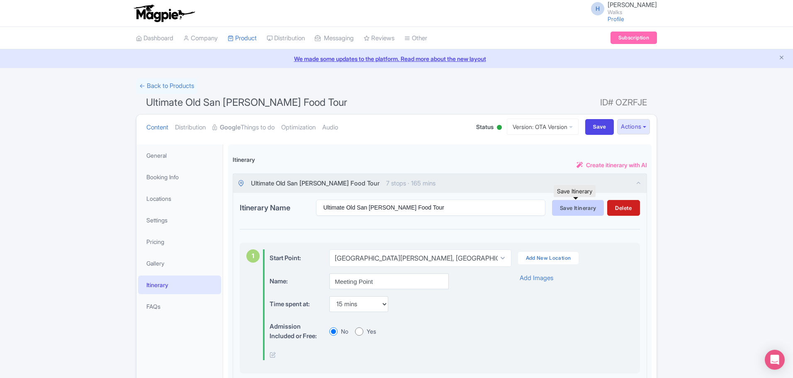
type input "5"
click at [577, 205] on span "Save Itinerary" at bounding box center [578, 208] width 36 height 7
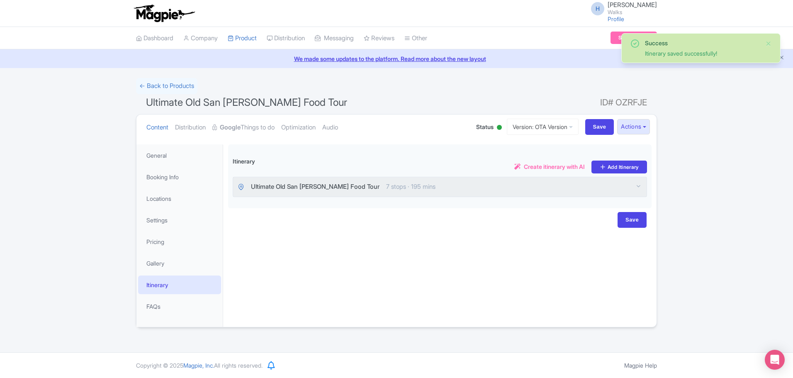
click at [618, 187] on div "Ultimate Old San [PERSON_NAME] Food Tour 7 stops · 195 mins" at bounding box center [440, 186] width 414 height 19
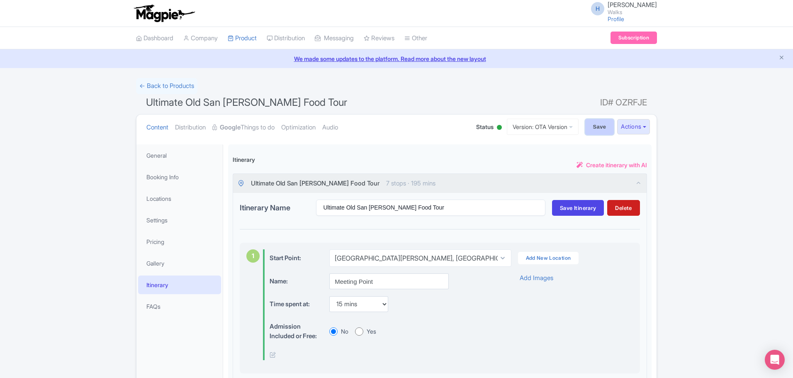
click at [595, 129] on input "Save" at bounding box center [599, 127] width 29 height 16
type input "Saving..."
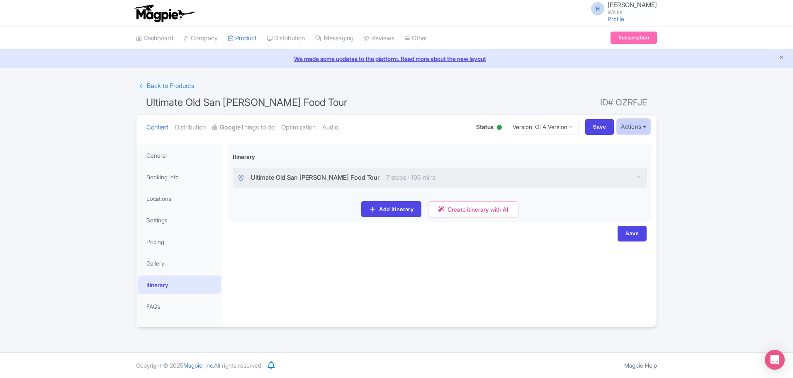
click at [641, 127] on button "Actions" at bounding box center [633, 126] width 33 height 15
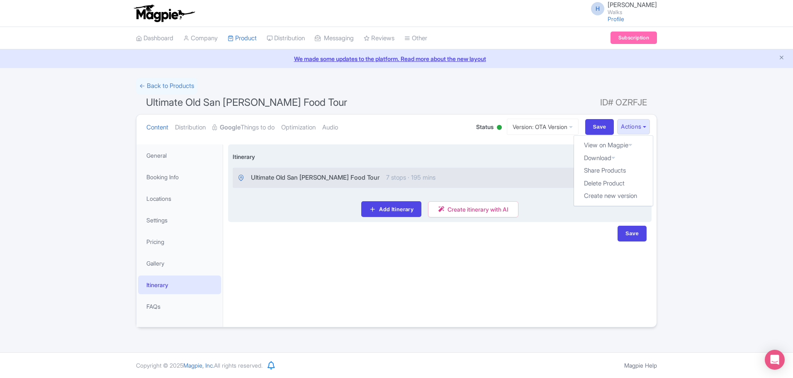
click at [488, 187] on div "Ultimate Old San [PERSON_NAME] Food Tour 7 stops · 195 mins" at bounding box center [440, 177] width 414 height 19
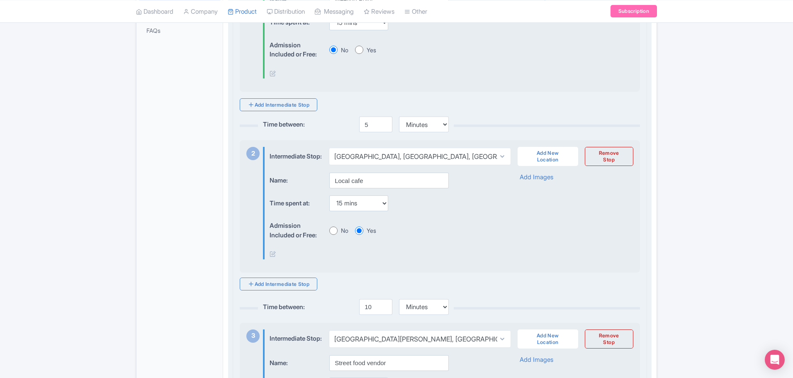
scroll to position [290, 0]
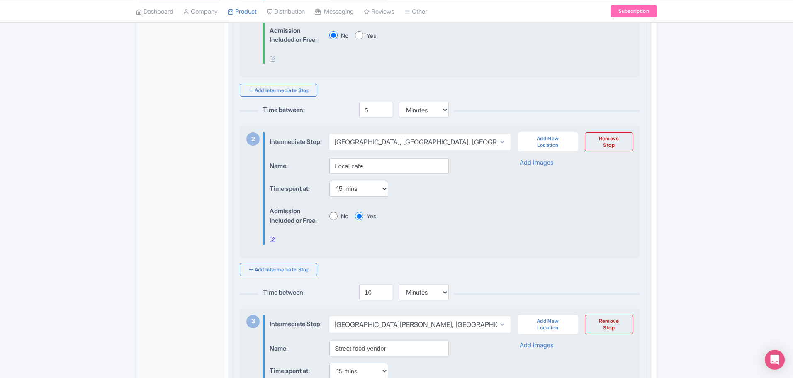
click at [271, 242] on icon at bounding box center [273, 239] width 6 height 6
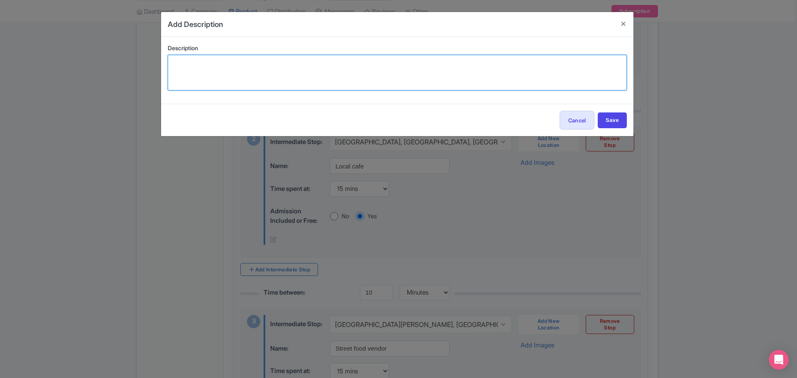
click at [264, 69] on textarea at bounding box center [397, 73] width 459 height 36
paste textarea "Start your morning with rich Puerto Rican coffee and a tradi"
drag, startPoint x: 242, startPoint y: 63, endPoint x: 254, endPoint y: 63, distance: 12.5
click at [254, 63] on textarea "Start your morning with rich Puerto Rican coffee and a tradi" at bounding box center [397, 73] width 459 height 36
click at [341, 61] on textarea "Start your morning with Puerto Rican coffee and a tradi" at bounding box center [397, 73] width 459 height 36
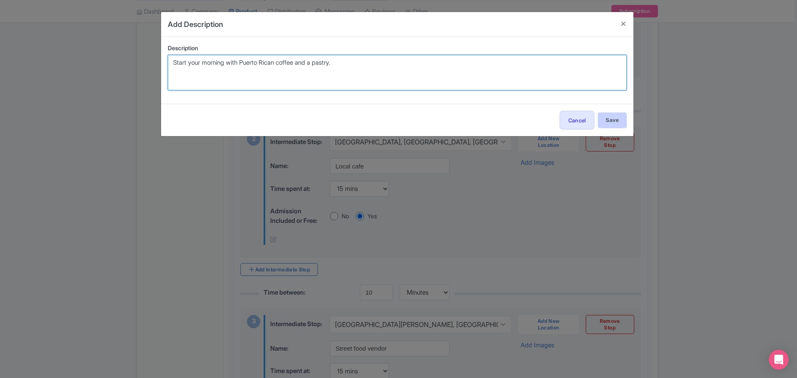
type textarea "Start your morning with Puerto Rican coffee and a pastry."
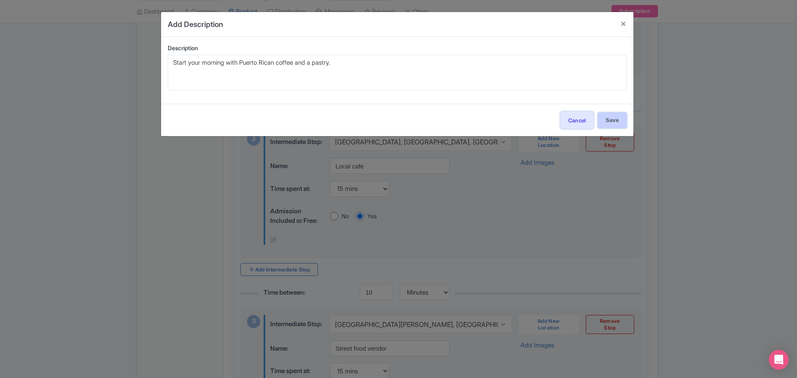
click at [609, 124] on input "Save" at bounding box center [611, 120] width 29 height 16
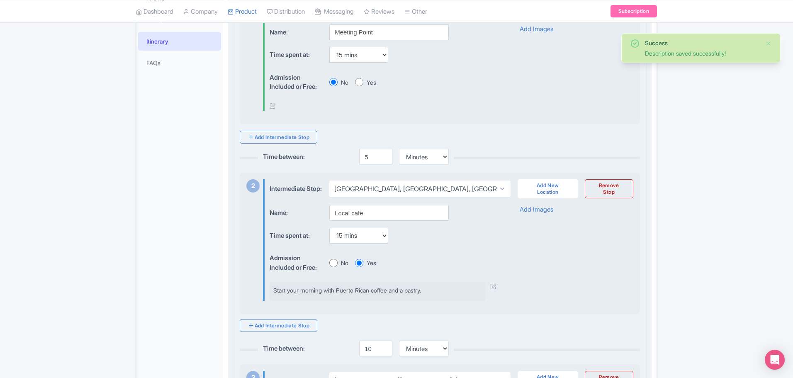
scroll to position [124, 0]
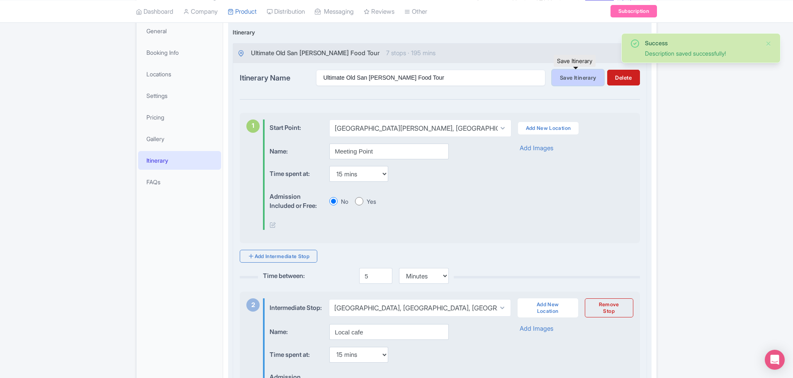
click at [580, 74] on span "Save Itinerary" at bounding box center [578, 77] width 36 height 7
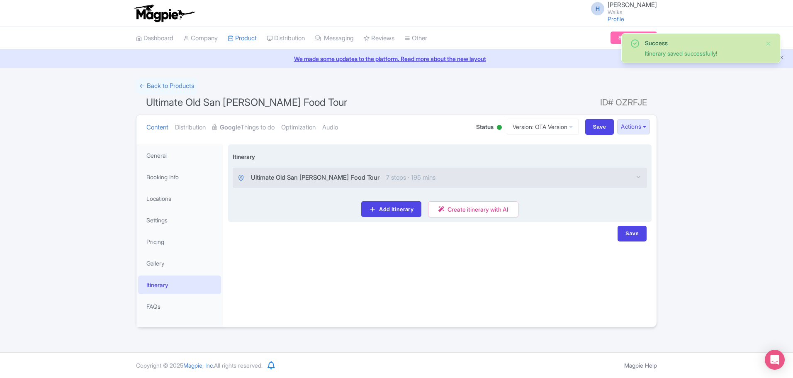
scroll to position [0, 0]
click at [406, 187] on div "Ultimate Old San [PERSON_NAME] Food Tour 7 stops · 195 mins" at bounding box center [440, 177] width 414 height 19
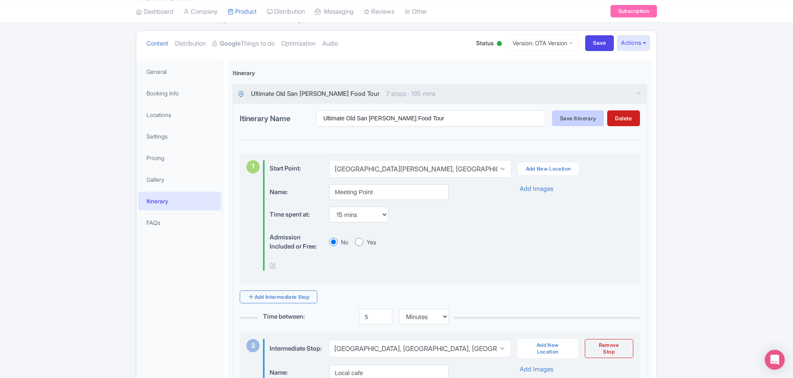
scroll to position [83, 0]
click at [273, 268] on icon at bounding box center [273, 266] width 6 height 6
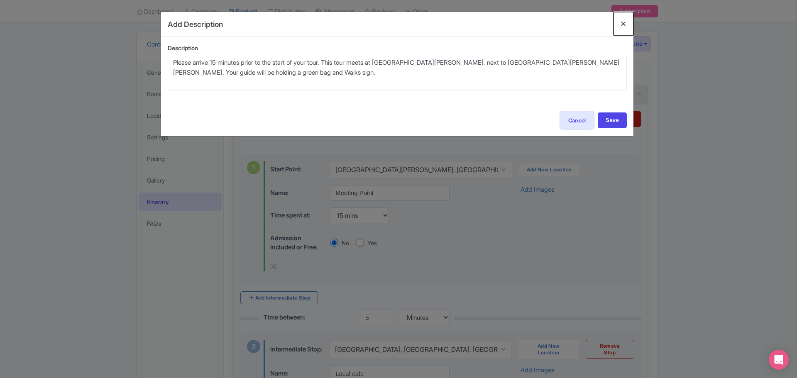
click at [628, 22] on button "Close" at bounding box center [623, 24] width 20 height 24
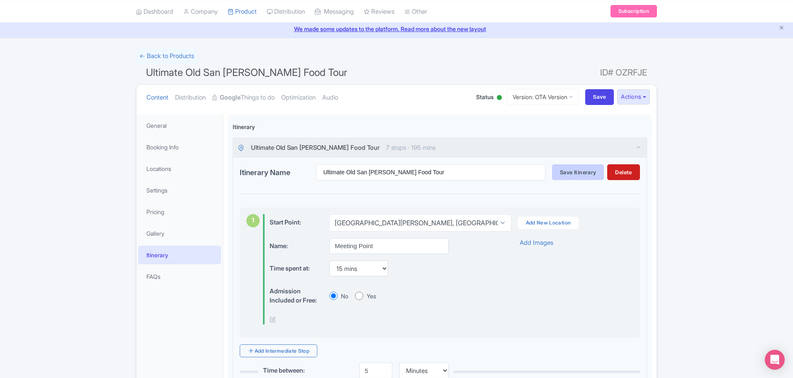
scroll to position [0, 0]
